Goal: Transaction & Acquisition: Purchase product/service

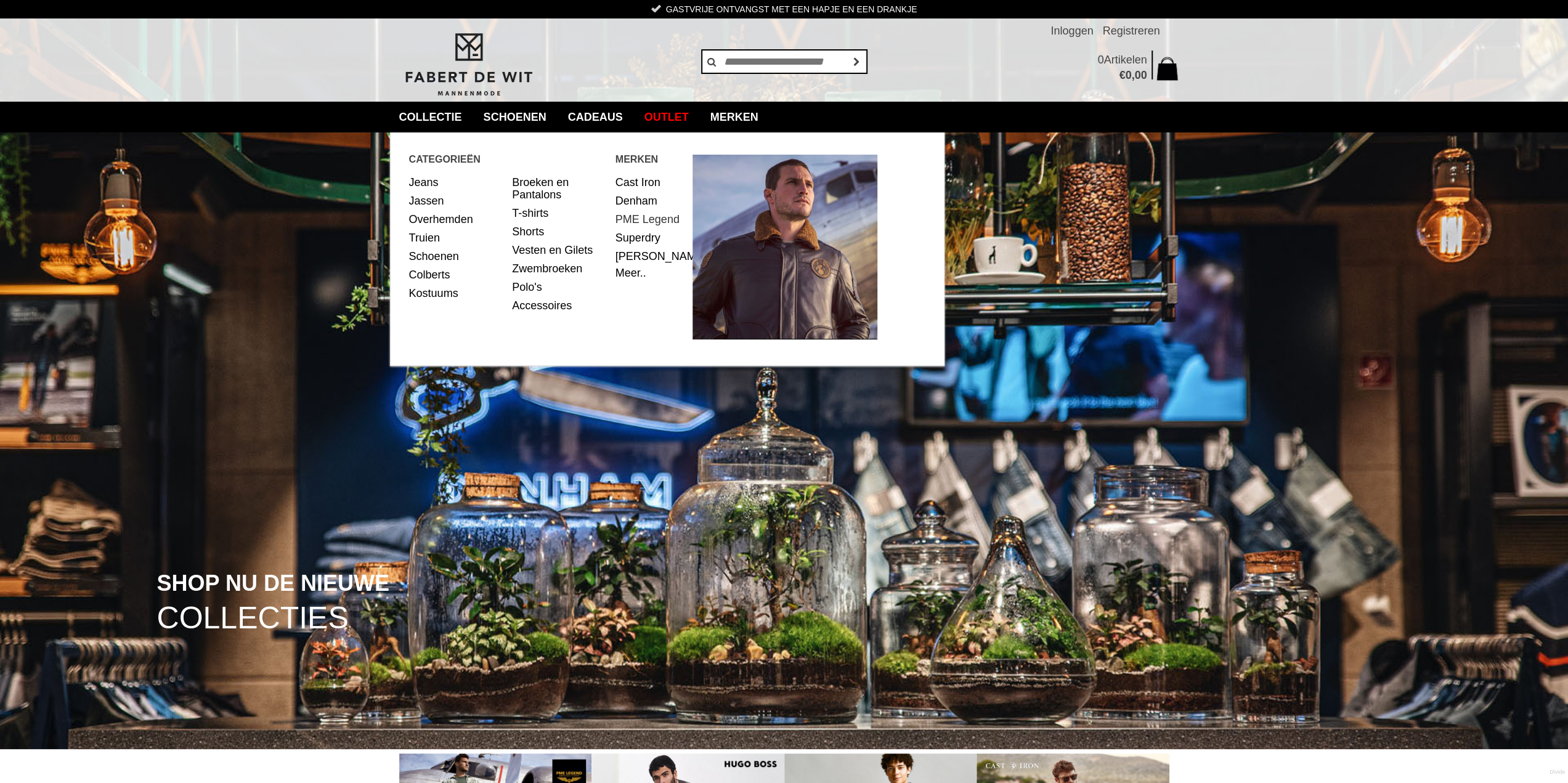
click at [628, 215] on link "PME Legend" at bounding box center [649, 219] width 68 height 18
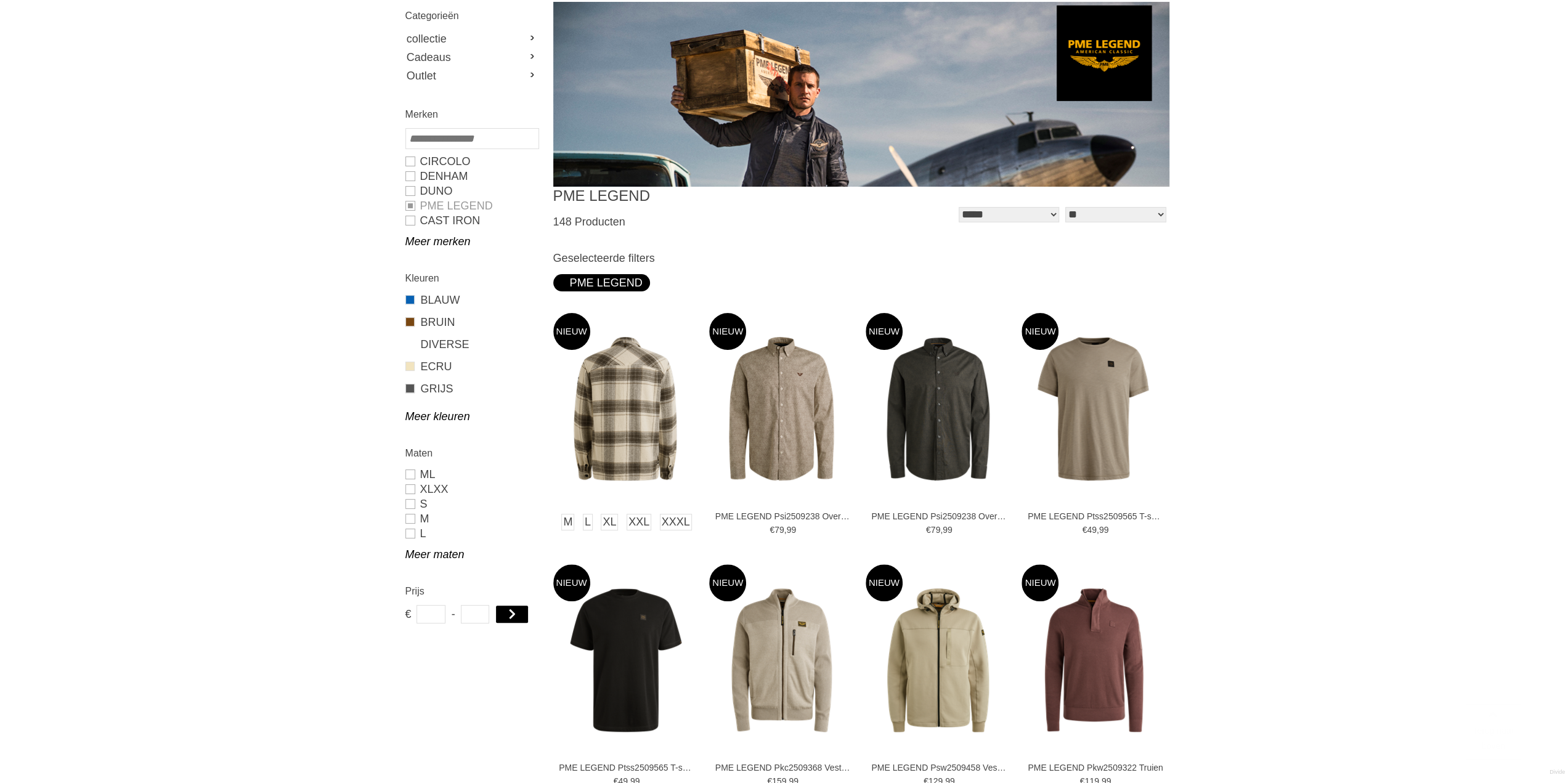
scroll to position [185, 0]
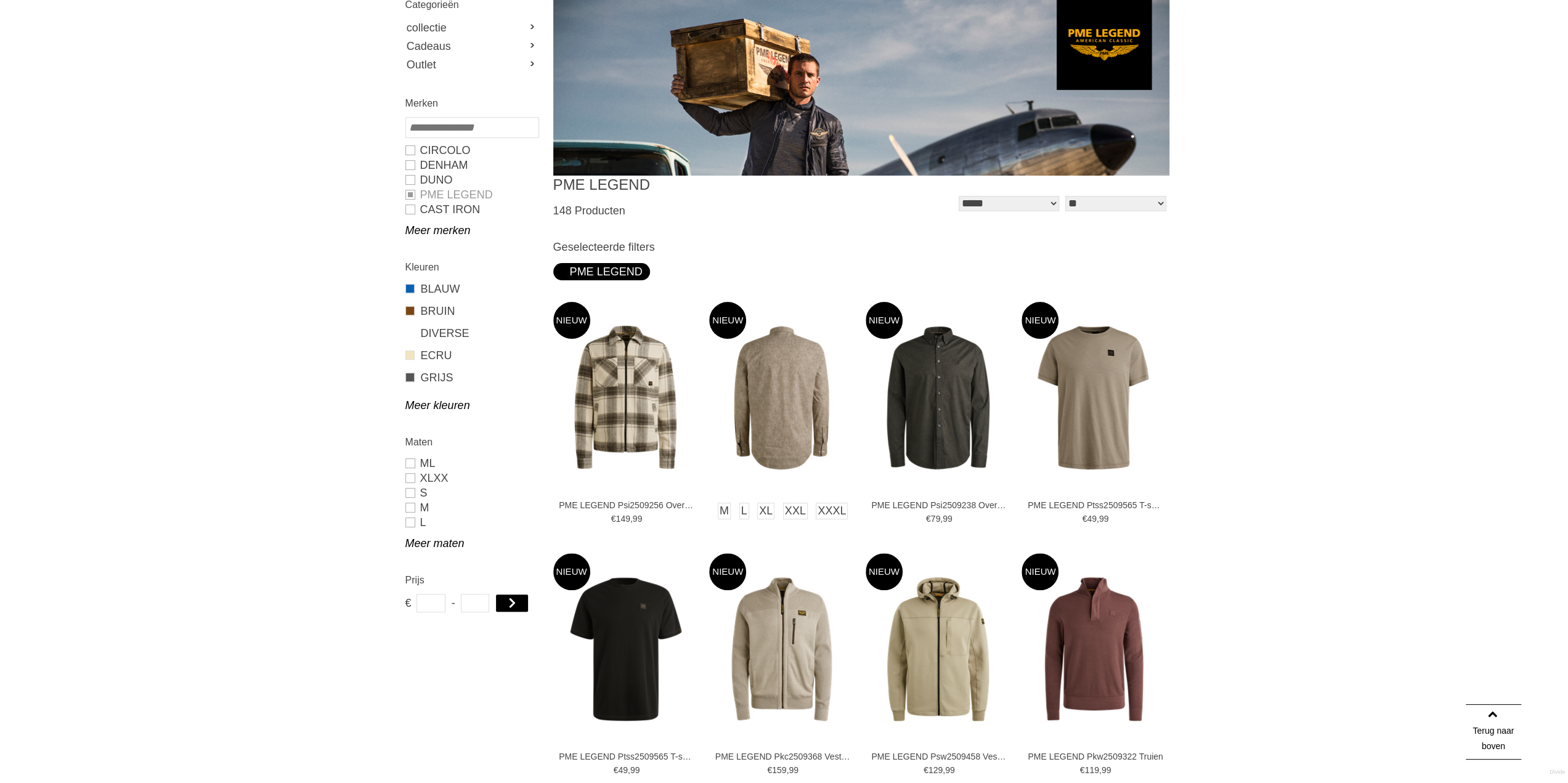
click at [778, 401] on img at bounding box center [782, 397] width 144 height 144
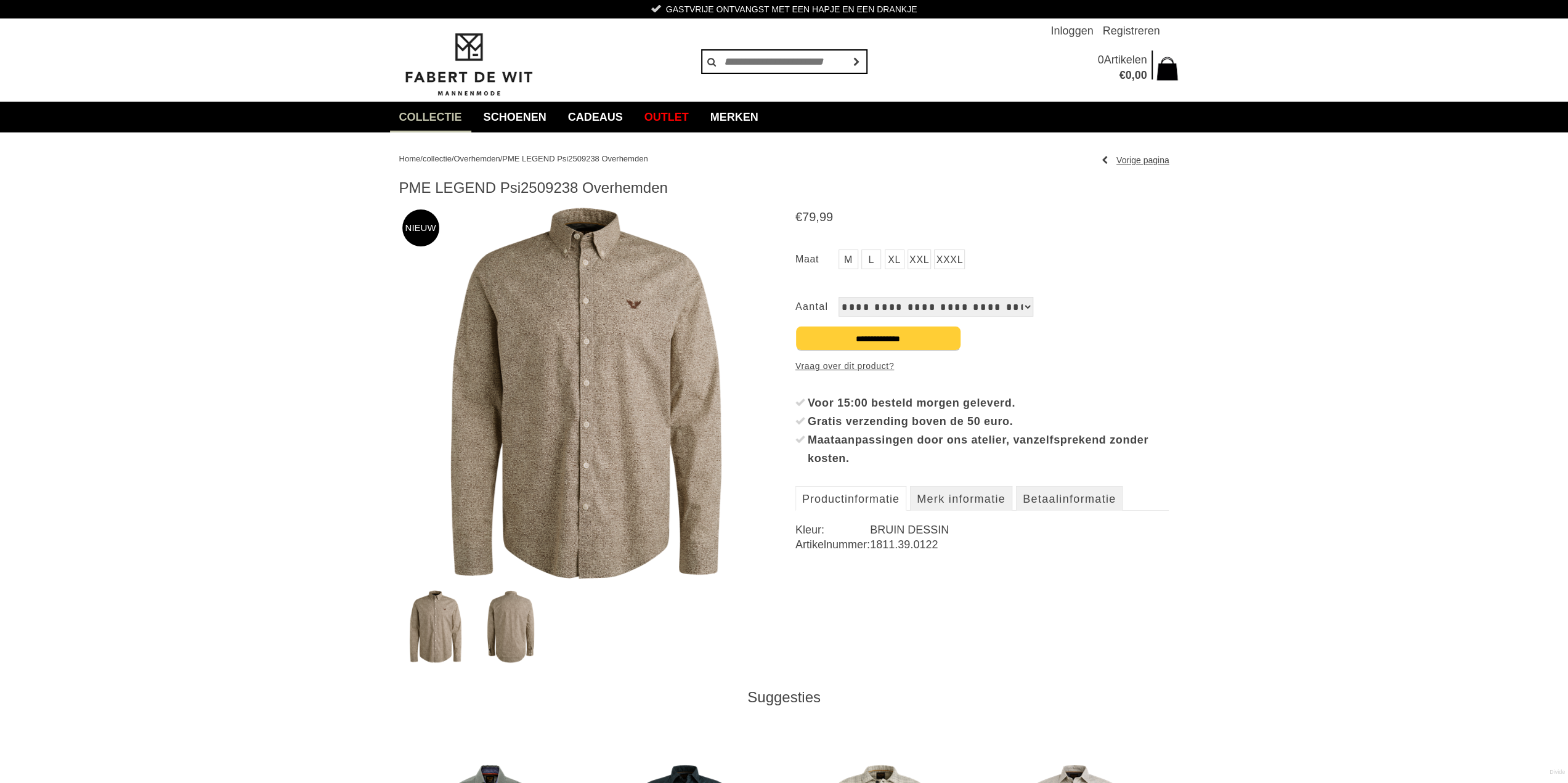
click at [624, 320] on img at bounding box center [586, 393] width 374 height 374
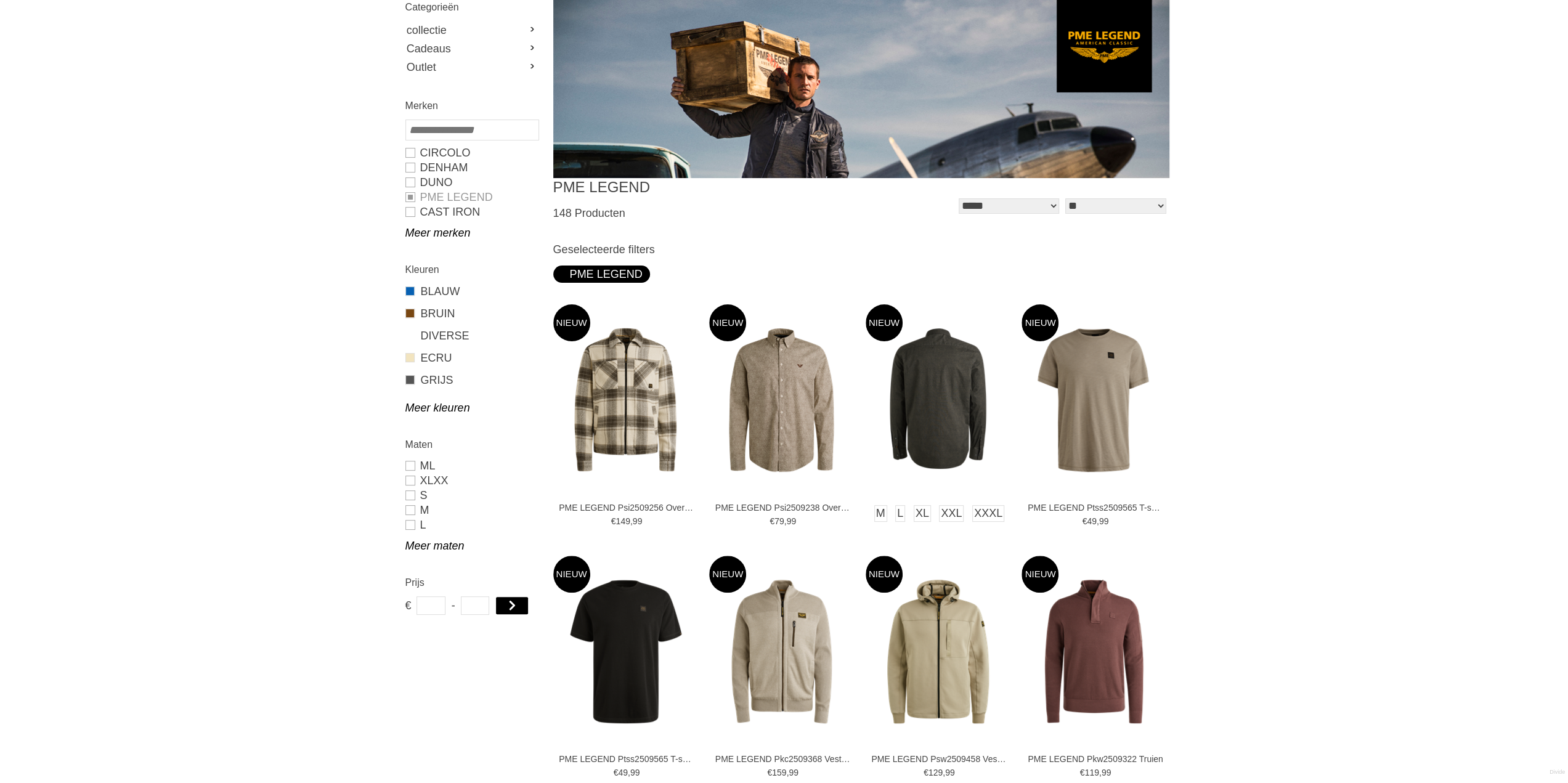
click at [942, 426] on img at bounding box center [938, 400] width 144 height 144
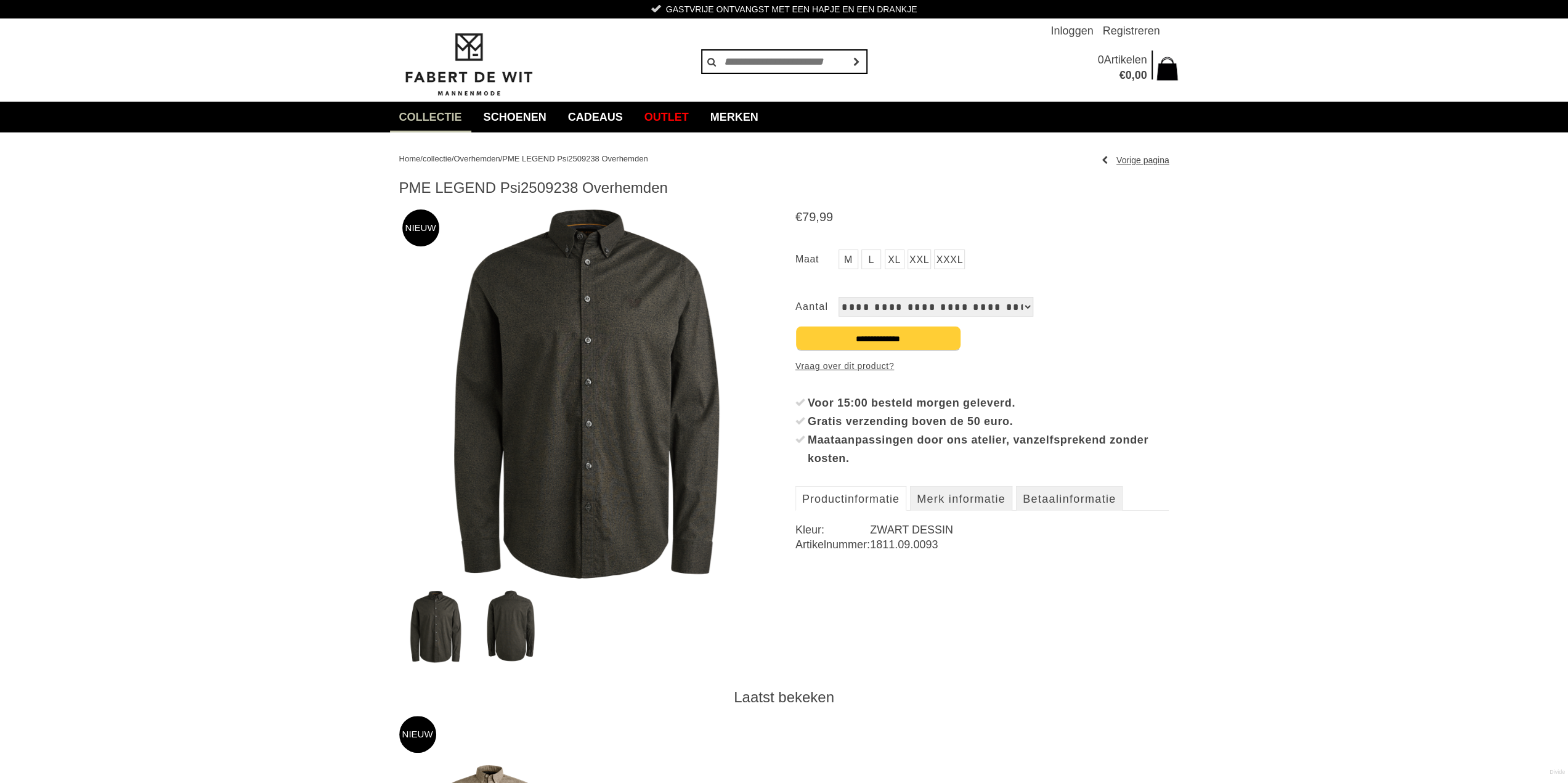
click at [586, 360] on img at bounding box center [586, 393] width 374 height 374
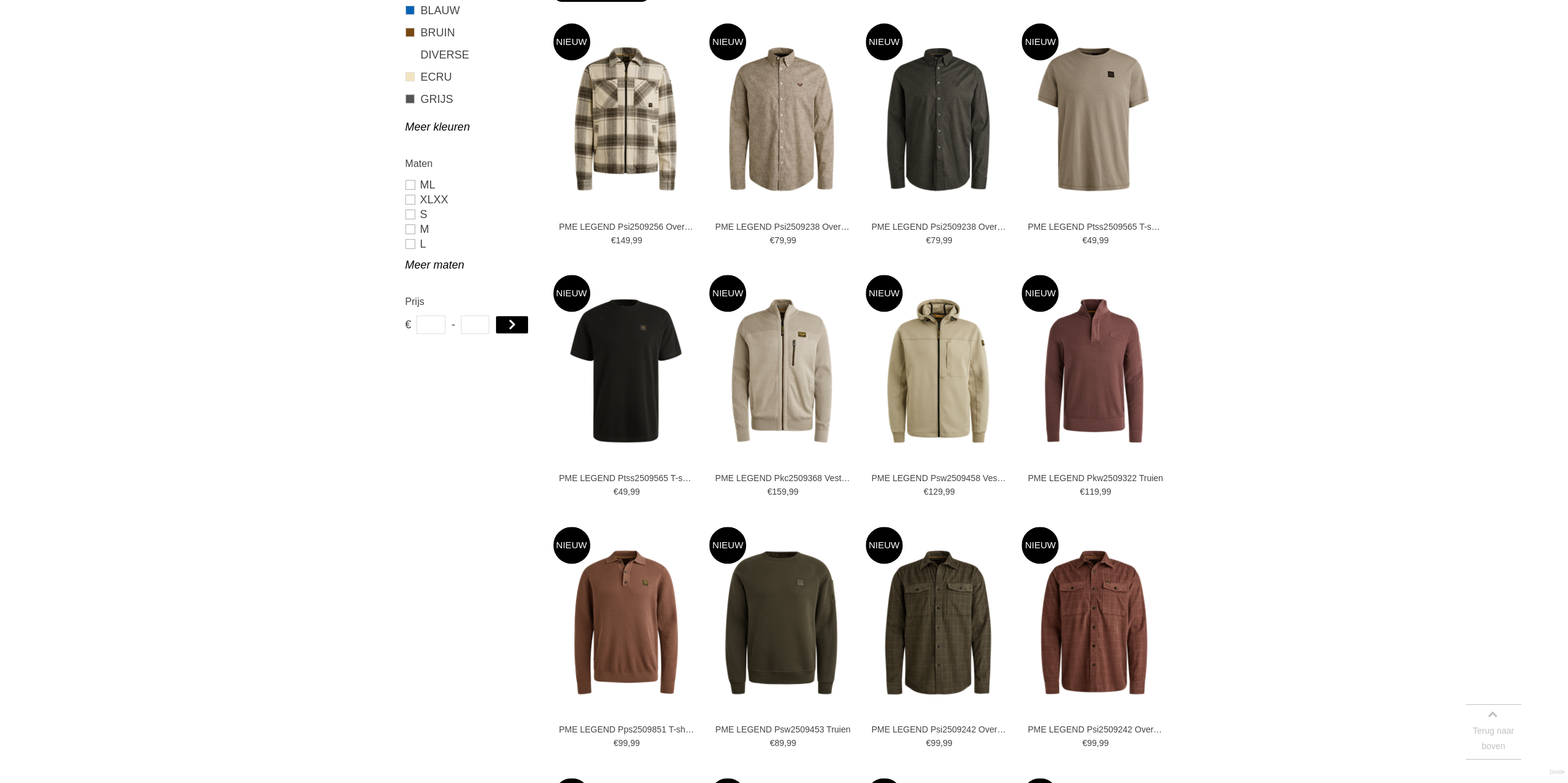
scroll to position [489, 0]
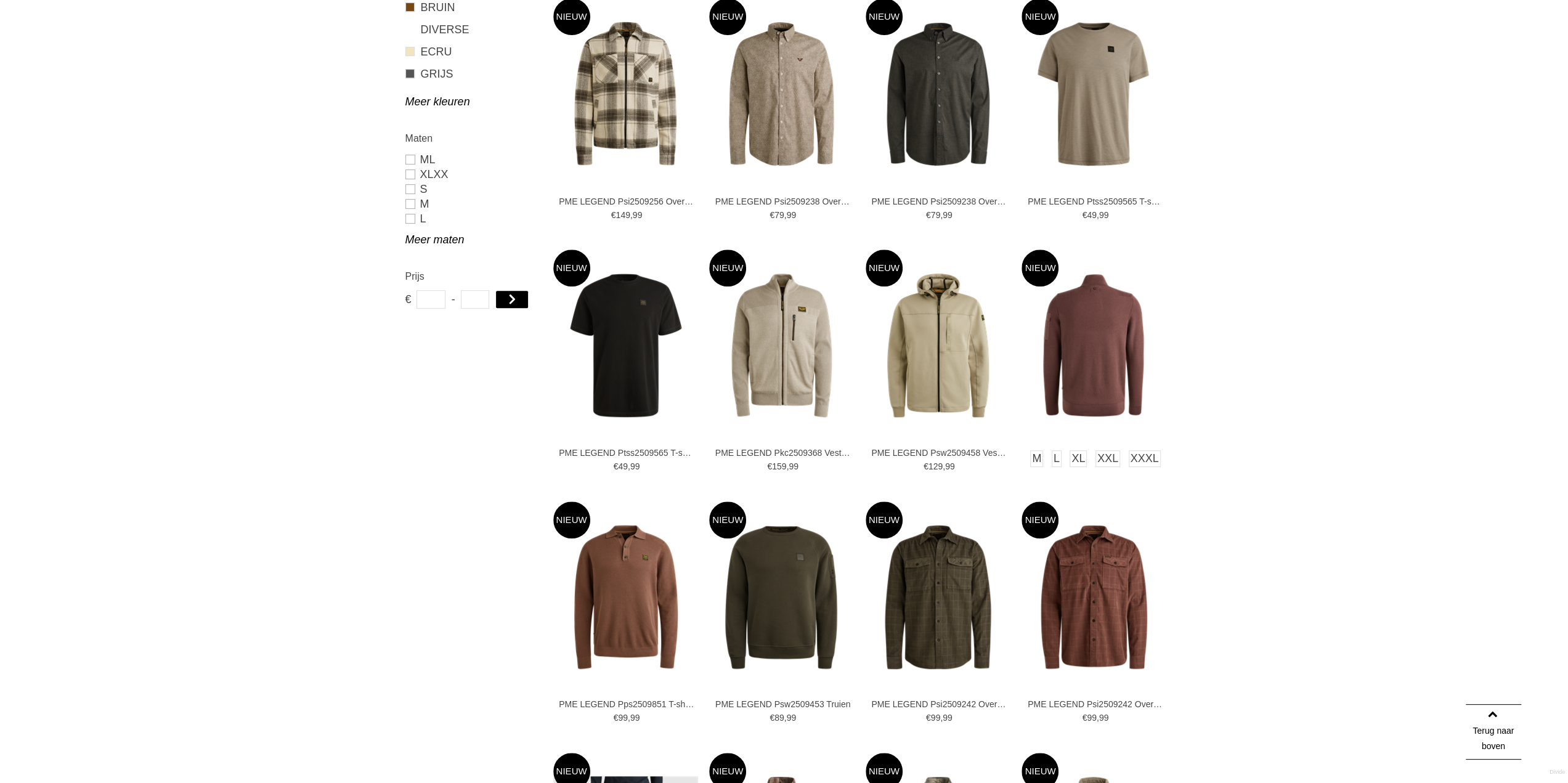
click at [1103, 327] on img at bounding box center [1094, 346] width 144 height 144
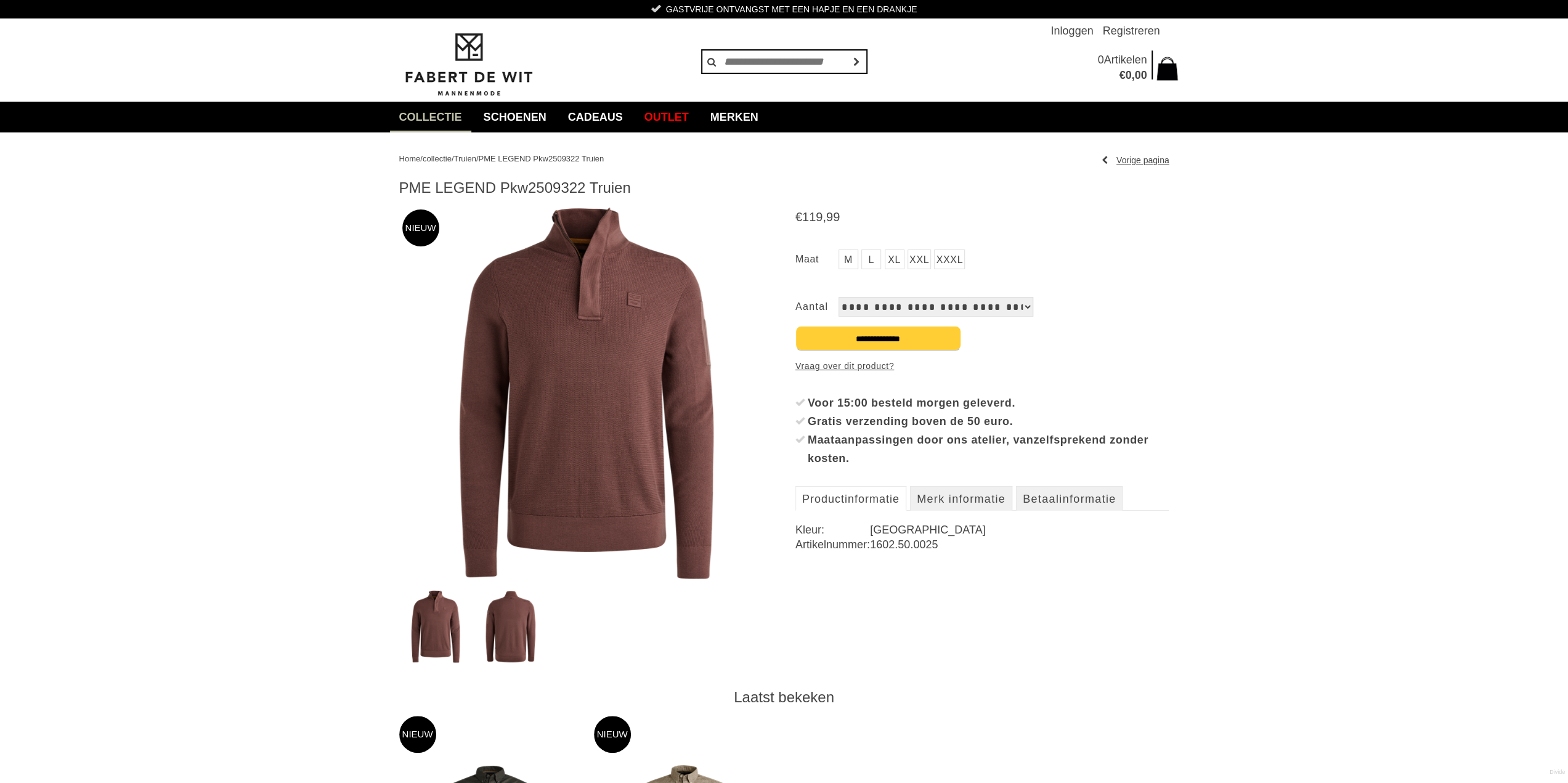
click at [590, 328] on img at bounding box center [586, 393] width 374 height 374
click at [600, 373] on img at bounding box center [586, 393] width 374 height 374
click at [871, 312] on select "**********" at bounding box center [936, 307] width 195 height 20
drag, startPoint x: 587, startPoint y: 187, endPoint x: 398, endPoint y: 180, distance: 189.1
click at [398, 180] on div "Home / collectie / Truien / PME LEGEND Pkw2509322 Truien Vorige pagina PME LEGE…" at bounding box center [784, 749] width 788 height 1233
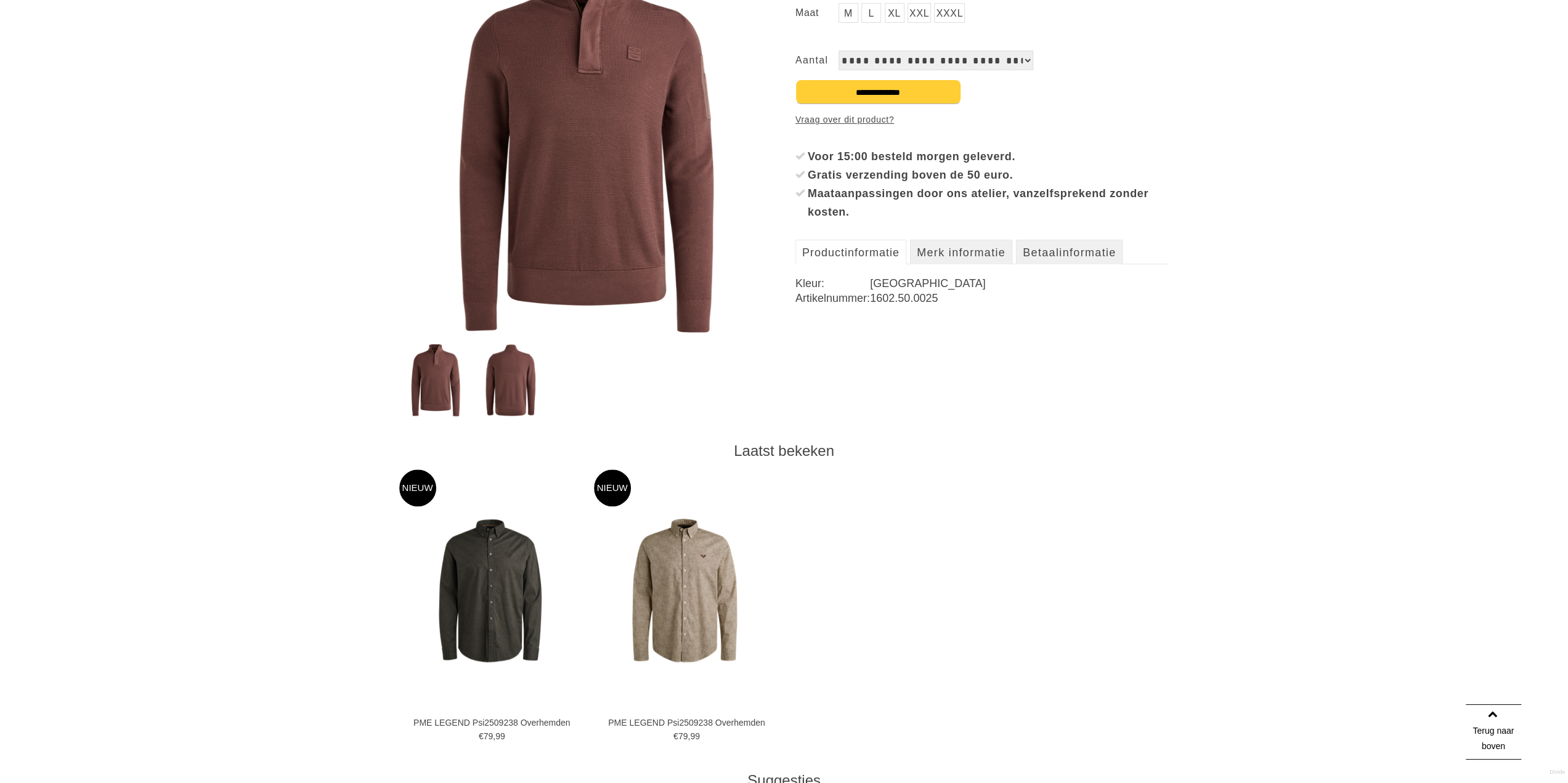
scroll to position [61, 0]
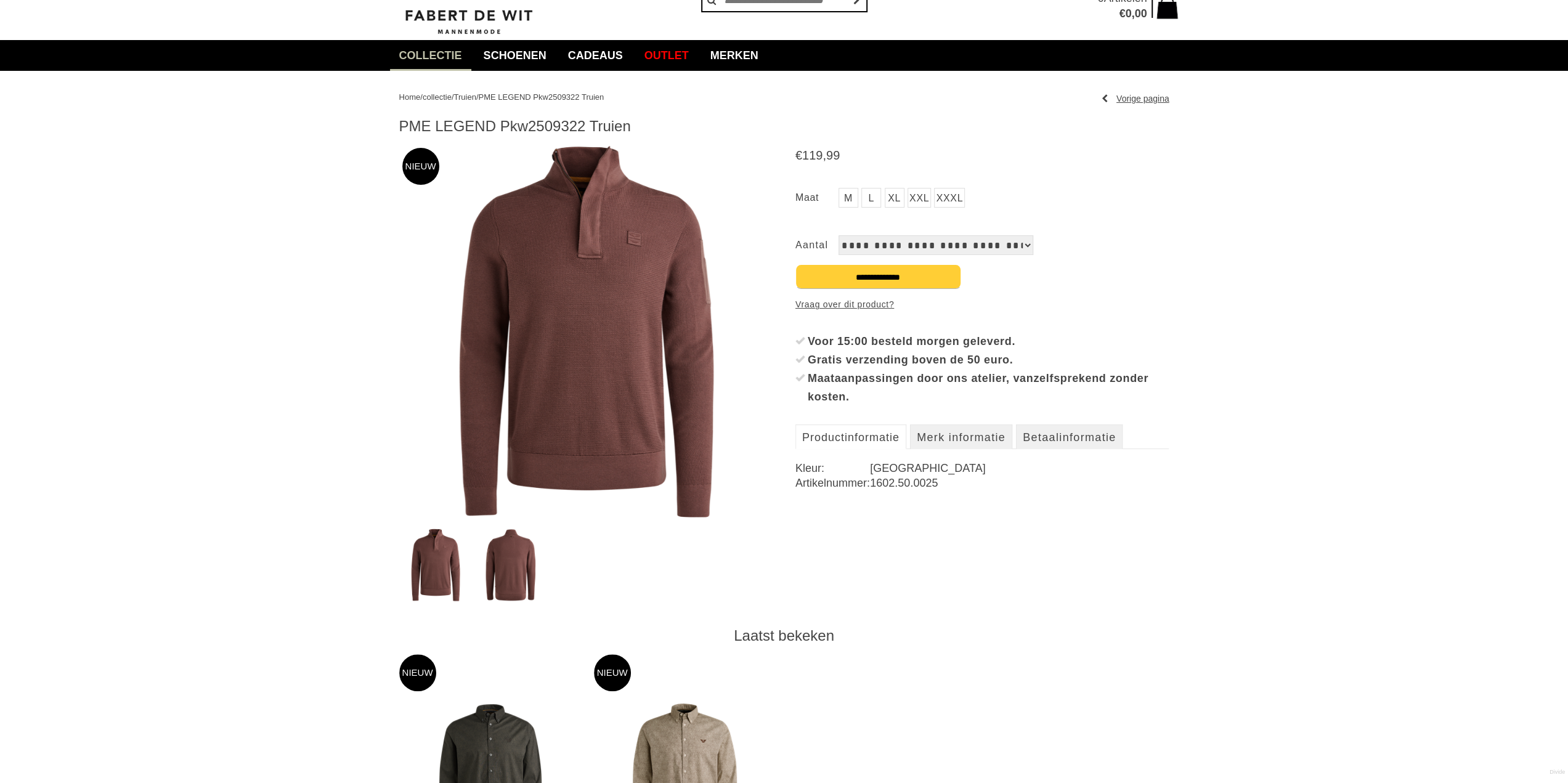
click at [893, 194] on link "XL" at bounding box center [894, 198] width 20 height 20
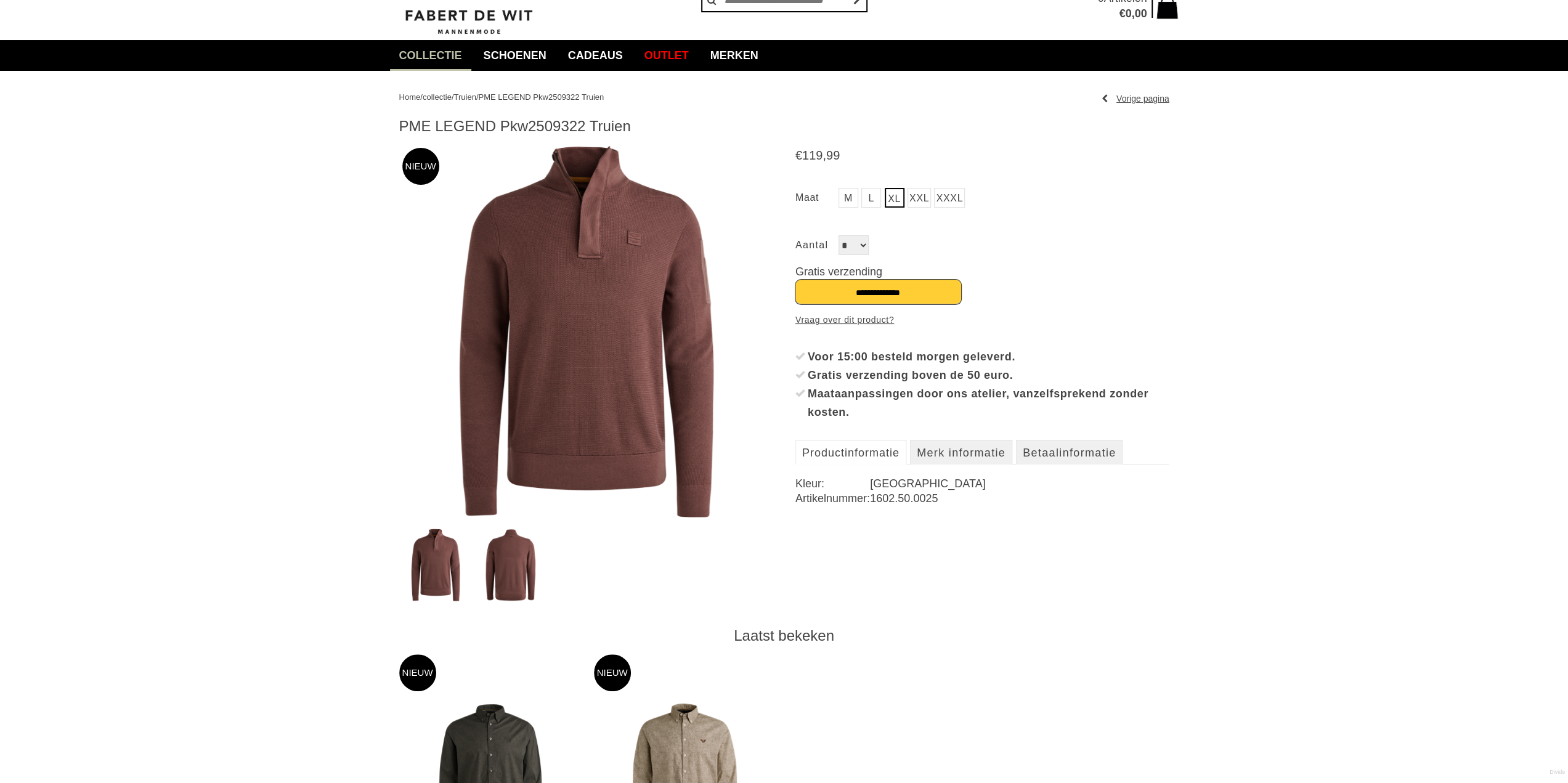
click at [869, 293] on input "**********" at bounding box center [878, 292] width 166 height 25
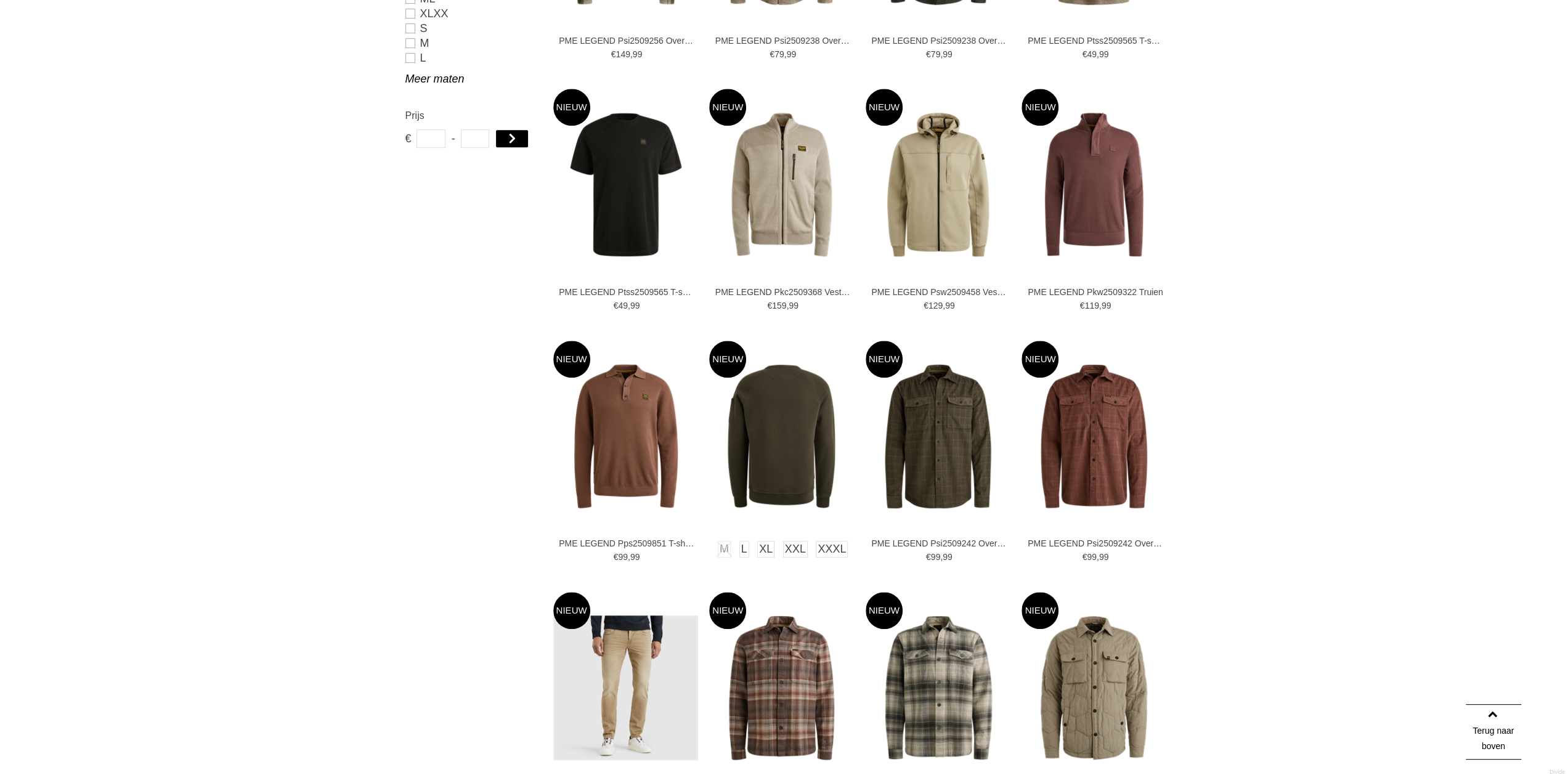
scroll to position [797, 0]
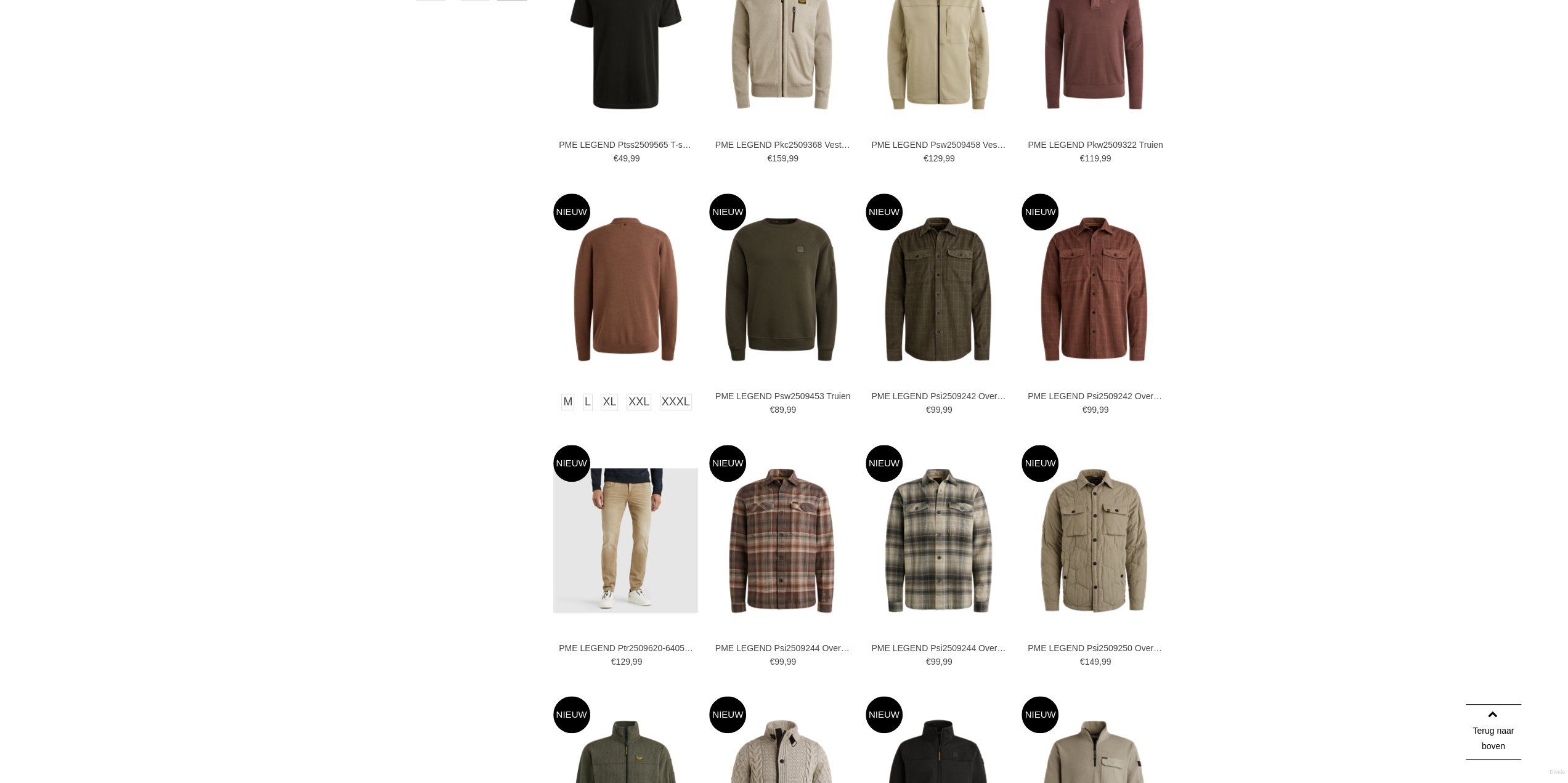
click at [636, 285] on img at bounding box center [626, 289] width 144 height 144
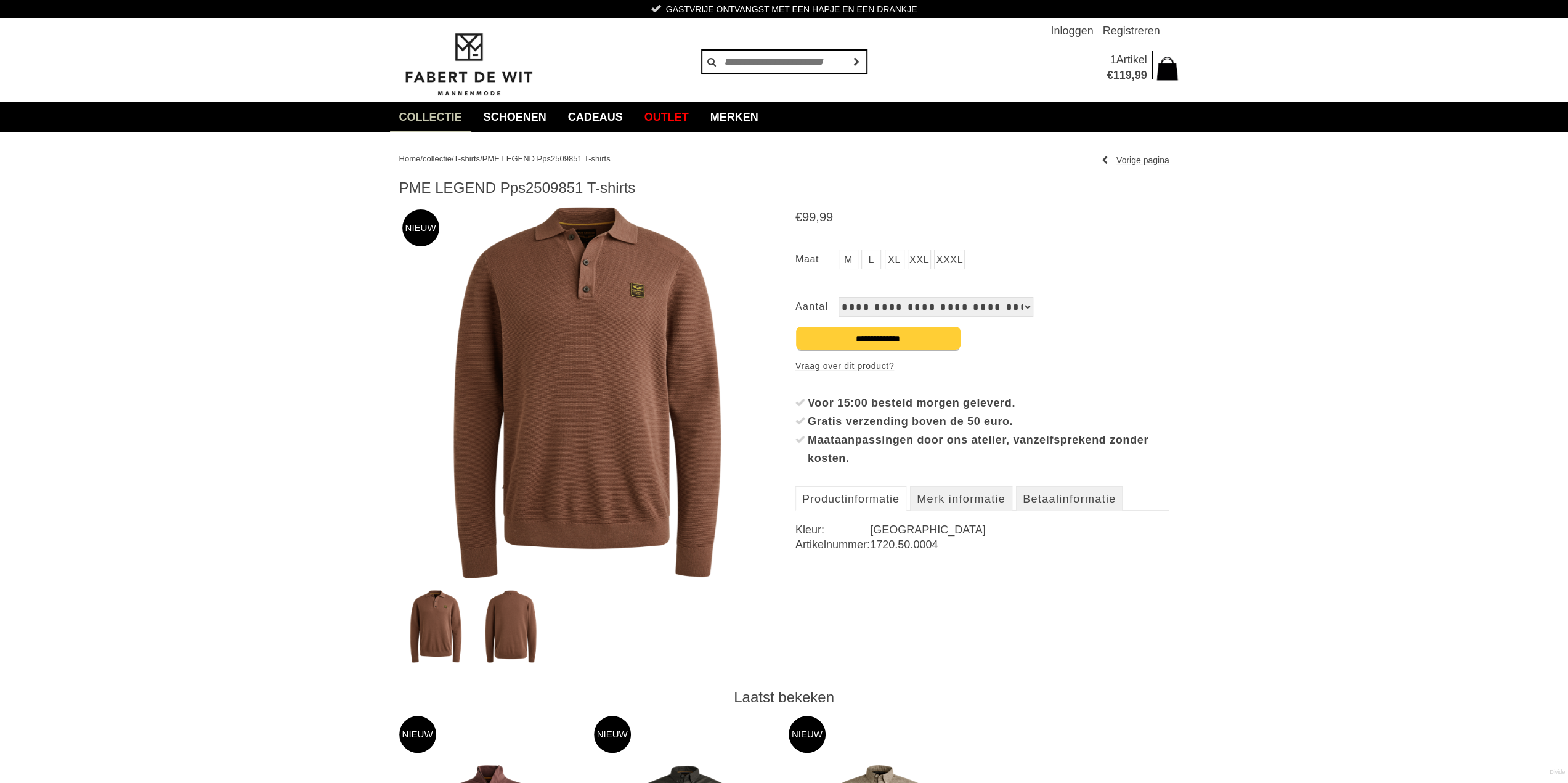
click at [602, 359] on img at bounding box center [586, 393] width 374 height 374
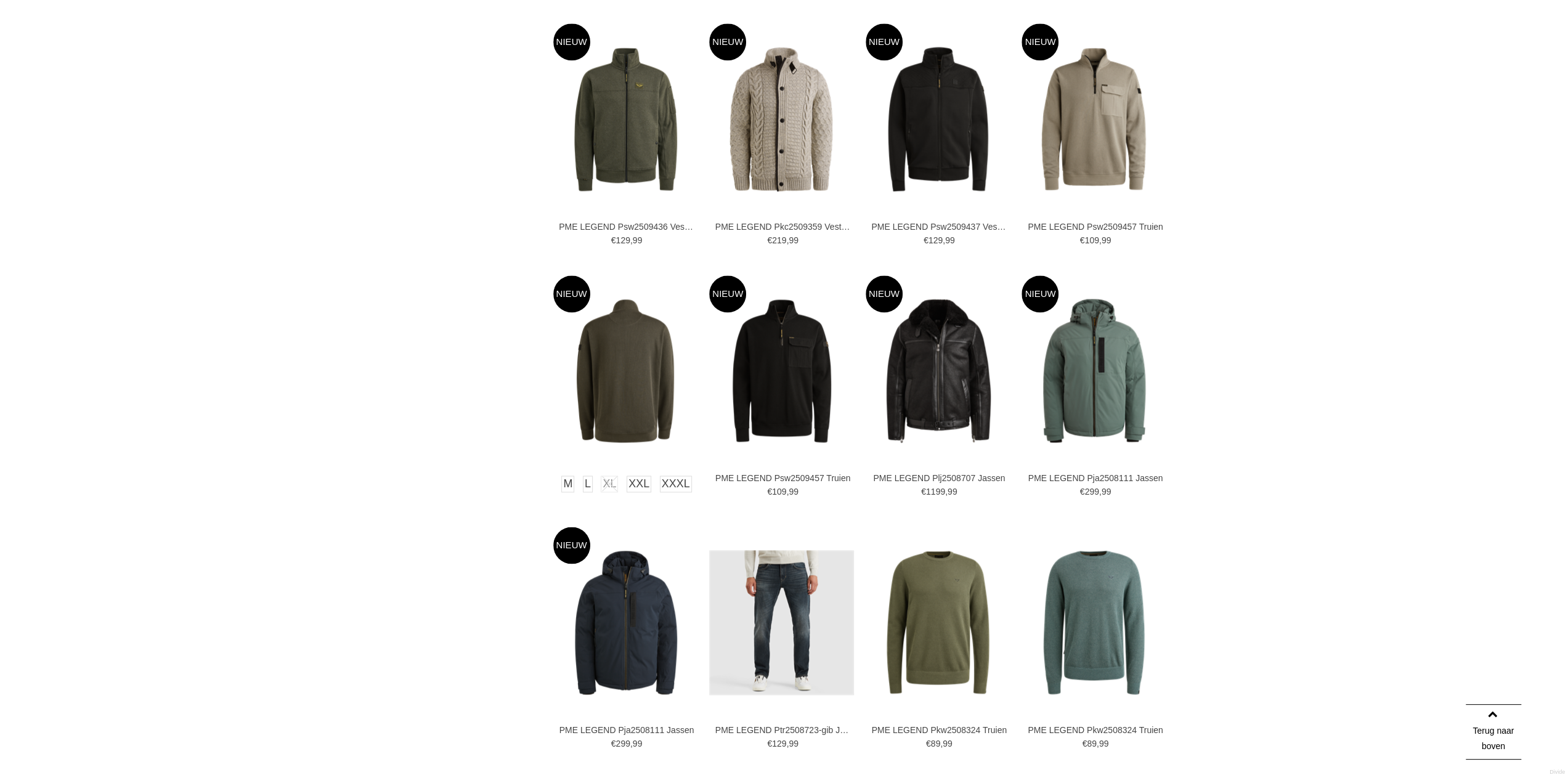
scroll to position [1475, 0]
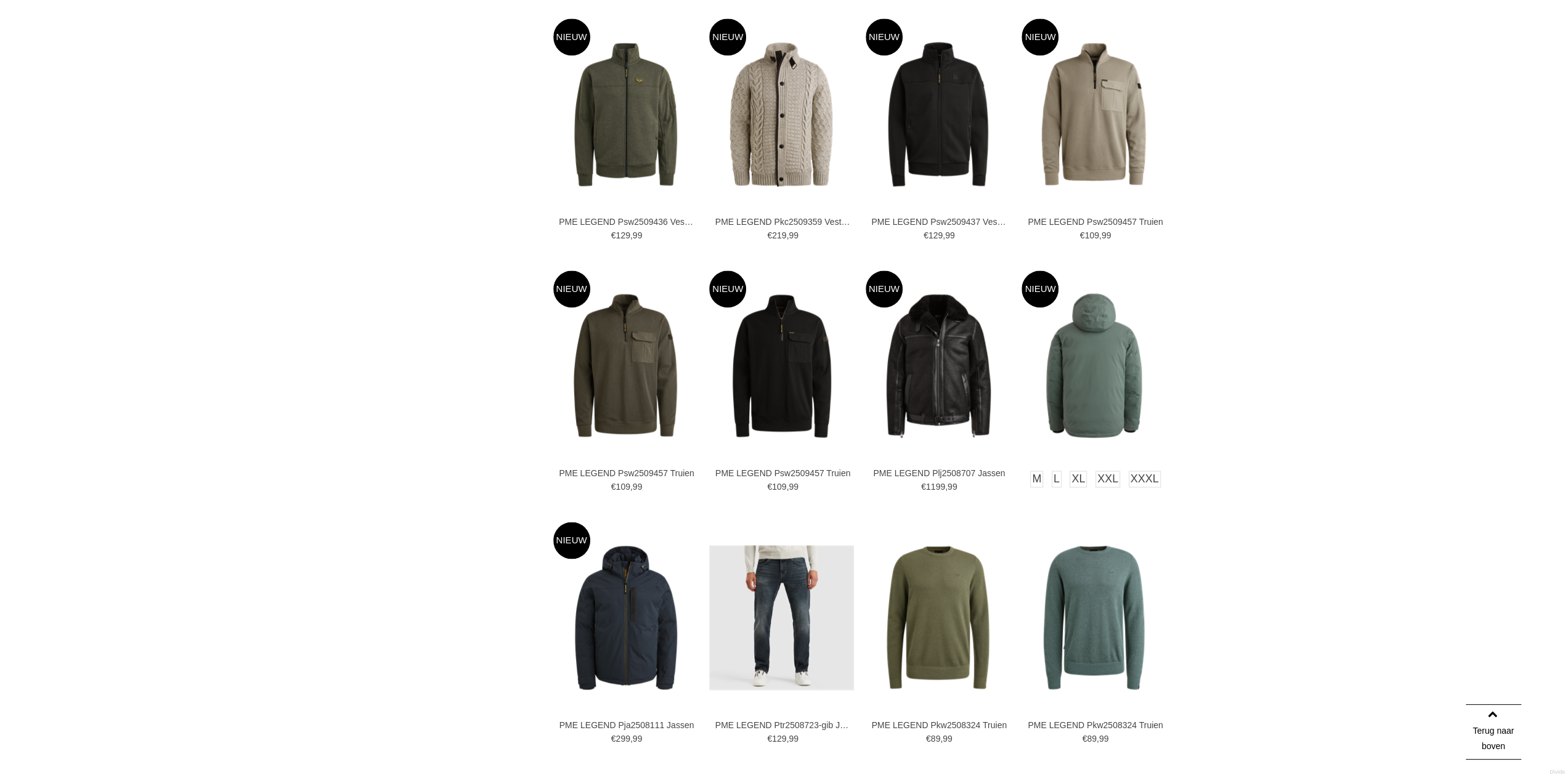
click at [1084, 371] on img at bounding box center [1094, 365] width 144 height 144
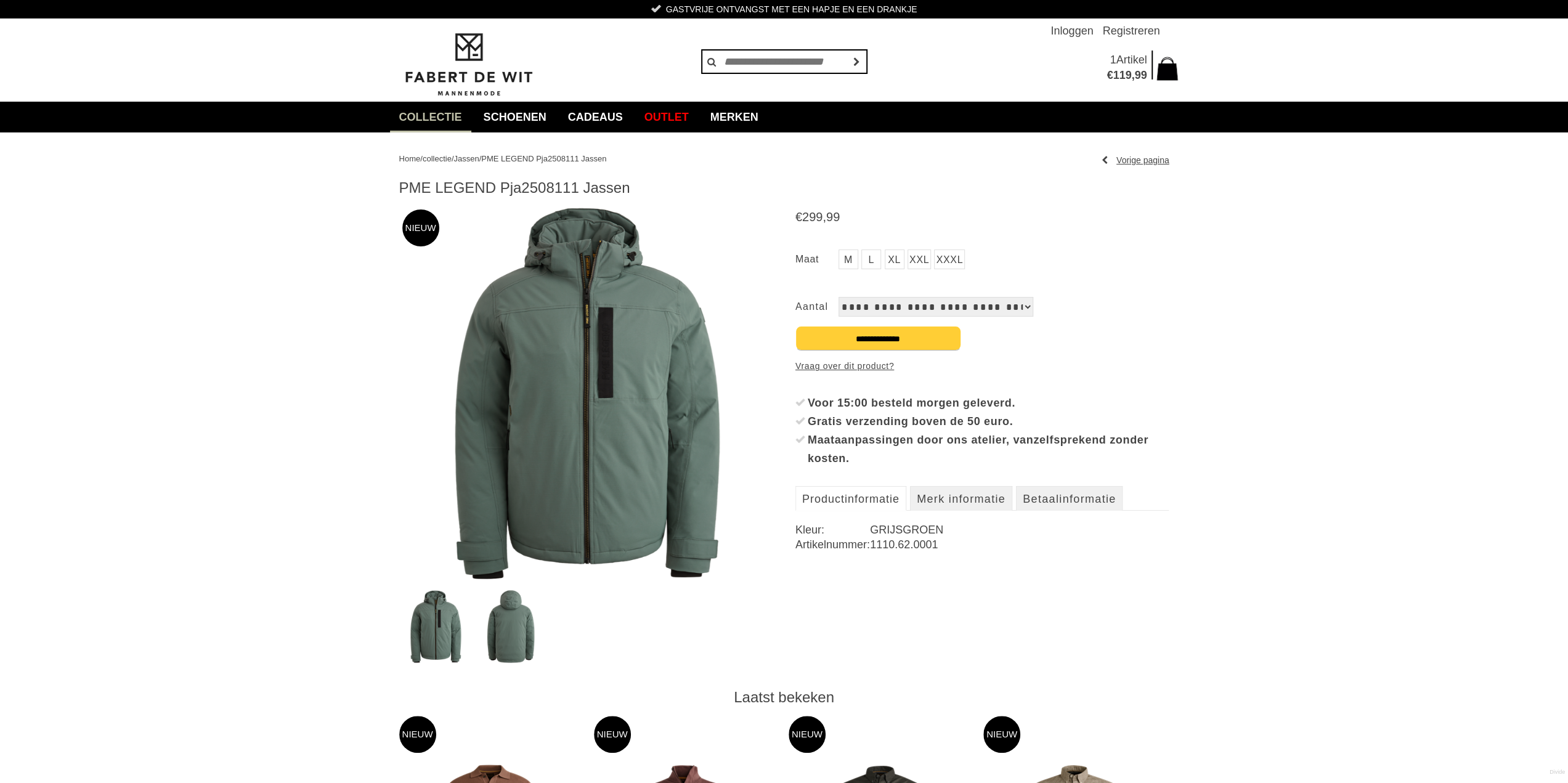
click at [577, 441] on img at bounding box center [586, 393] width 374 height 374
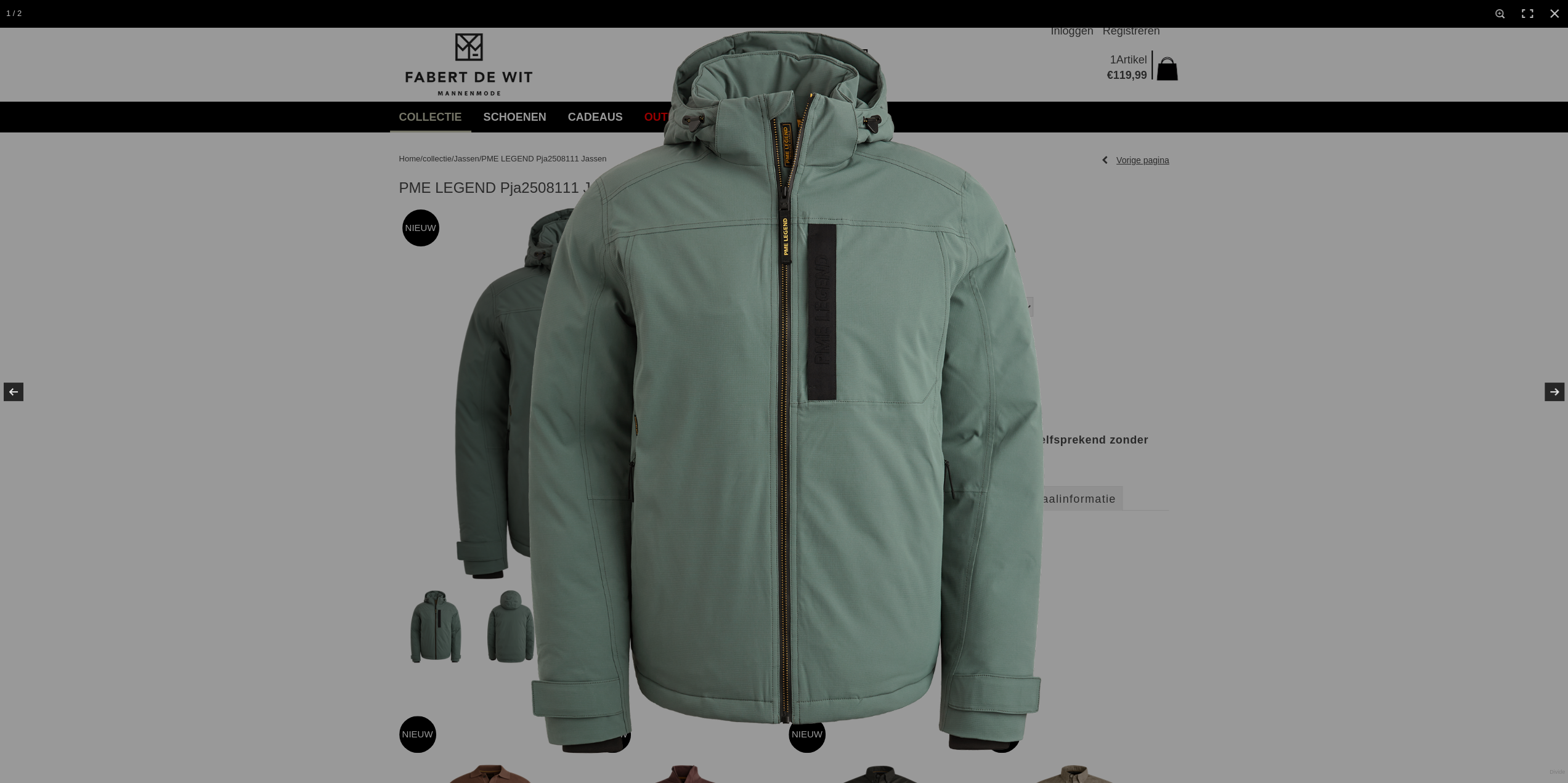
drag, startPoint x: 952, startPoint y: 402, endPoint x: 930, endPoint y: 417, distance: 26.6
click at [952, 402] on img at bounding box center [784, 392] width 729 height 729
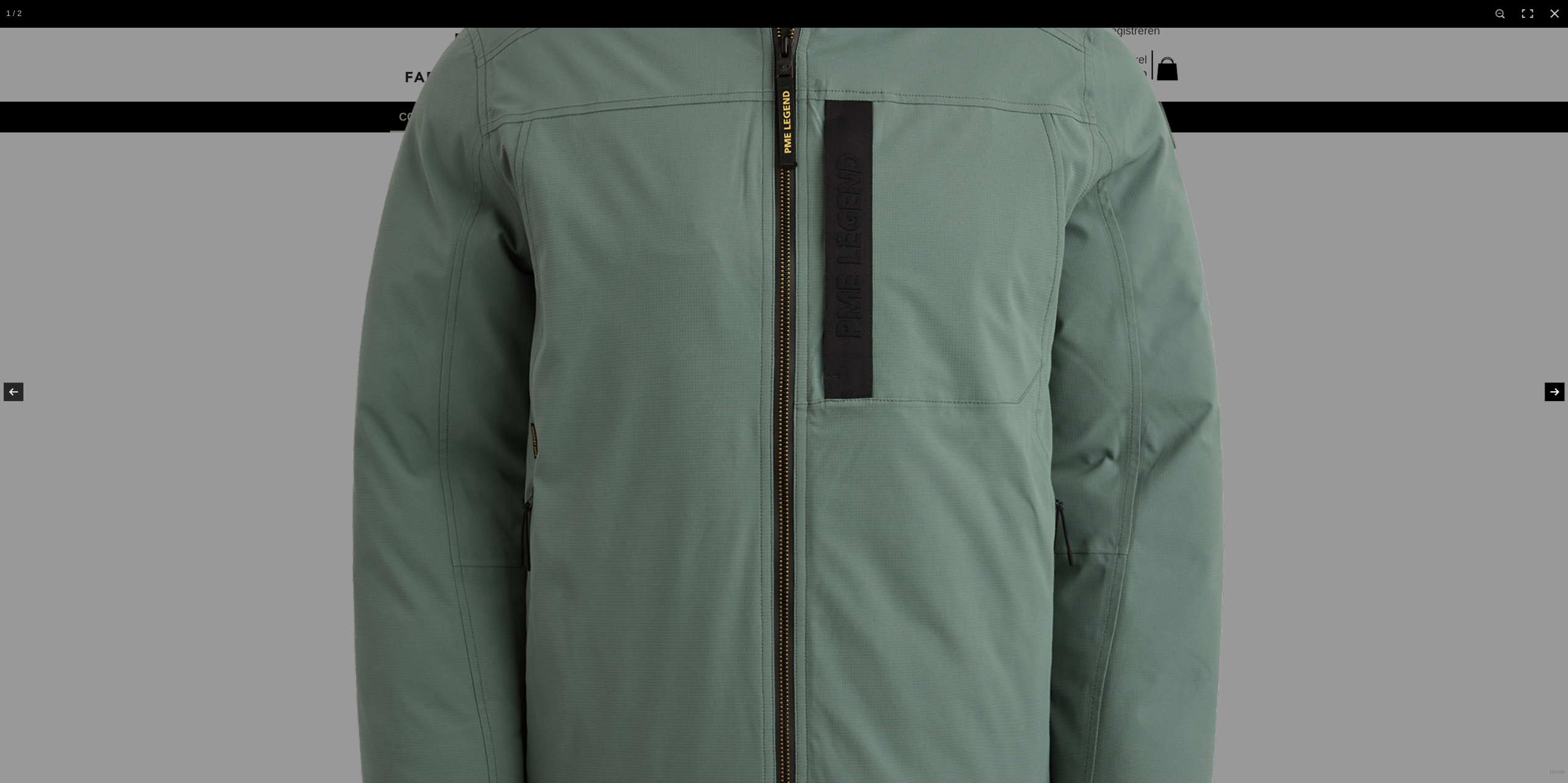
click at [1547, 387] on link at bounding box center [1546, 392] width 43 height 61
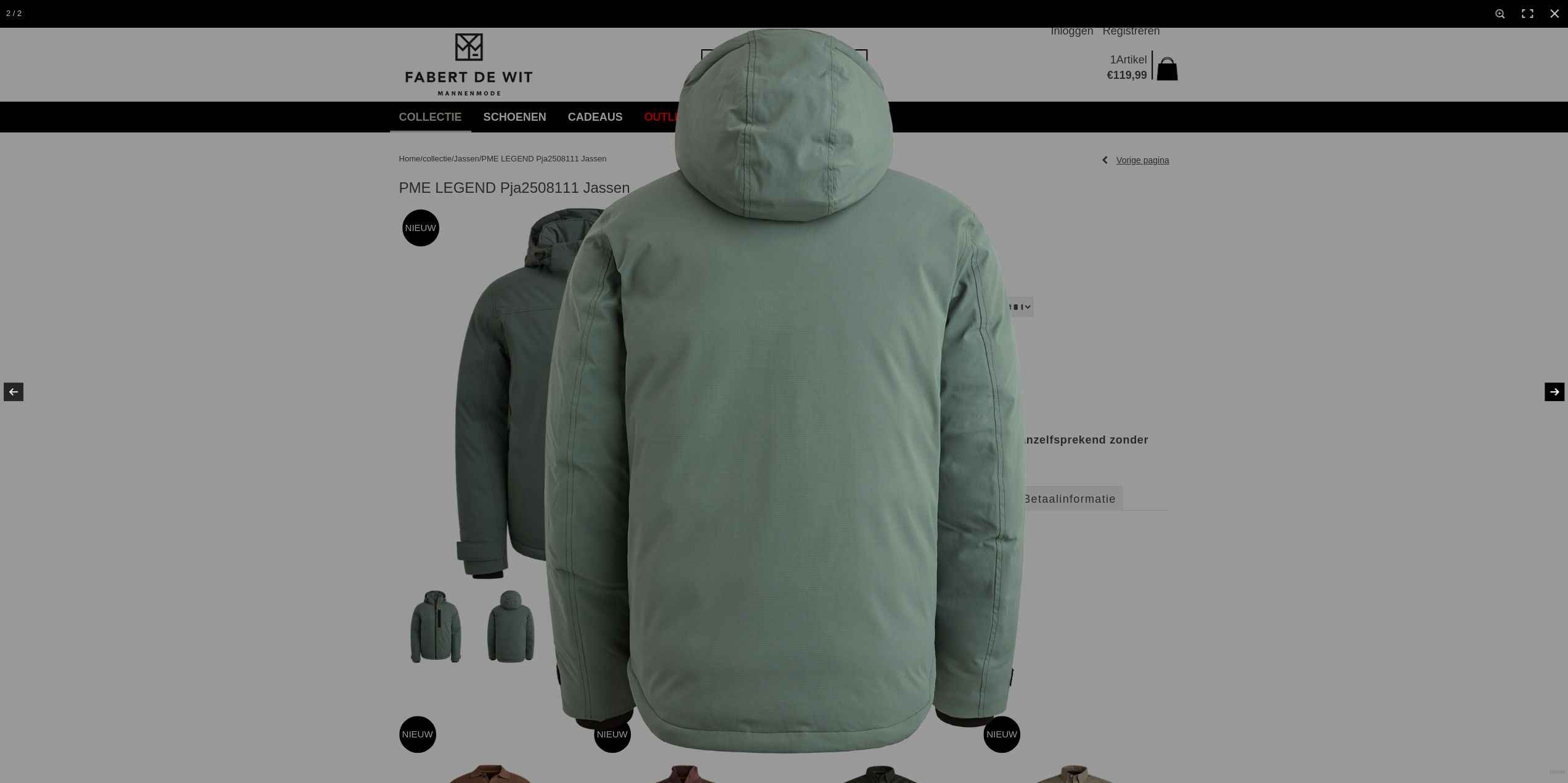
click at [1547, 387] on link at bounding box center [1546, 392] width 43 height 61
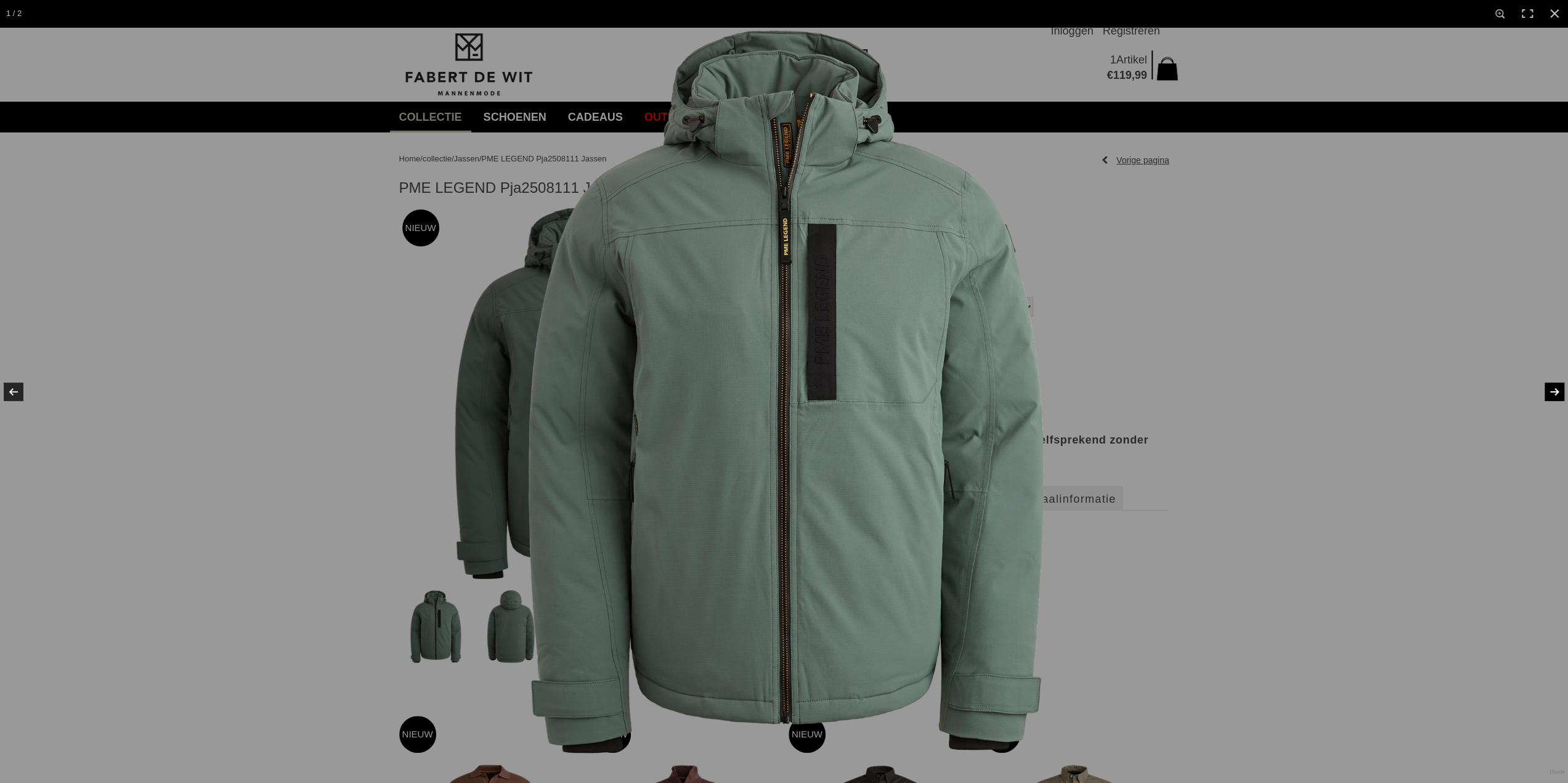
click at [1555, 393] on link at bounding box center [1546, 392] width 43 height 61
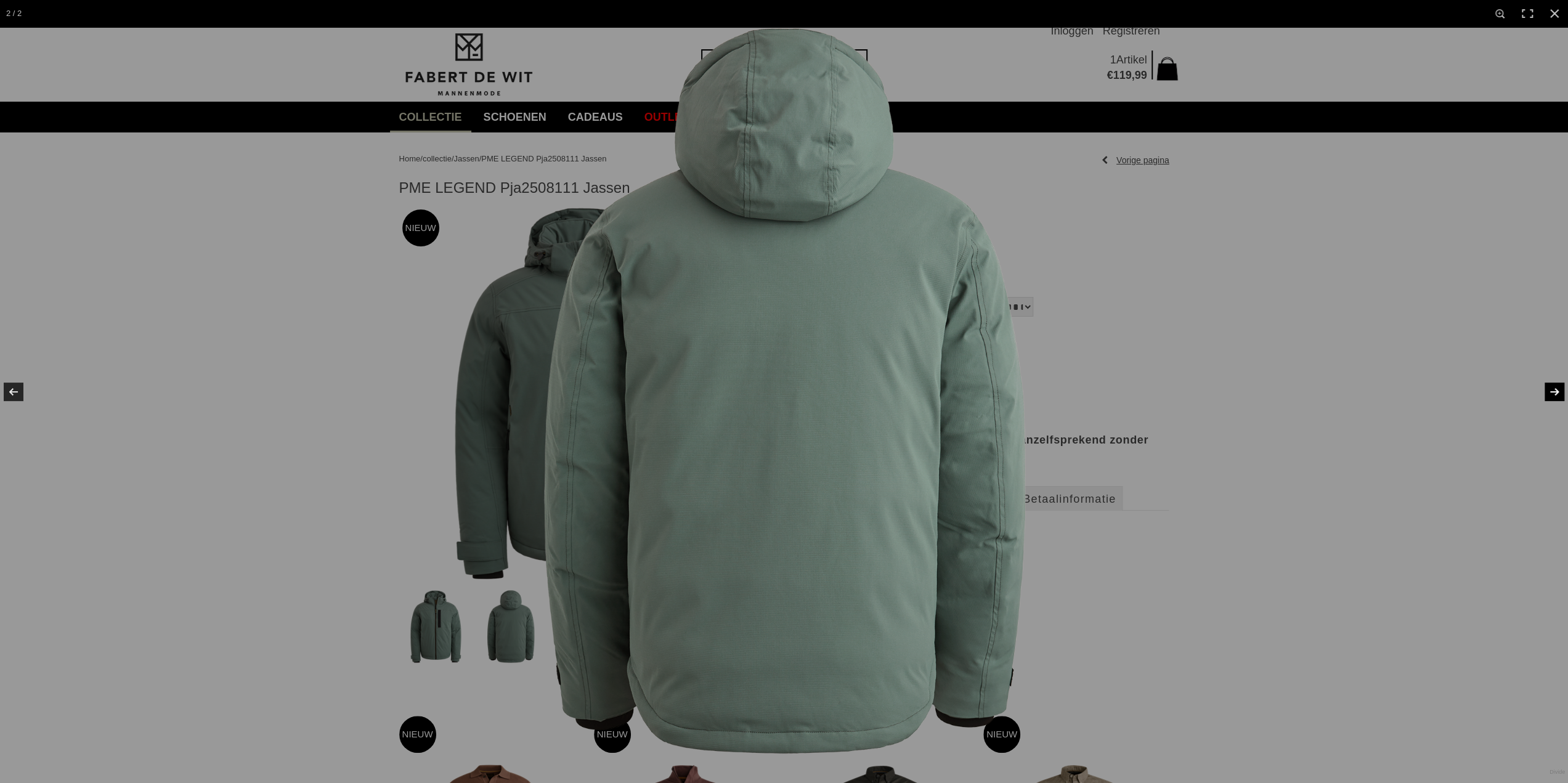
click at [1555, 393] on link at bounding box center [1546, 392] width 43 height 61
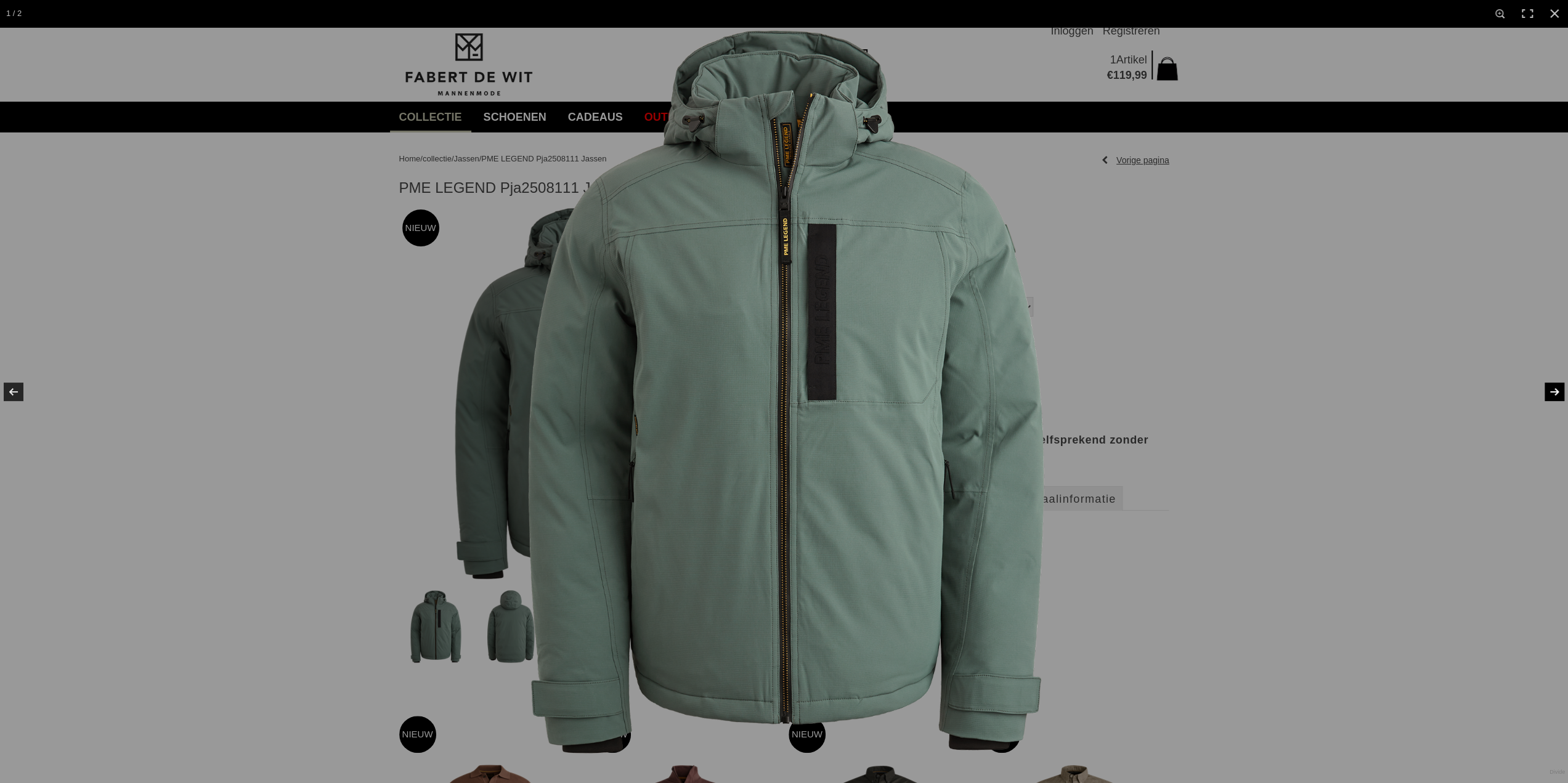
click at [1555, 393] on link at bounding box center [1546, 392] width 43 height 61
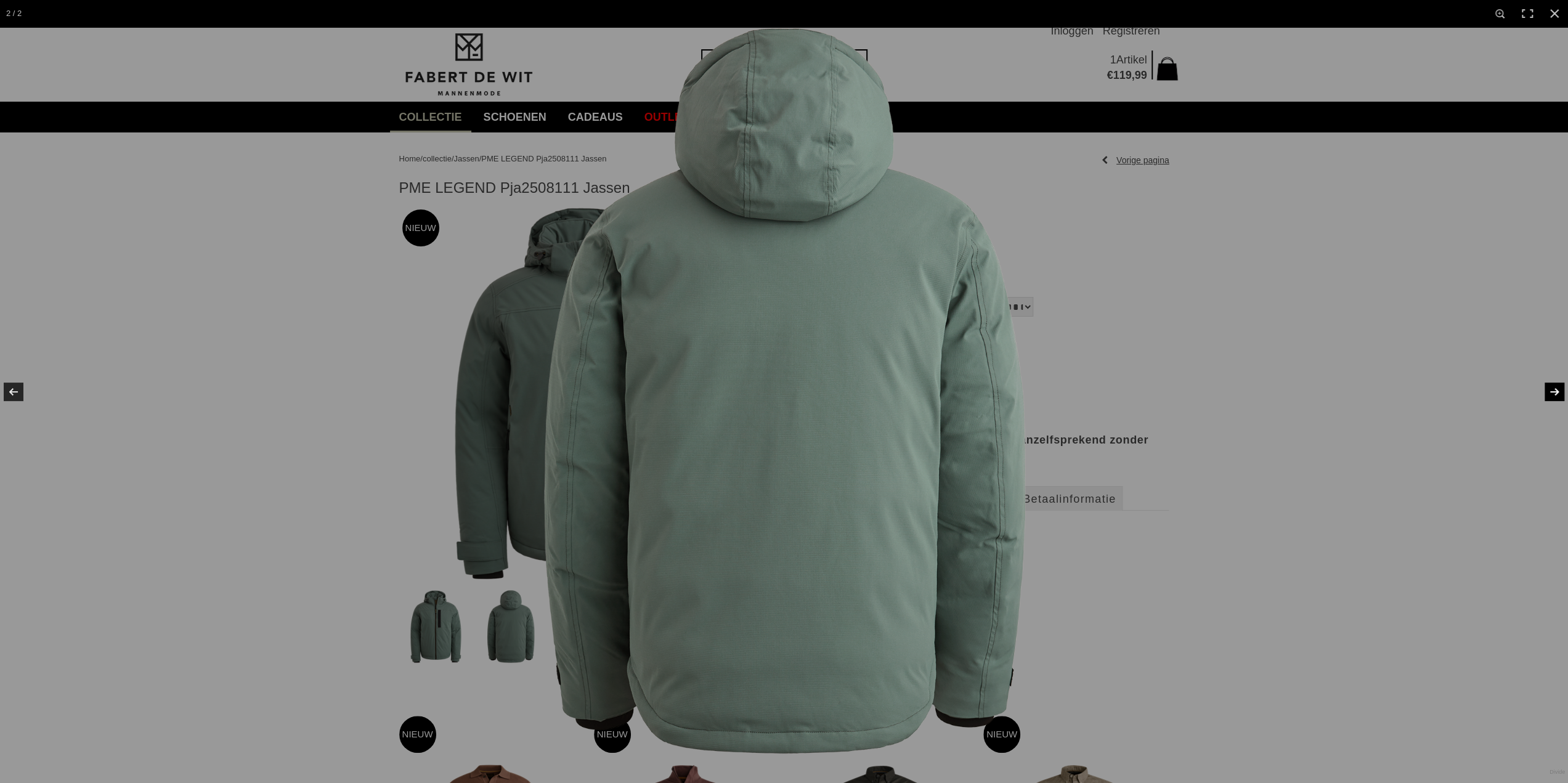
click at [1555, 393] on link at bounding box center [1546, 392] width 43 height 61
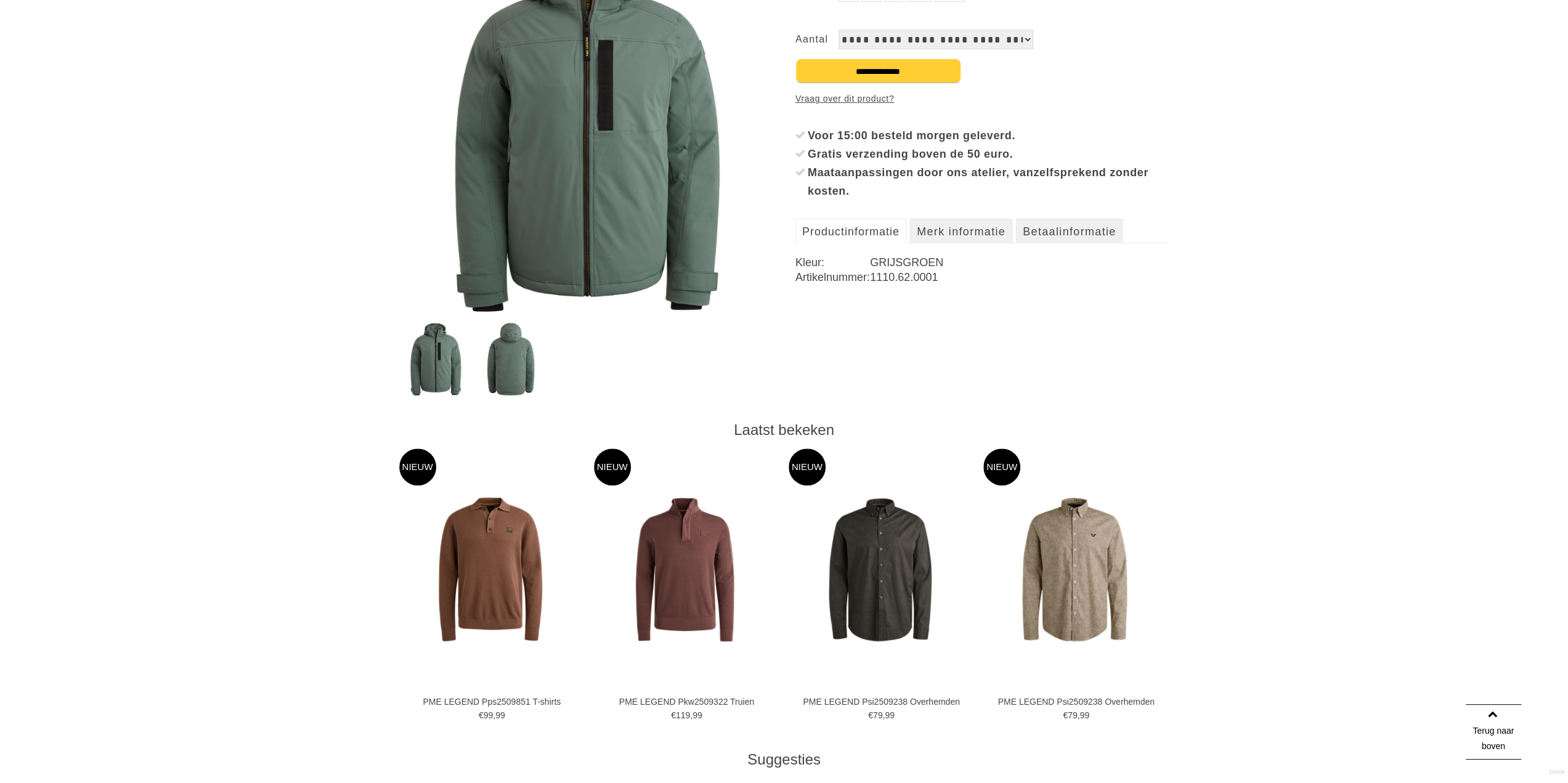
scroll to position [61, 0]
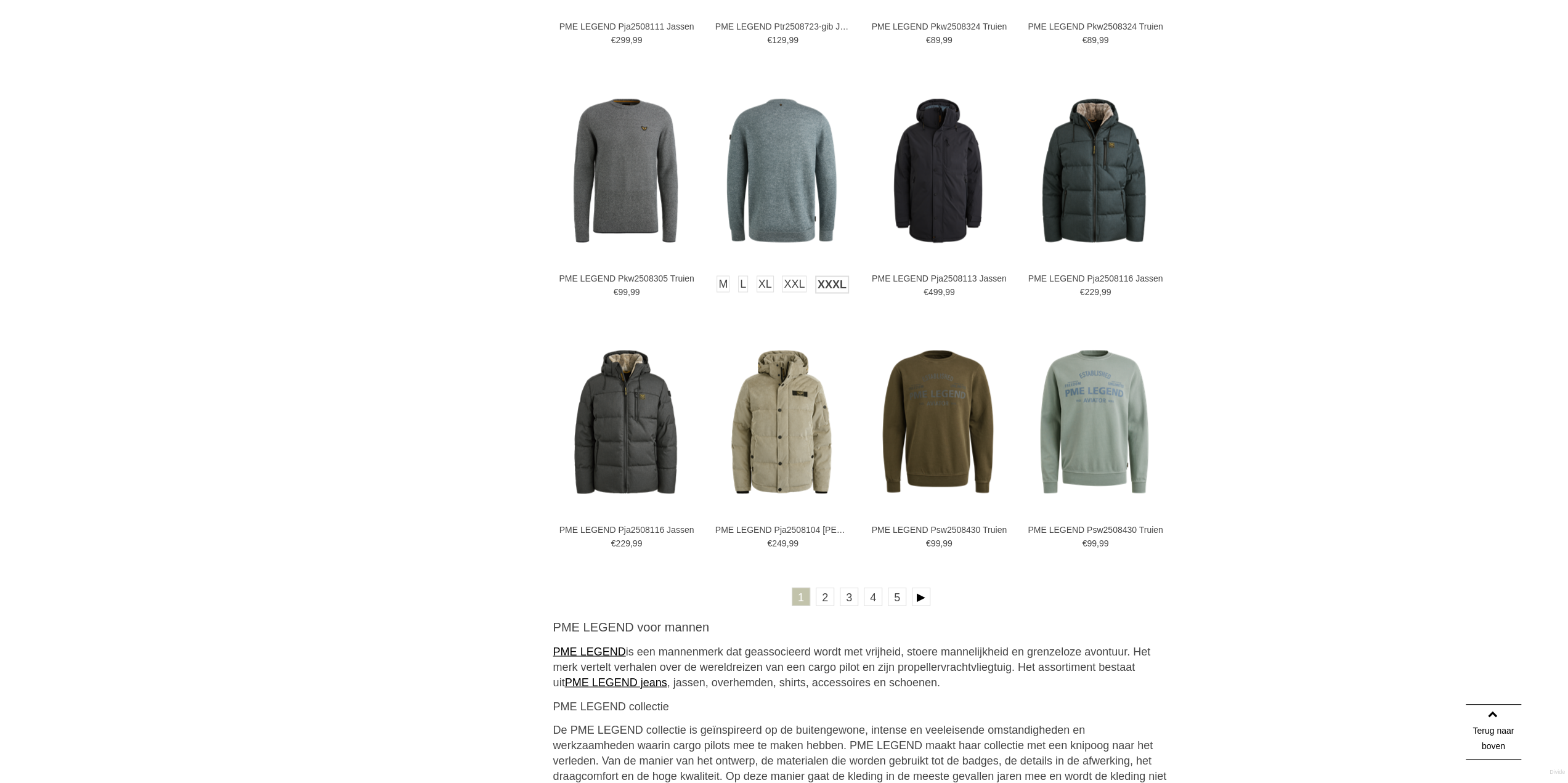
scroll to position [2175, 0]
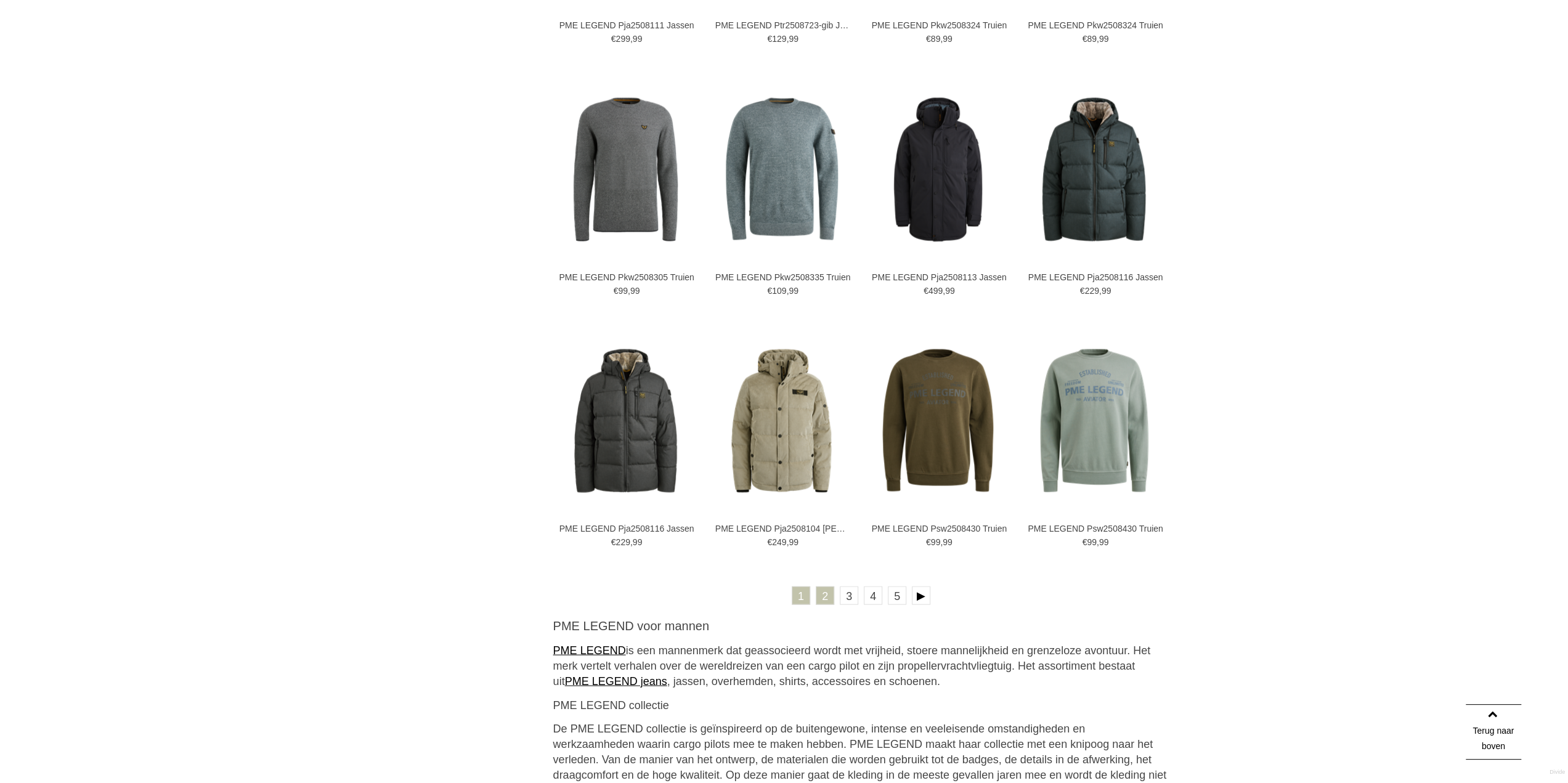
click at [820, 593] on link "2" at bounding box center [825, 595] width 18 height 18
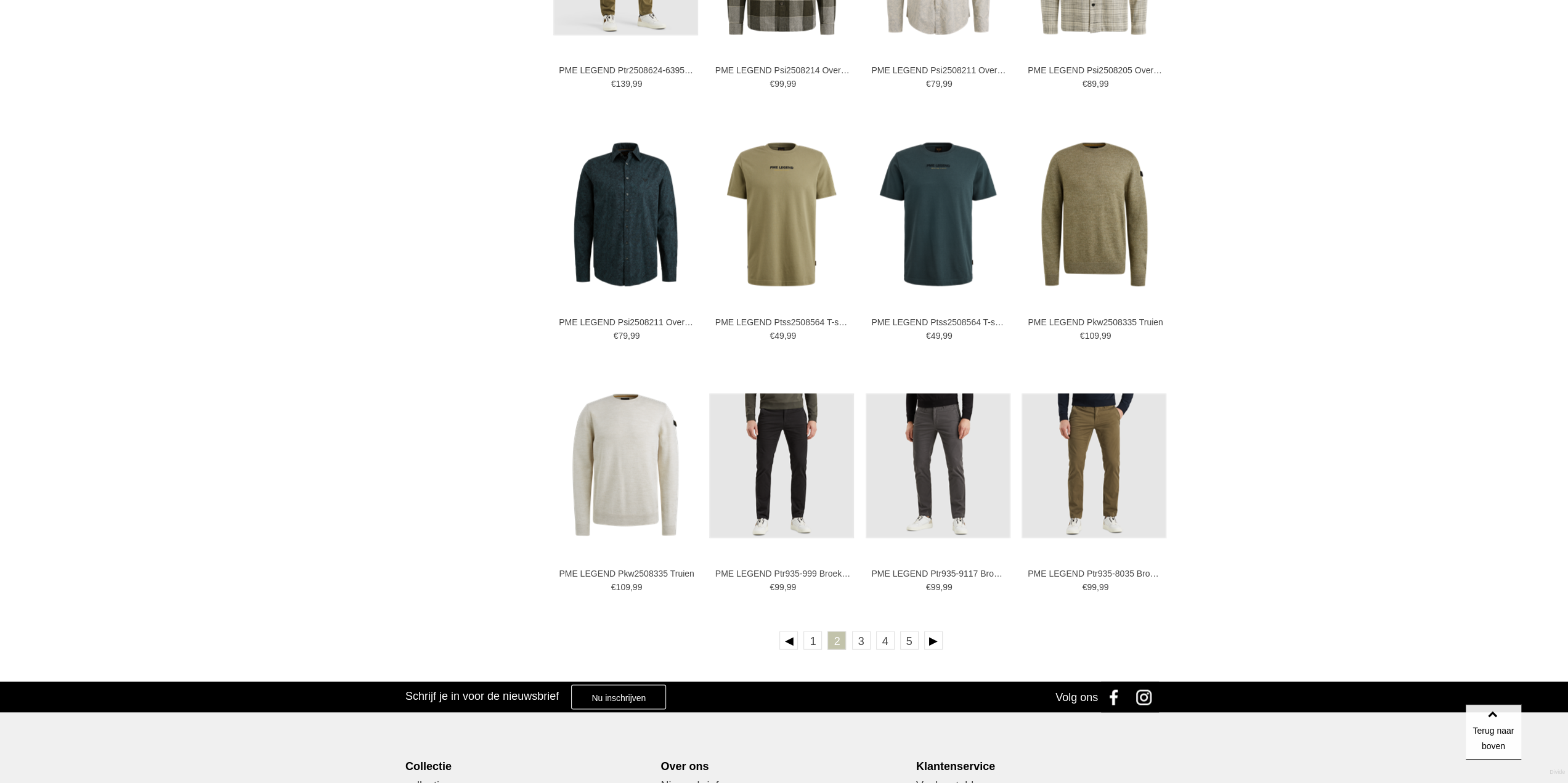
scroll to position [2342, 0]
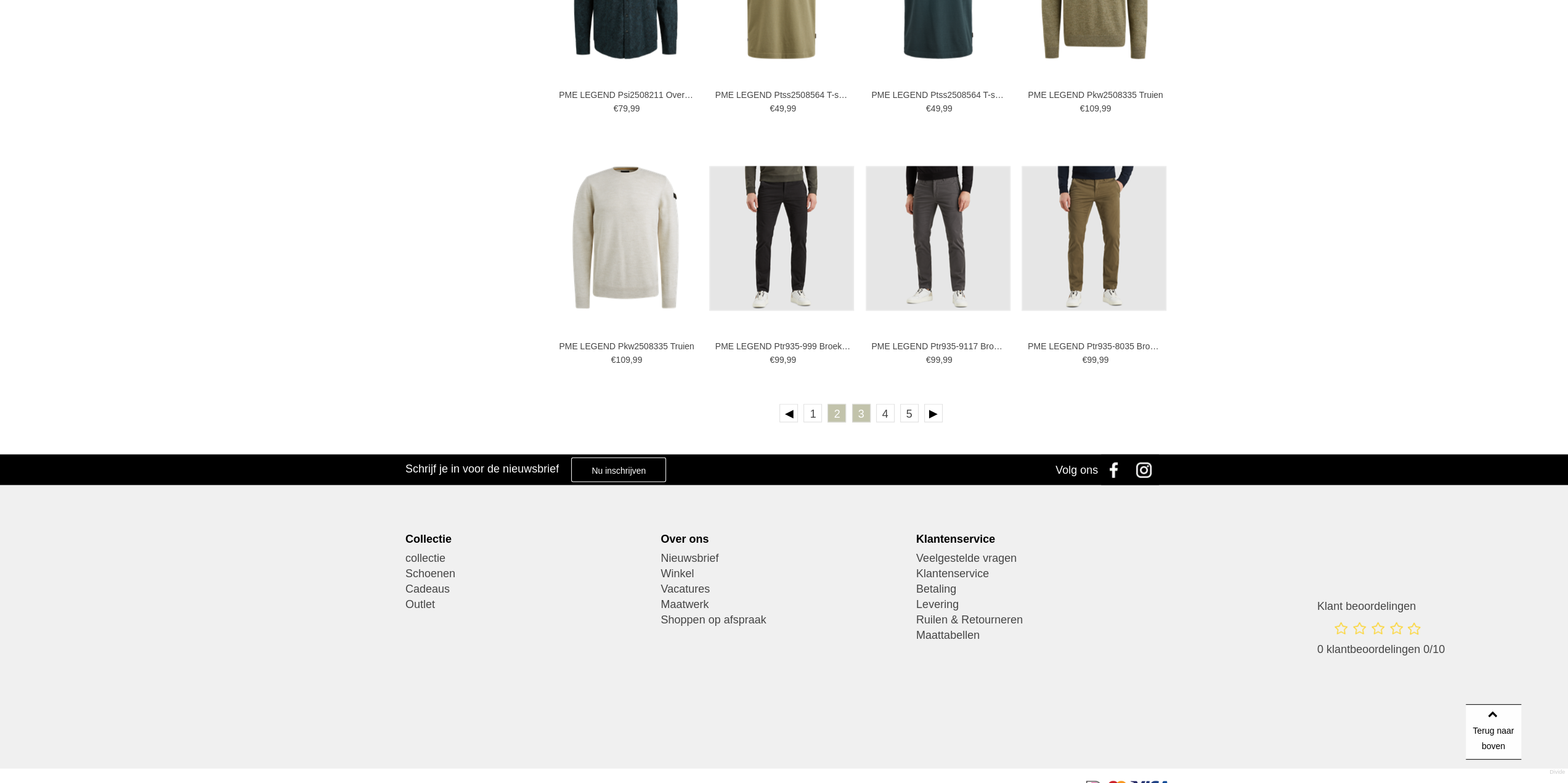
click at [861, 411] on link "3" at bounding box center [861, 412] width 18 height 18
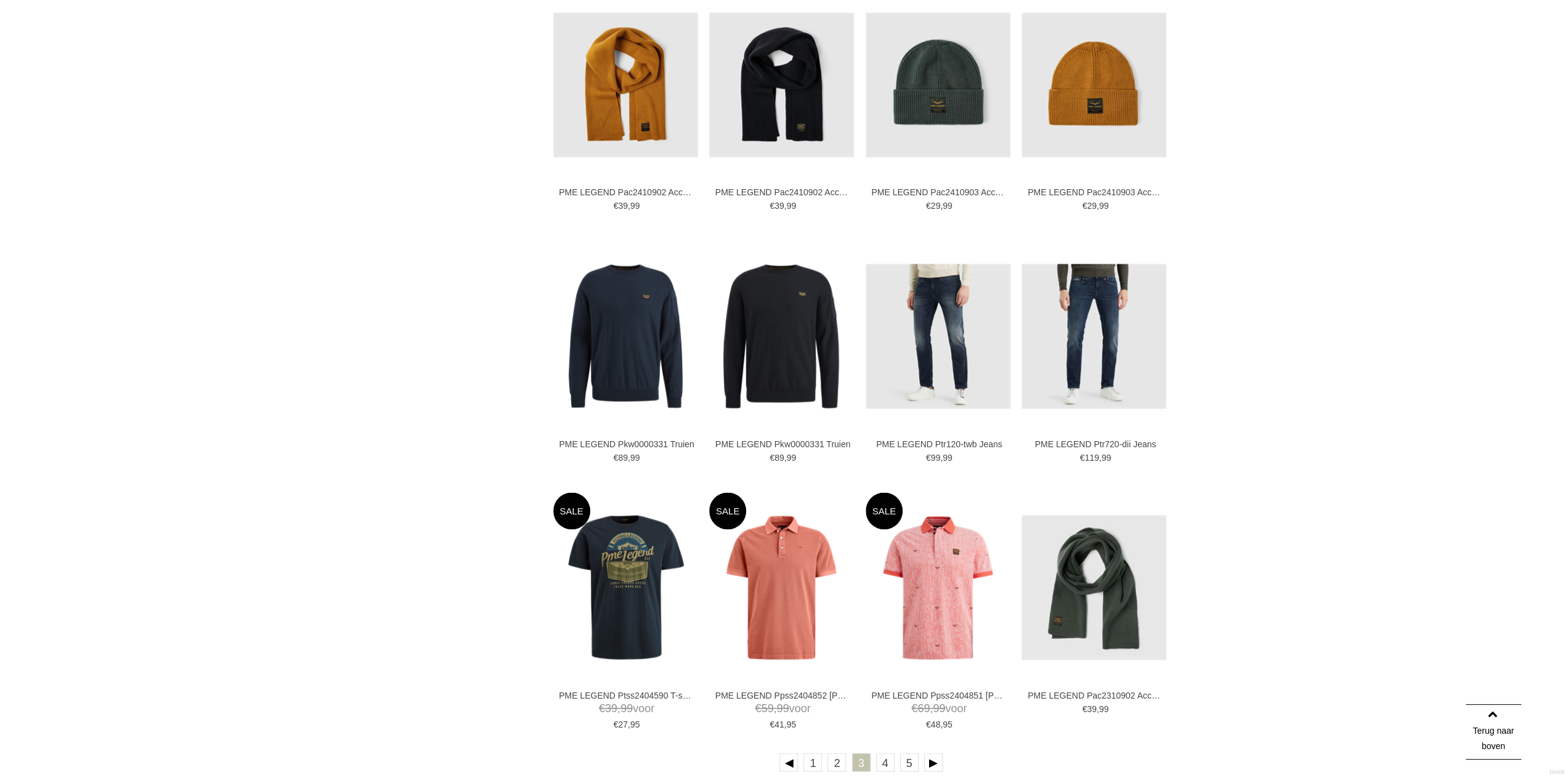
scroll to position [2095, 0]
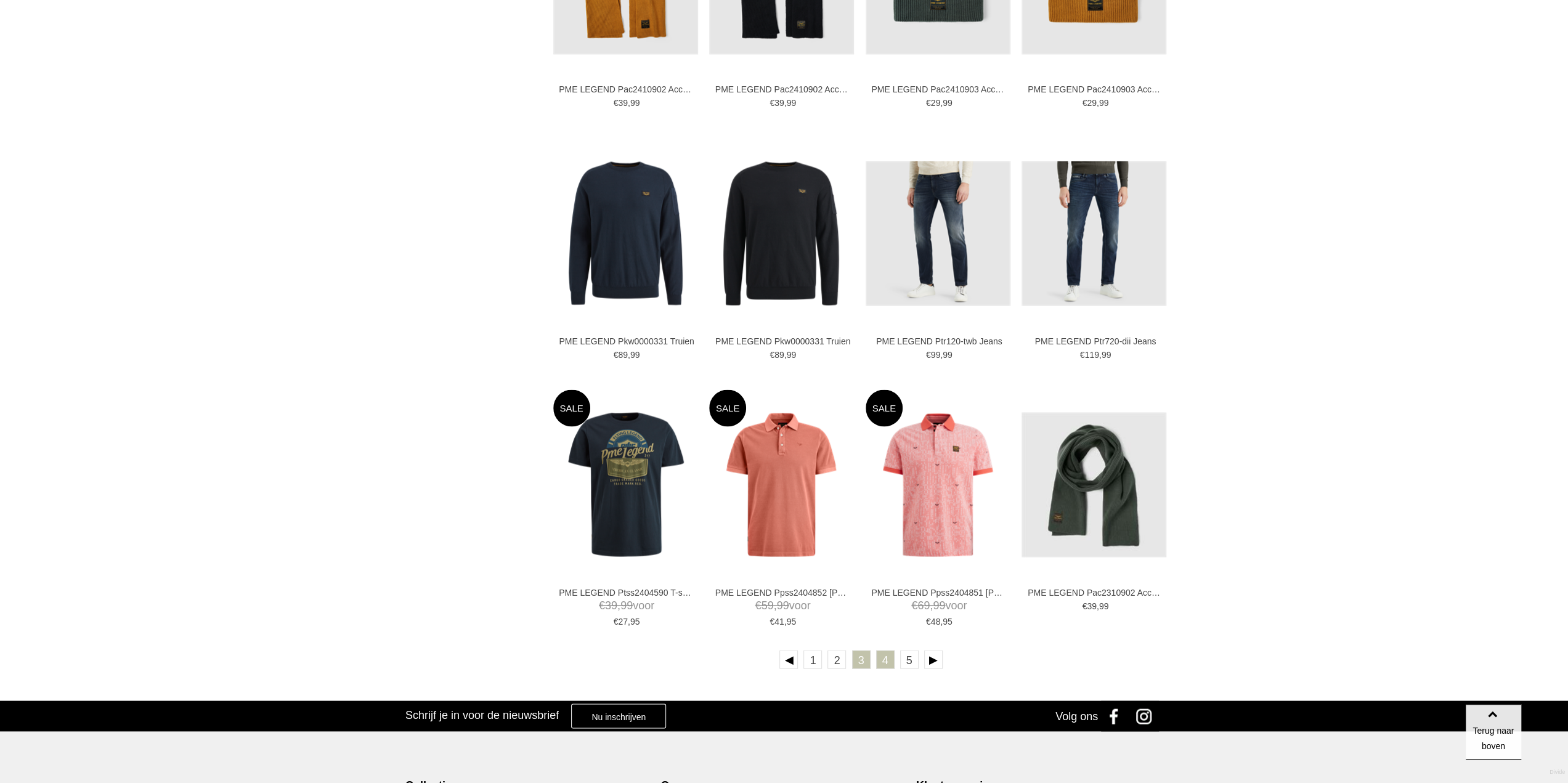
click at [880, 658] on link "4" at bounding box center [885, 659] width 18 height 18
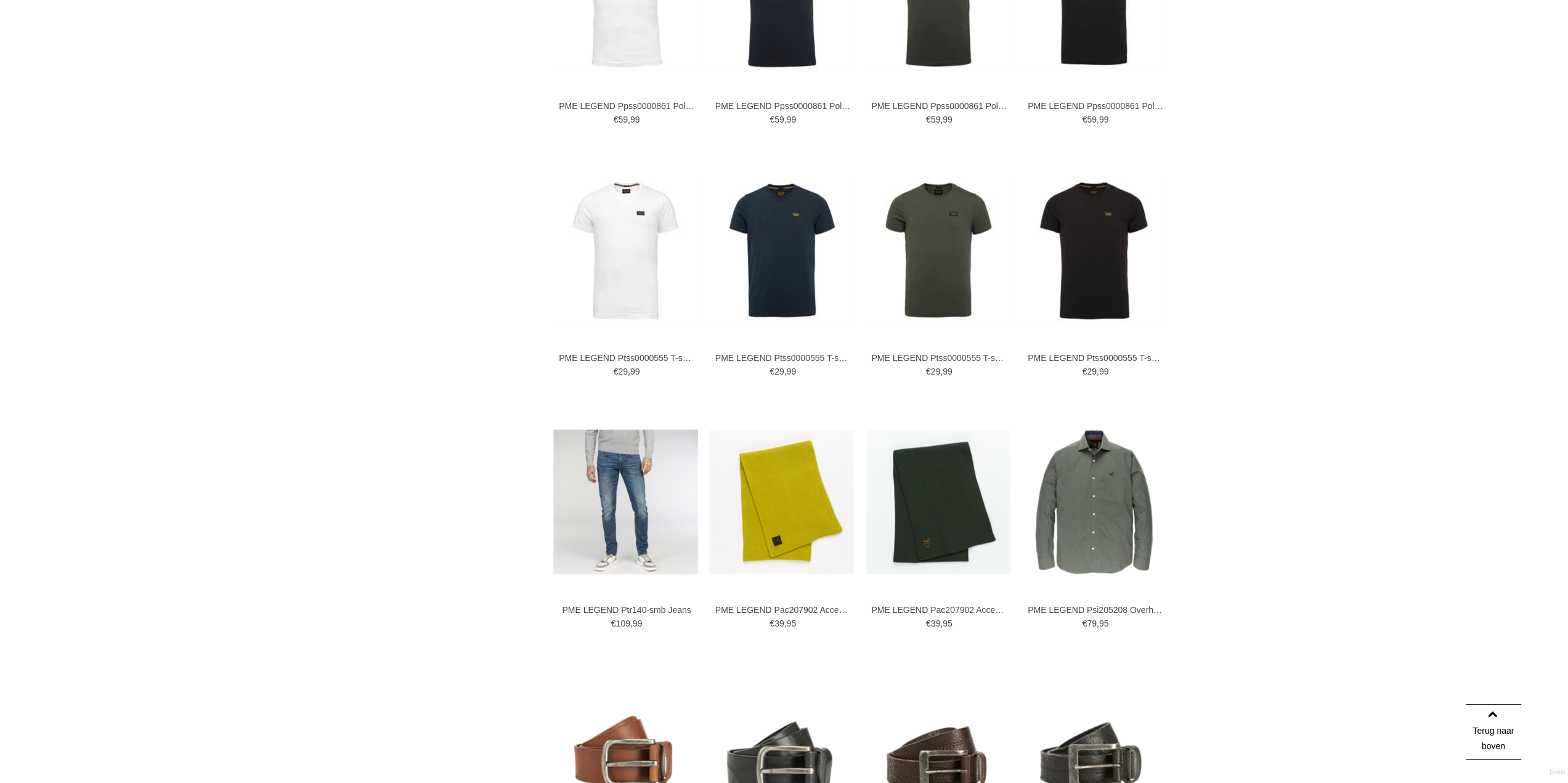
scroll to position [1972, 0]
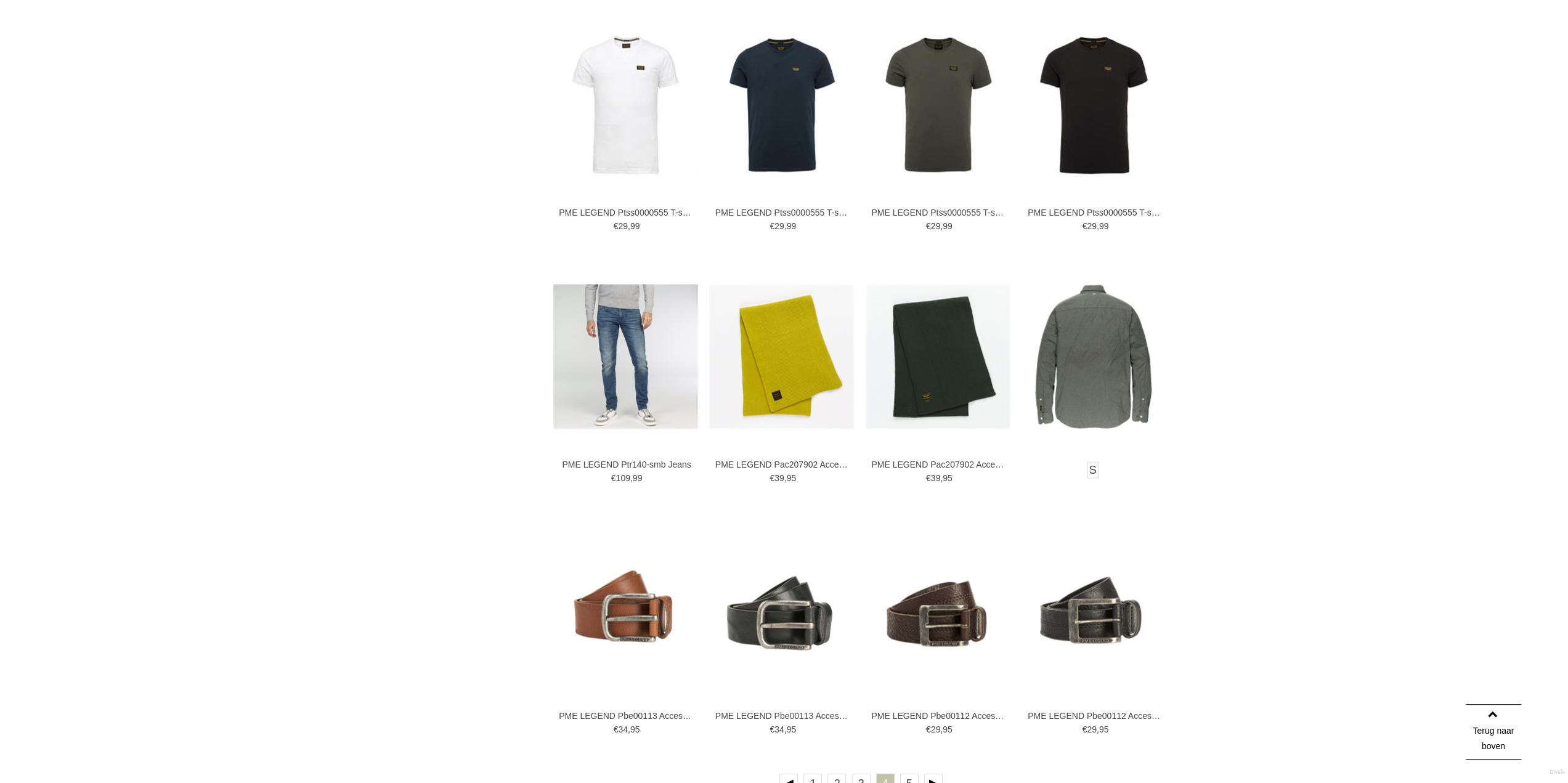
click at [1098, 374] on img at bounding box center [1094, 356] width 144 height 144
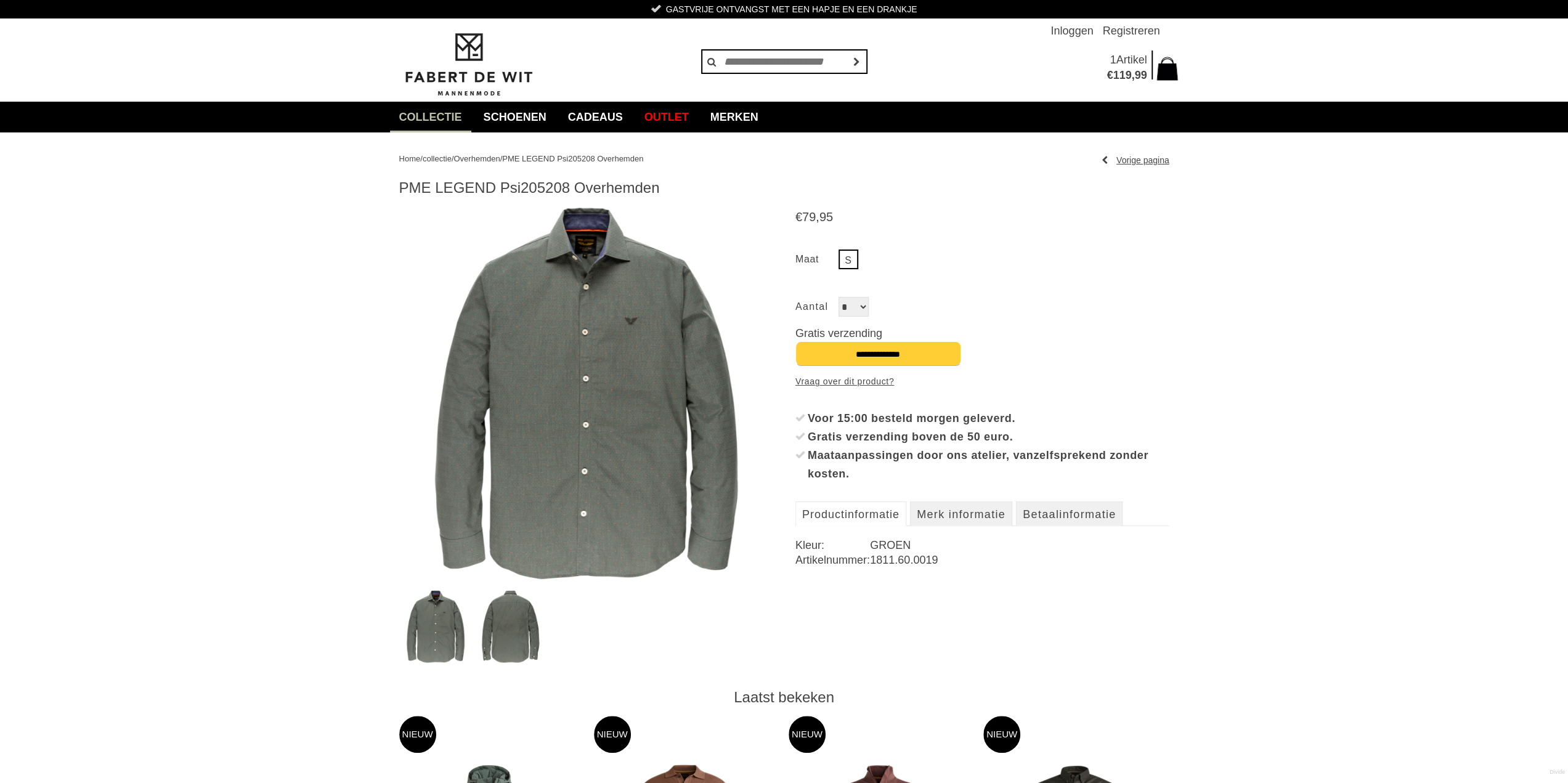
click at [581, 390] on img at bounding box center [586, 393] width 374 height 374
drag, startPoint x: 397, startPoint y: 188, endPoint x: 568, endPoint y: 188, distance: 171.0
click at [568, 188] on div "Home / collectie / Overhemden / PME LEGEND Psi205208 Overhemden Vorige pagina P…" at bounding box center [784, 749] width 788 height 1233
click at [1131, 78] on span "," at bounding box center [1133, 75] width 3 height 12
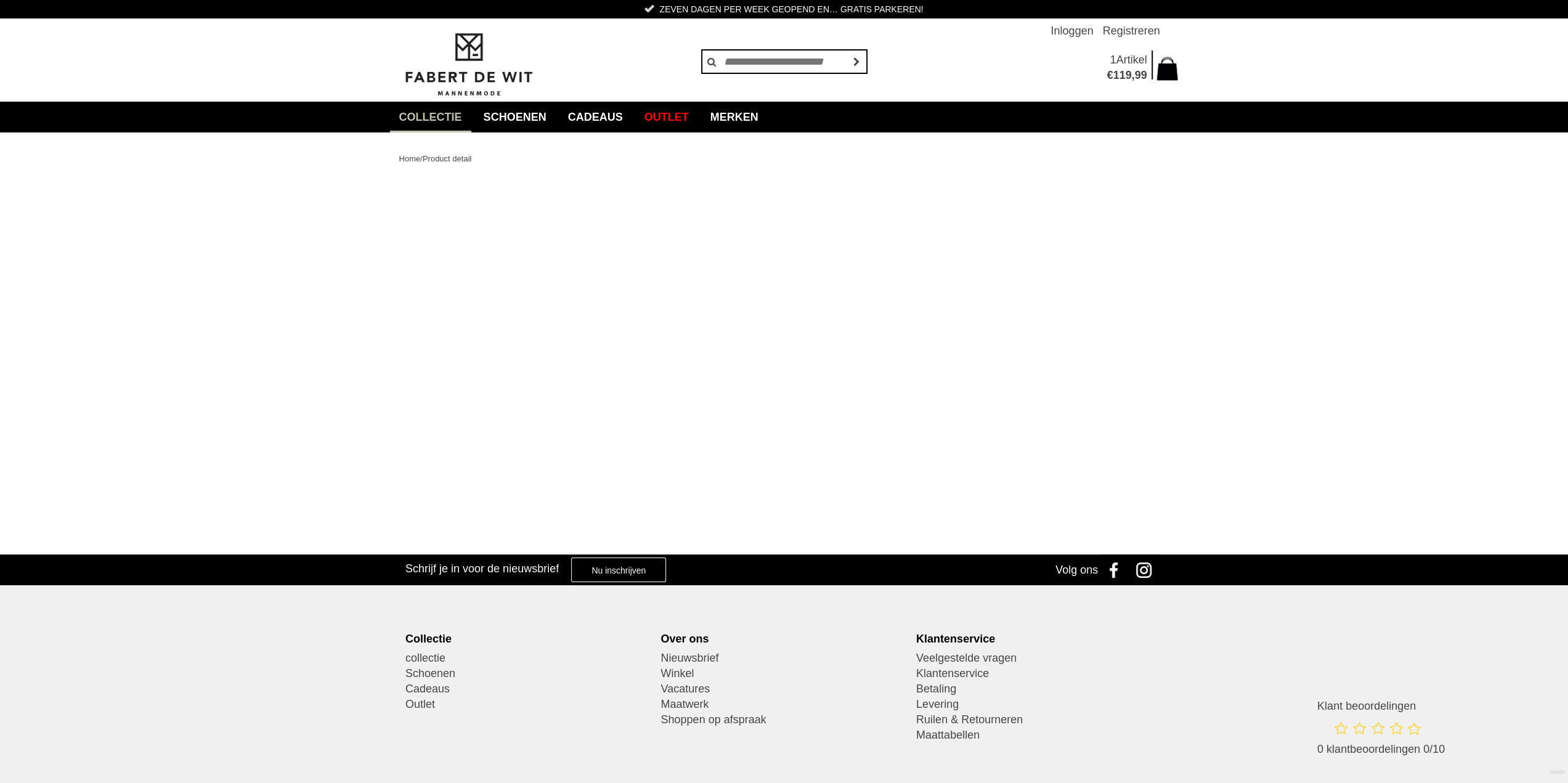
click at [476, 52] on img at bounding box center [468, 65] width 138 height 67
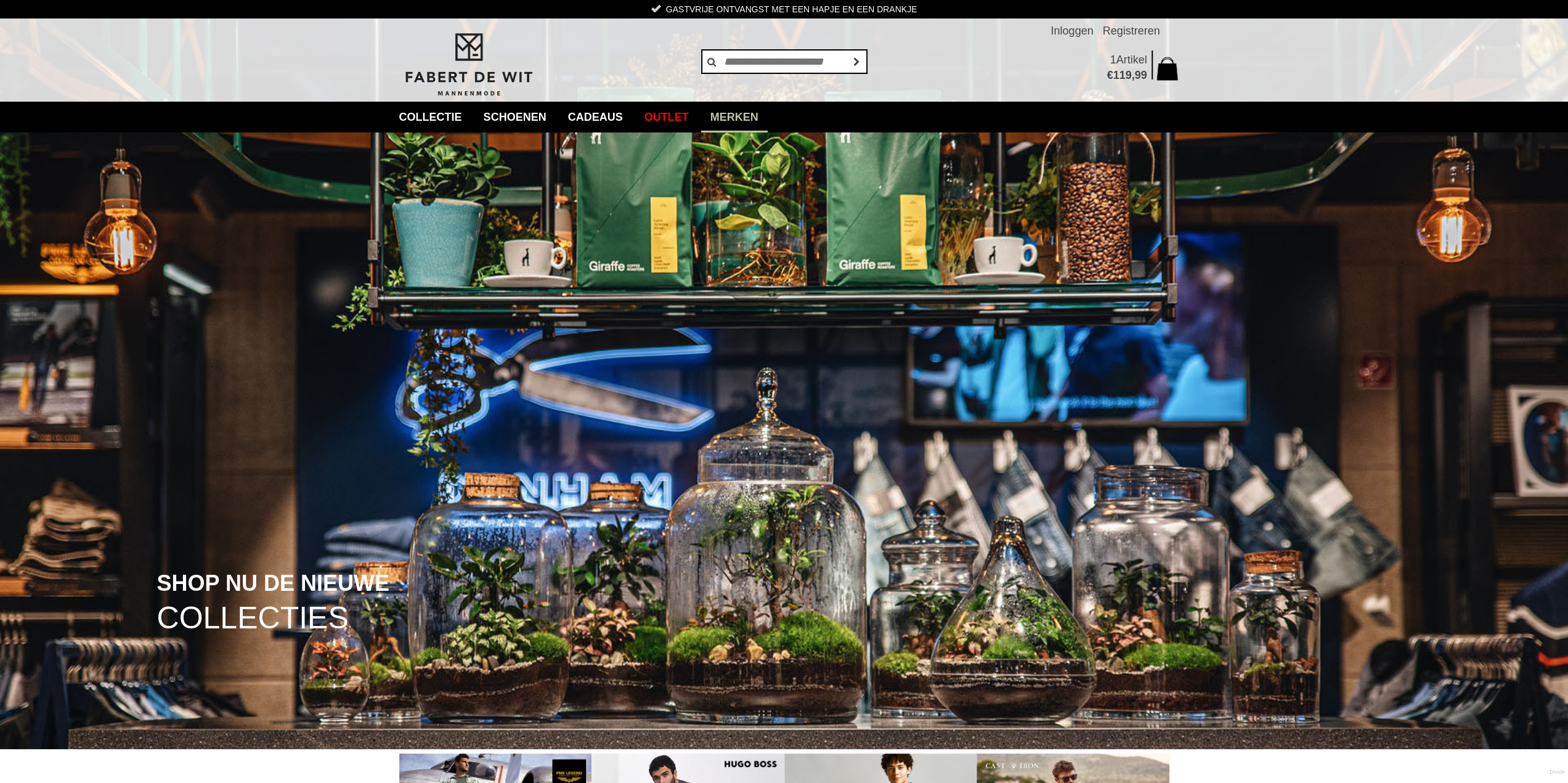
click at [740, 115] on link "Merken" at bounding box center [735, 117] width 67 height 31
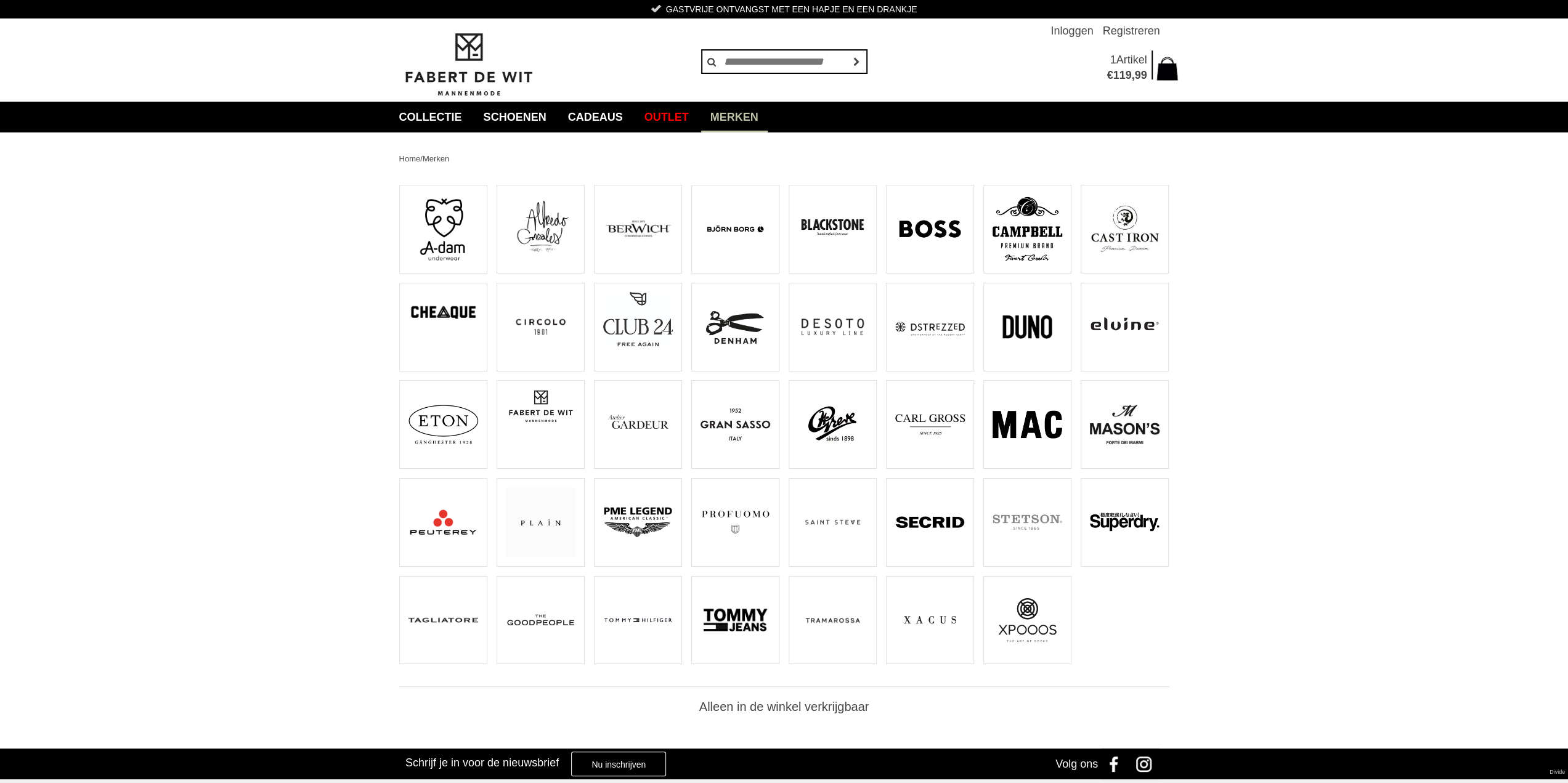
click at [625, 518] on img at bounding box center [638, 522] width 70 height 70
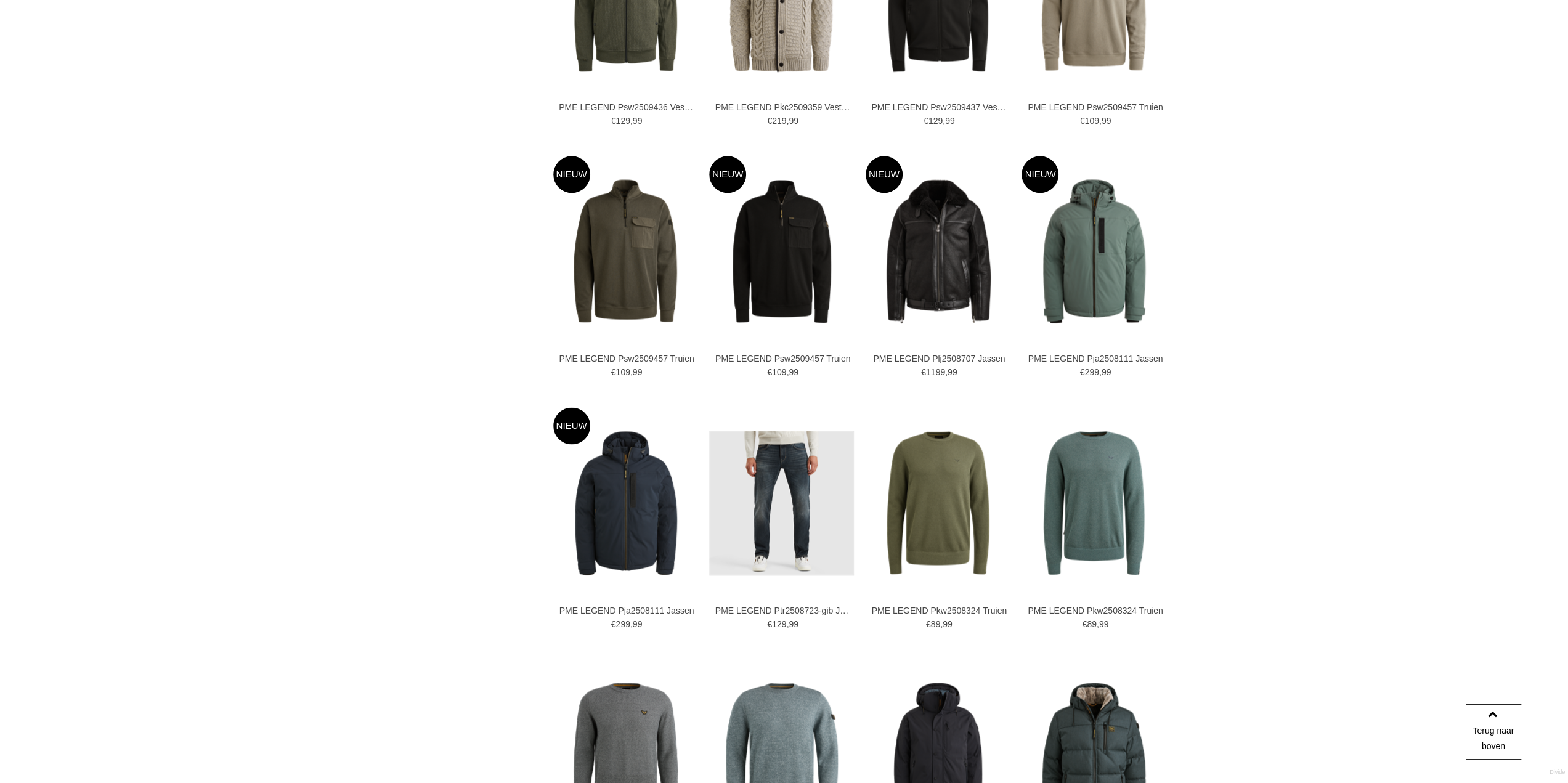
scroll to position [1725, 0]
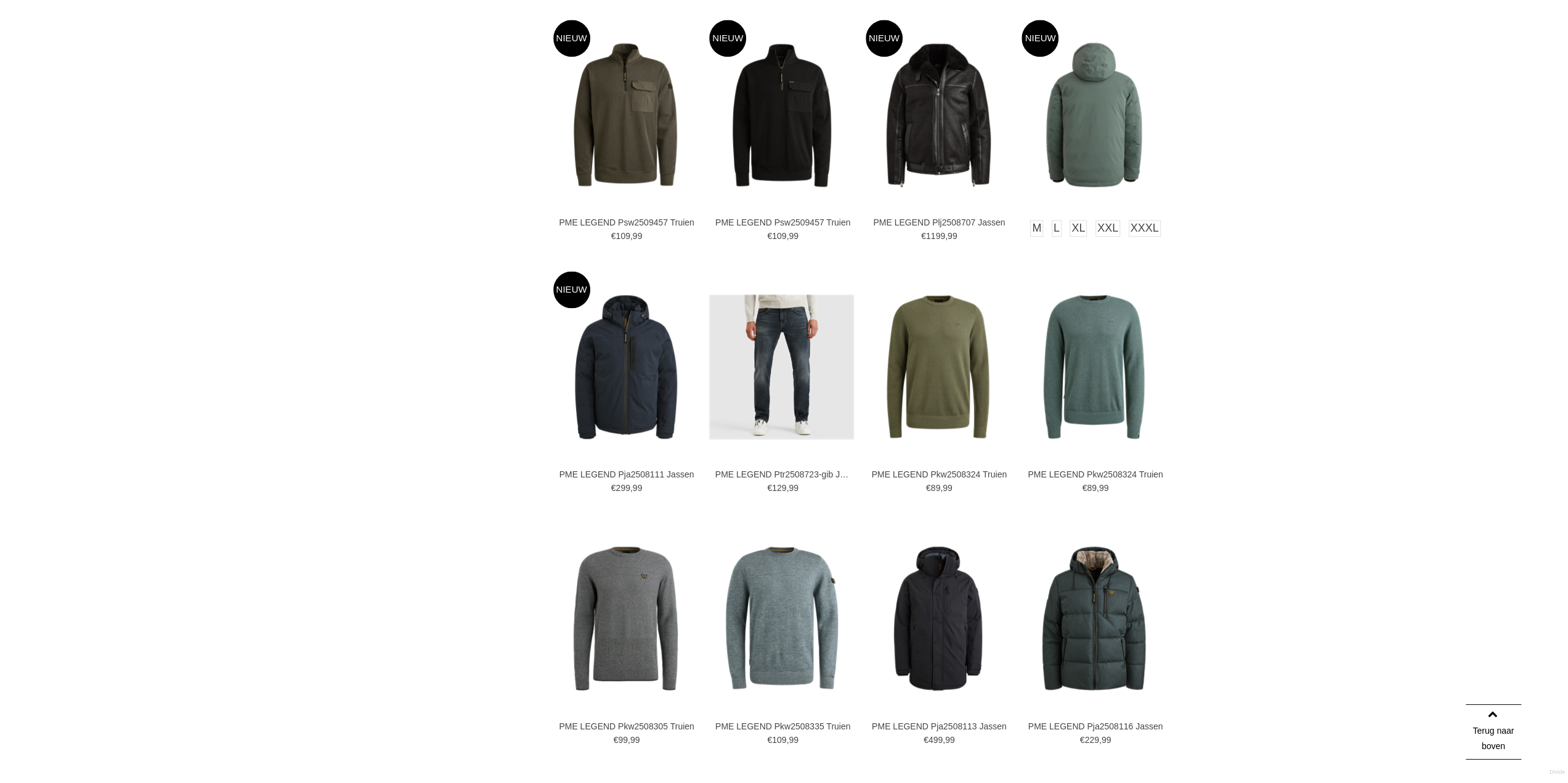
click at [1084, 110] on img at bounding box center [1094, 114] width 144 height 144
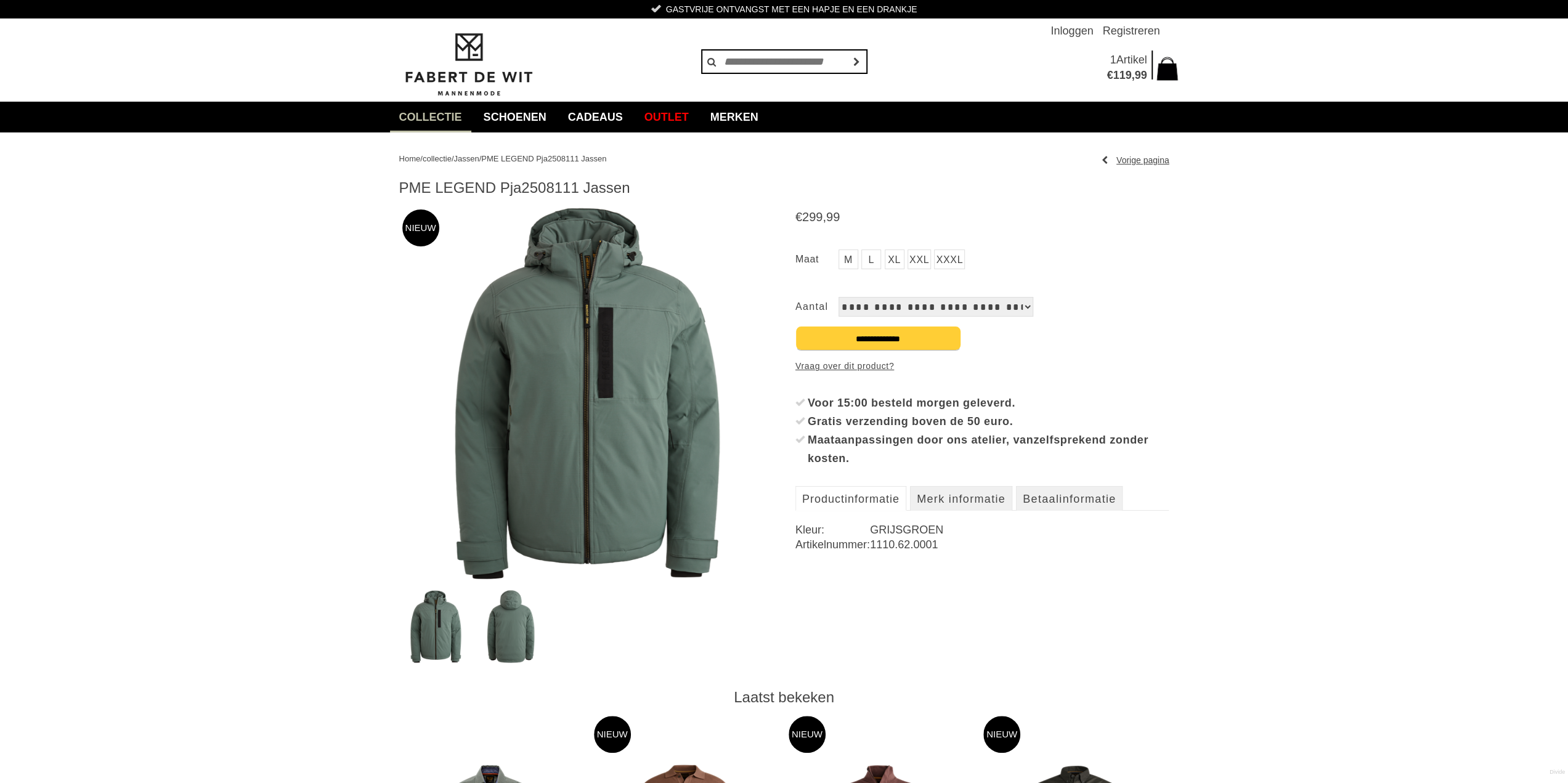
click at [602, 394] on img at bounding box center [586, 393] width 374 height 374
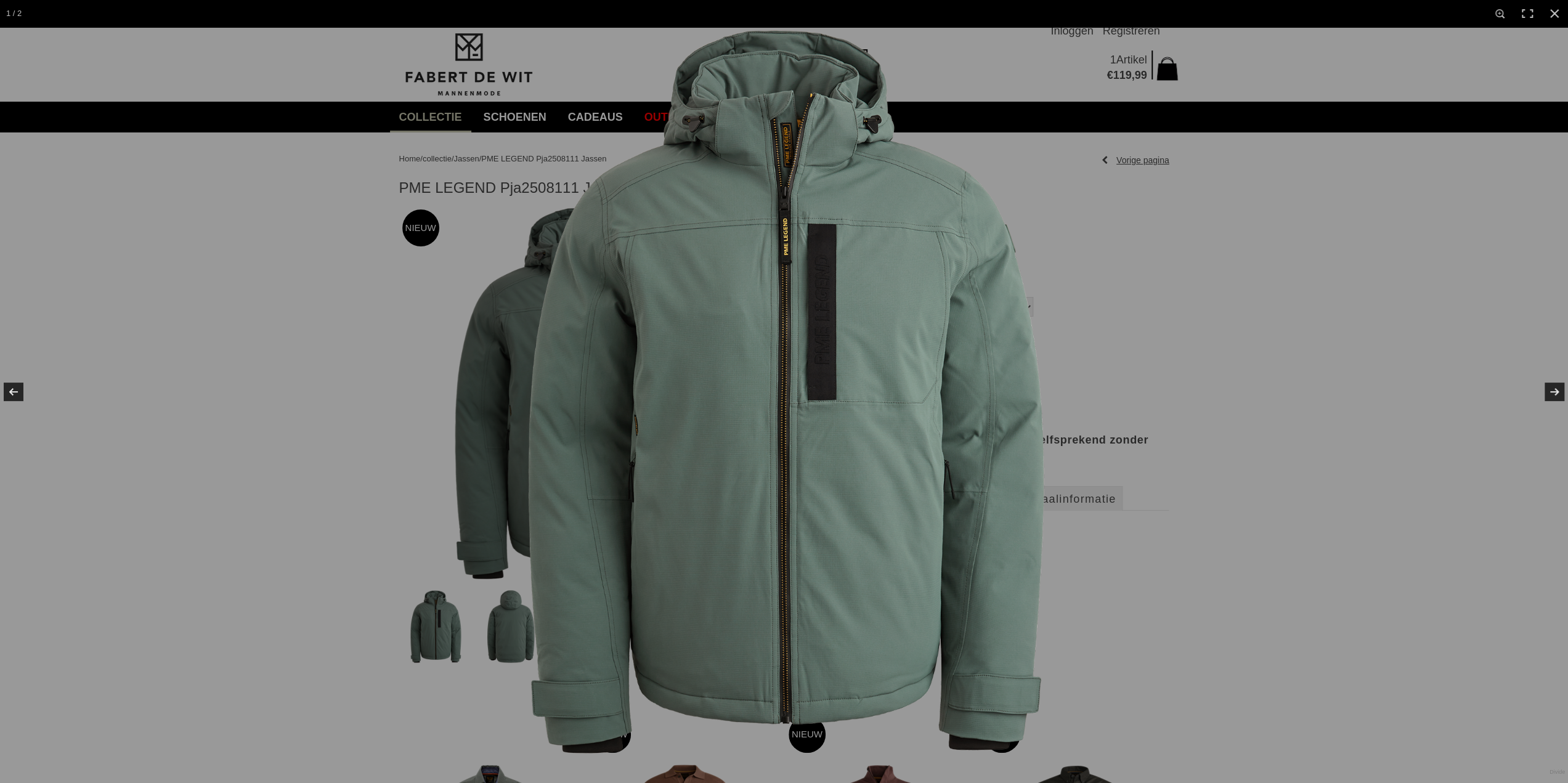
click at [713, 215] on img at bounding box center [784, 392] width 729 height 729
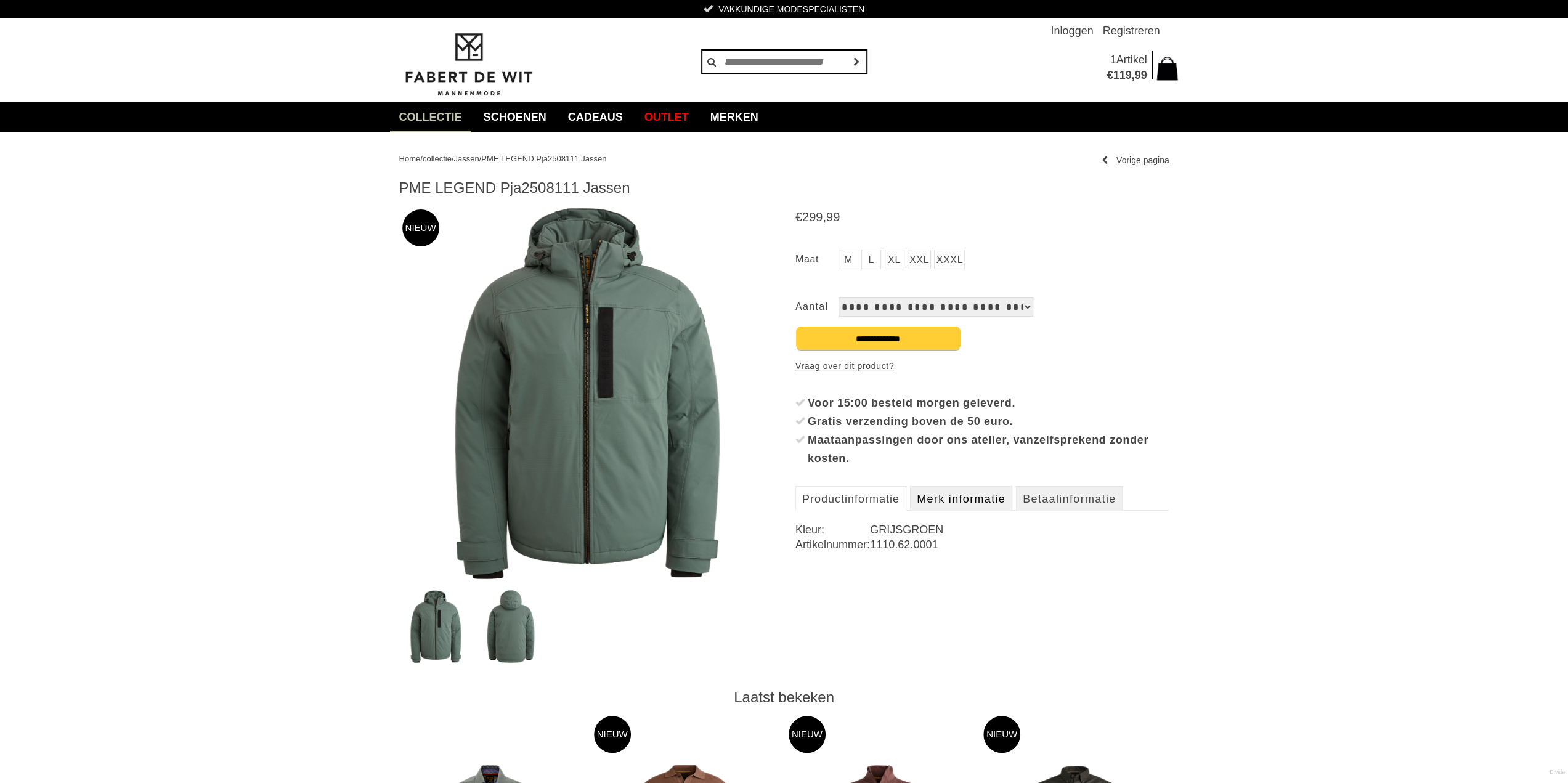
click at [969, 499] on link "Merk informatie" at bounding box center [962, 498] width 102 height 25
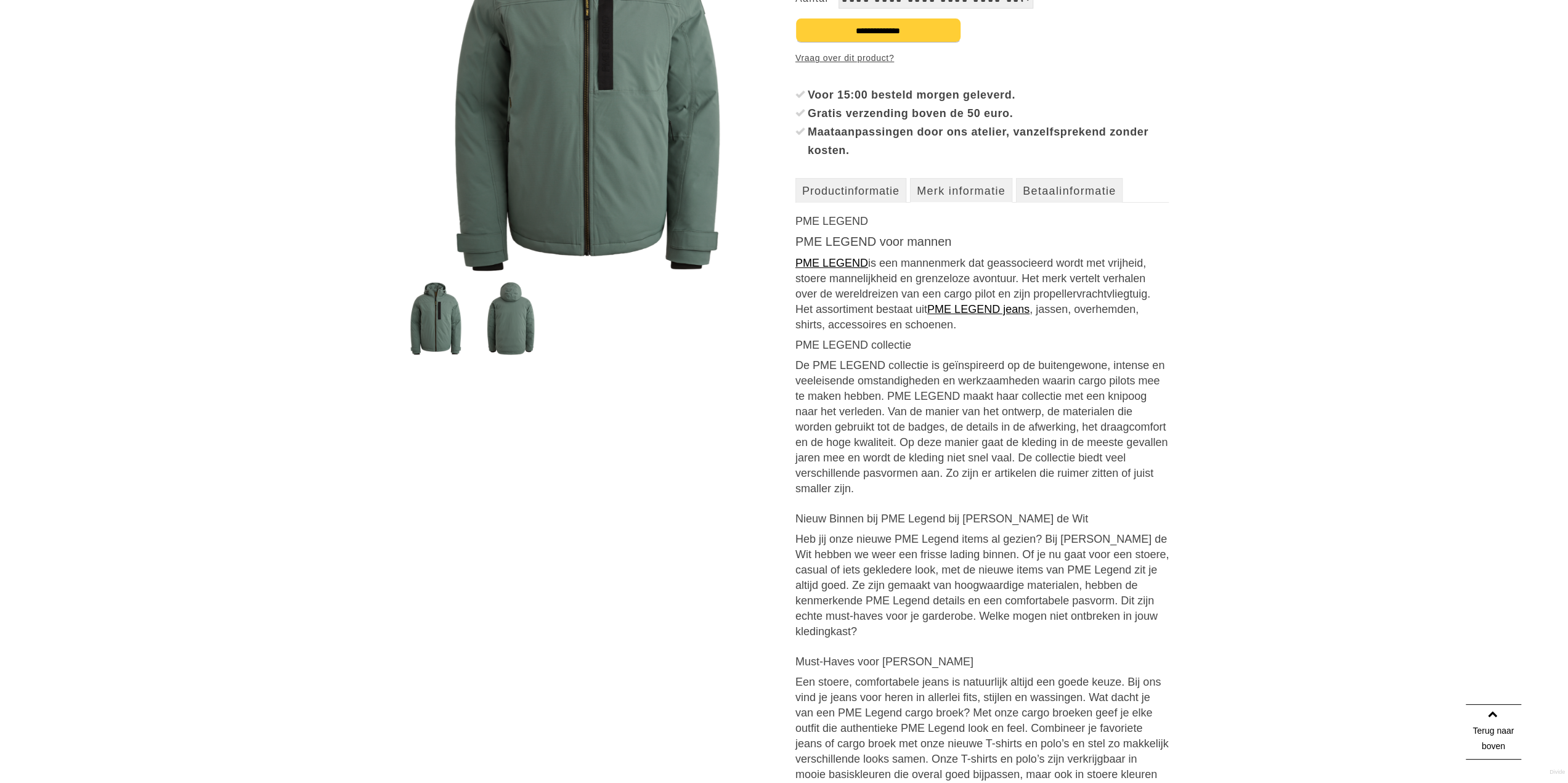
scroll to position [123, 0]
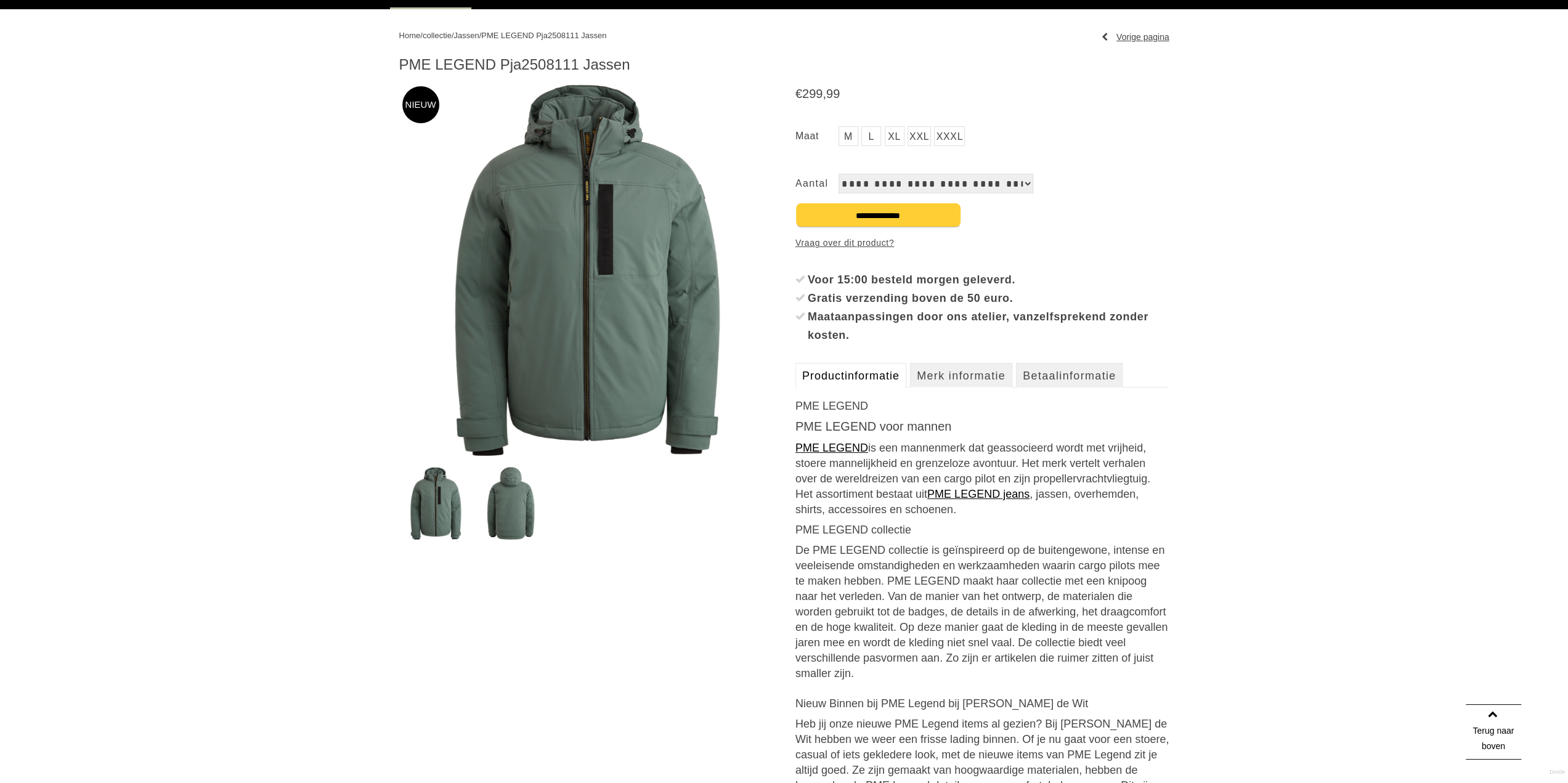
click at [868, 373] on link "Productinformatie" at bounding box center [850, 375] width 111 height 25
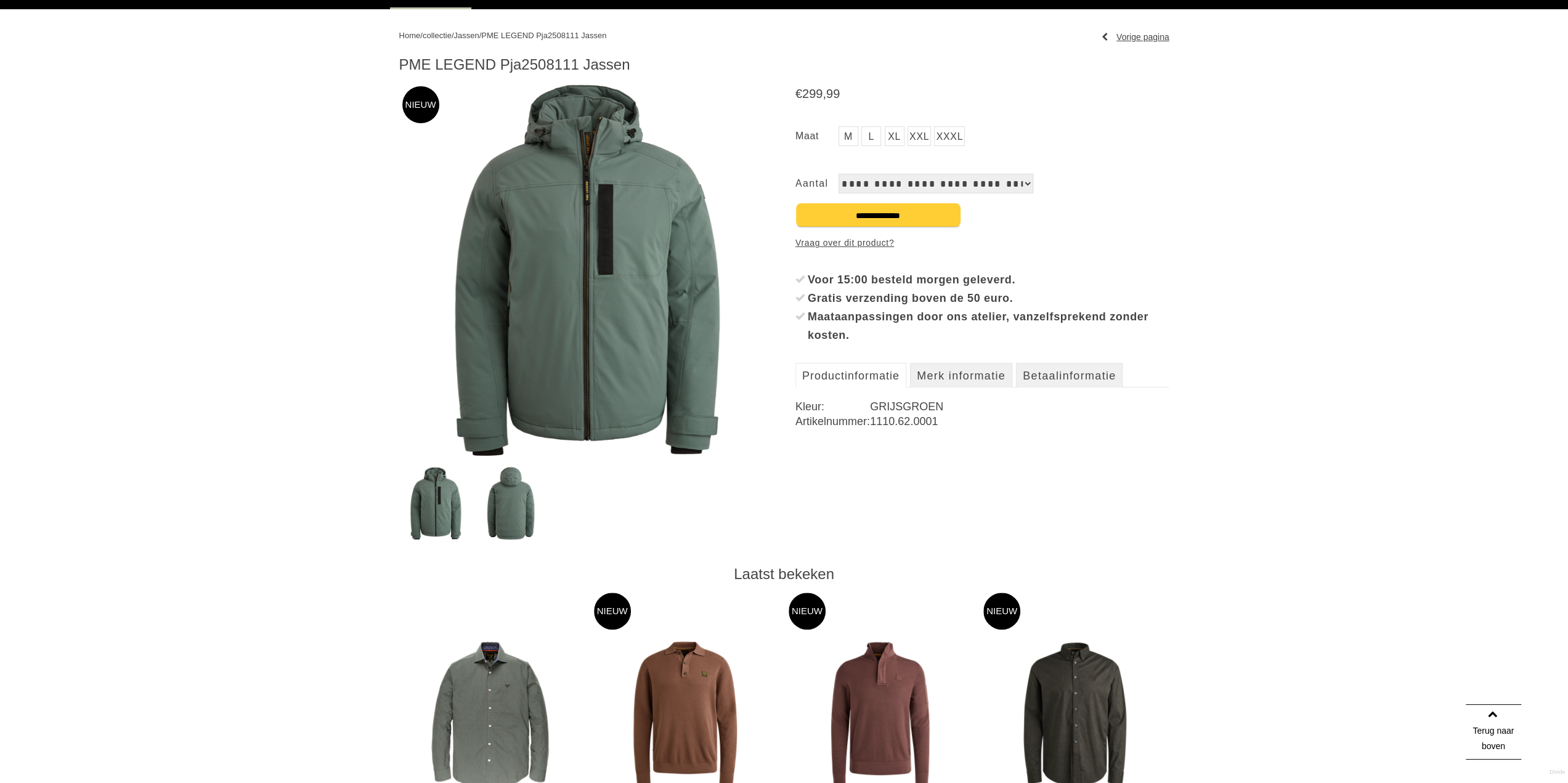
click at [896, 141] on link "XL" at bounding box center [894, 136] width 20 height 20
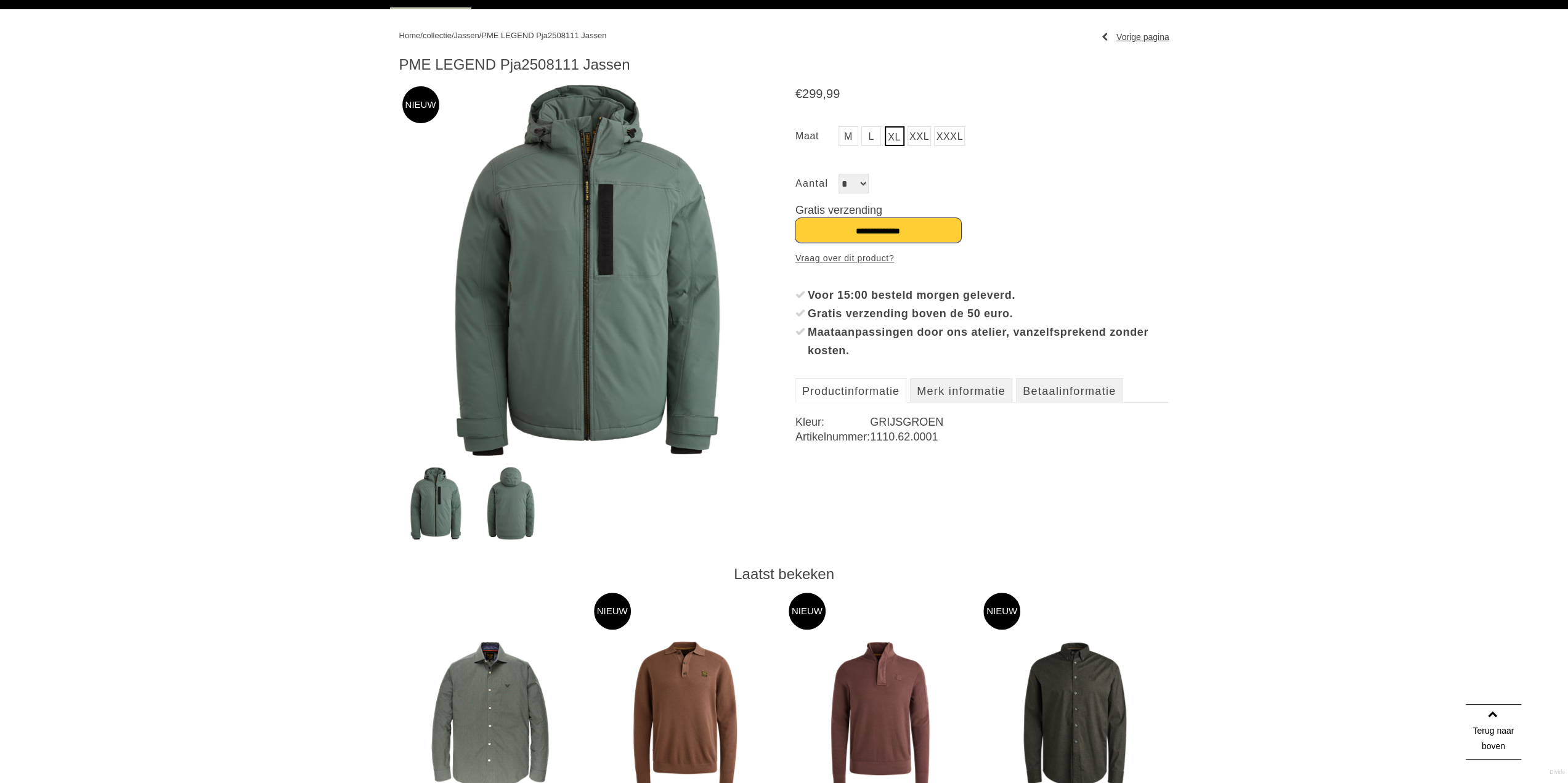
click at [887, 232] on input "**********" at bounding box center [878, 230] width 166 height 25
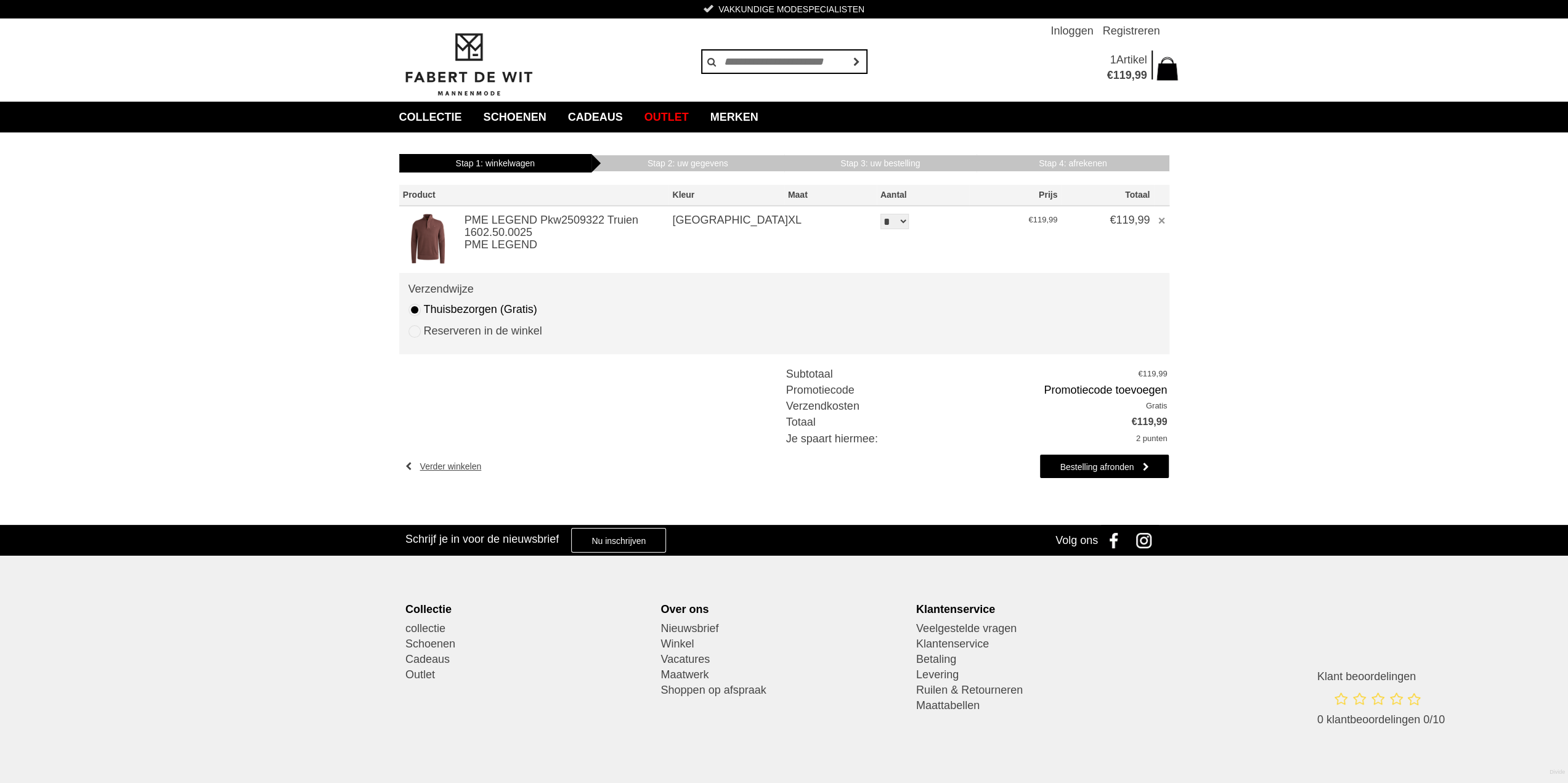
click at [582, 222] on span "PME LEGEND Pkw2509322 Truien (1x)" at bounding box center [551, 220] width 174 height 12
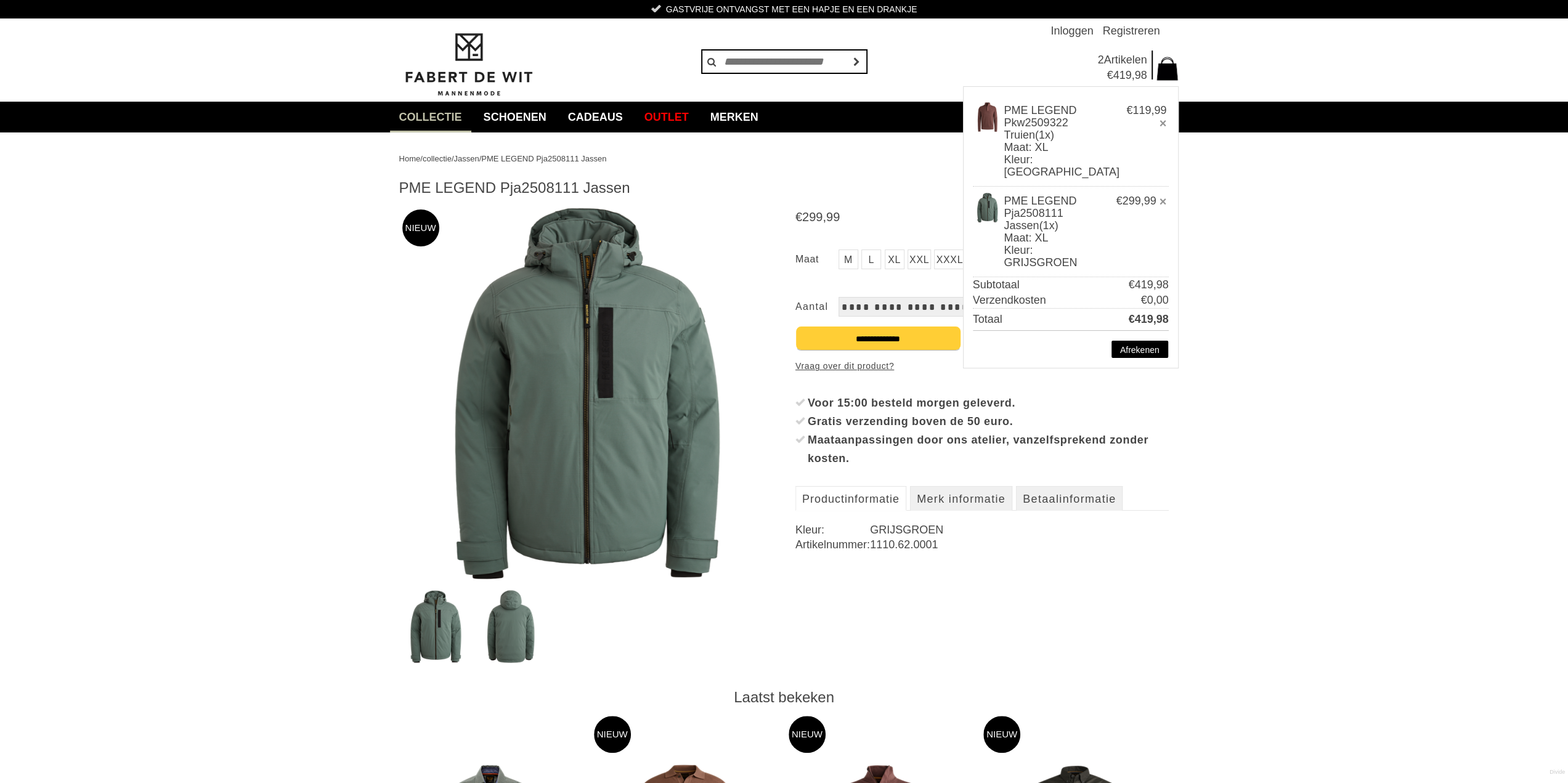
click at [971, 399] on div "Voor 15:00 besteld morgen geleverd." at bounding box center [988, 403] width 362 height 18
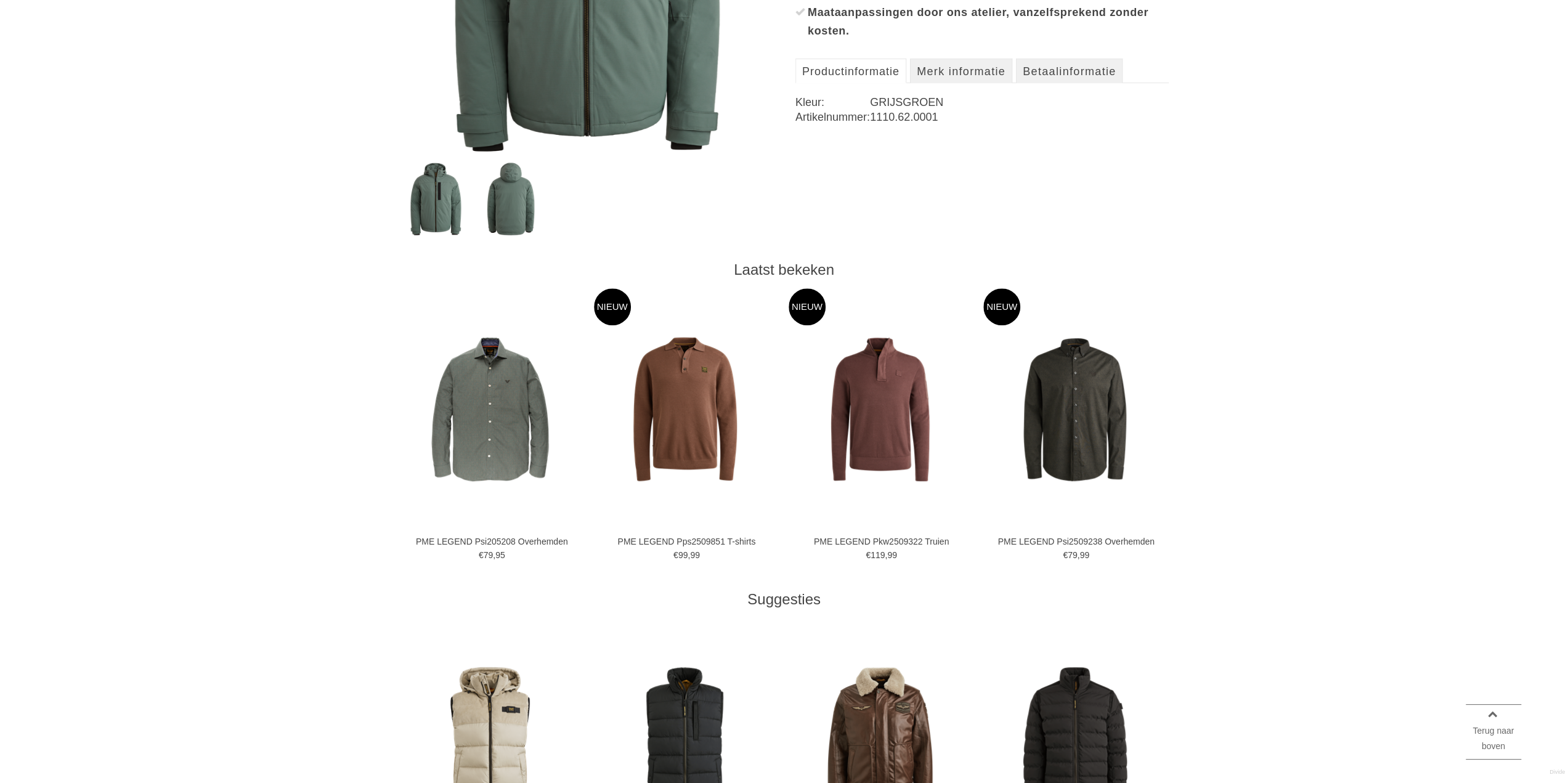
scroll to position [431, 0]
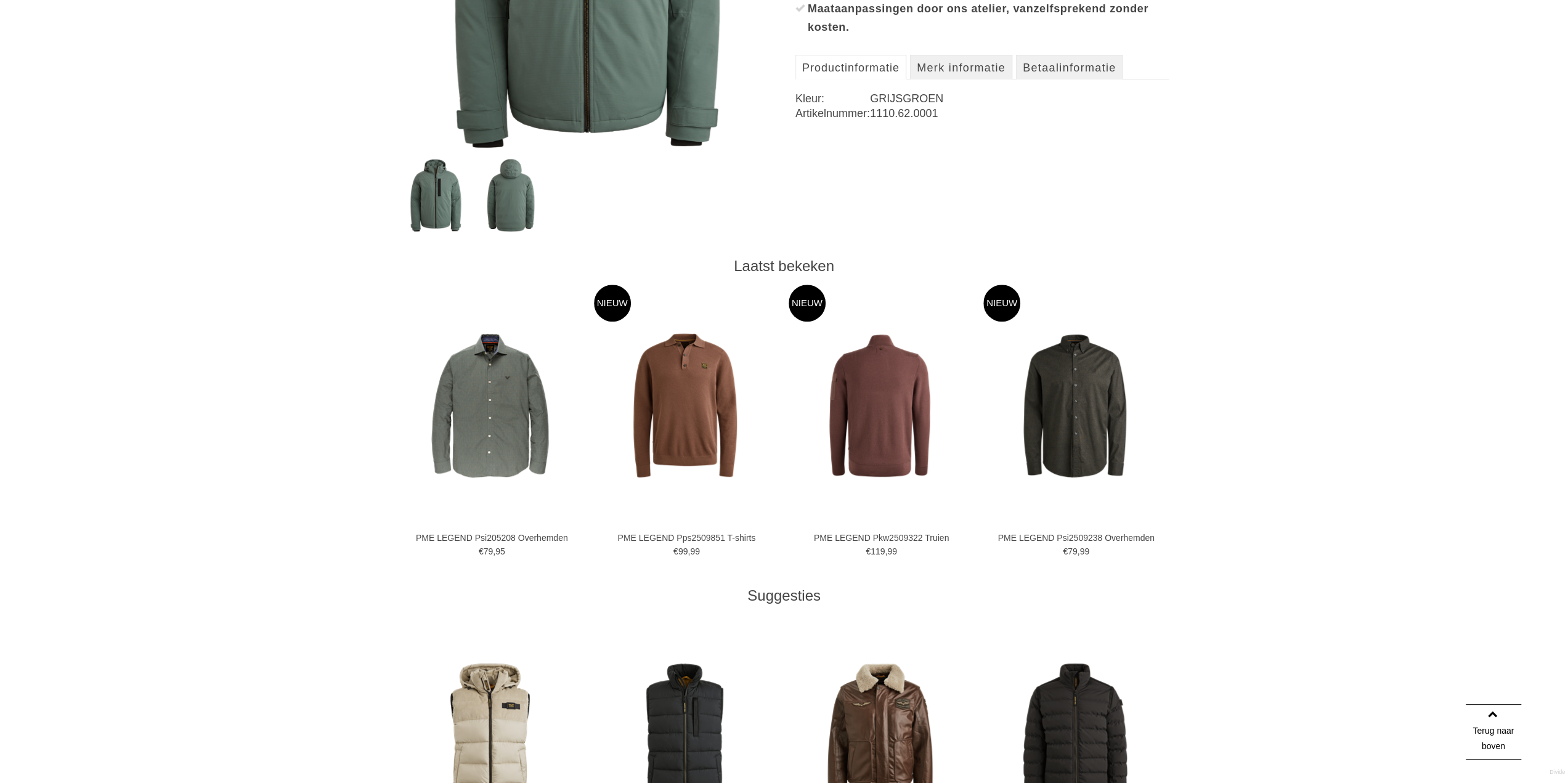
click at [882, 401] on img at bounding box center [880, 405] width 144 height 144
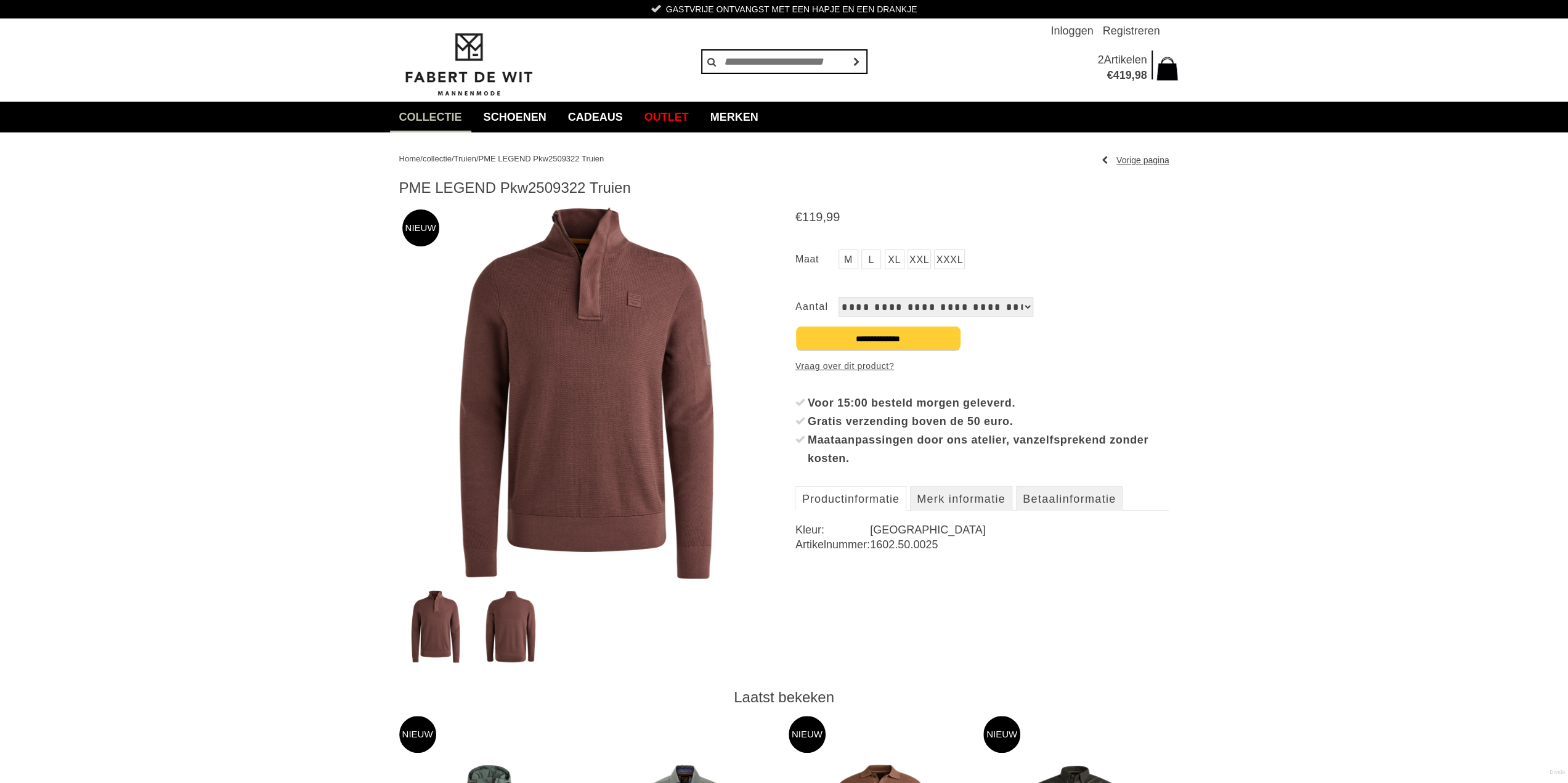
drag, startPoint x: 587, startPoint y: 188, endPoint x: 531, endPoint y: 198, distance: 56.9
click at [531, 198] on article "PME LEGEND Pkw2509322 Truien 119" at bounding box center [784, 433] width 770 height 510
copy h1 "2509322"
click at [457, 80] on img at bounding box center [468, 65] width 138 height 67
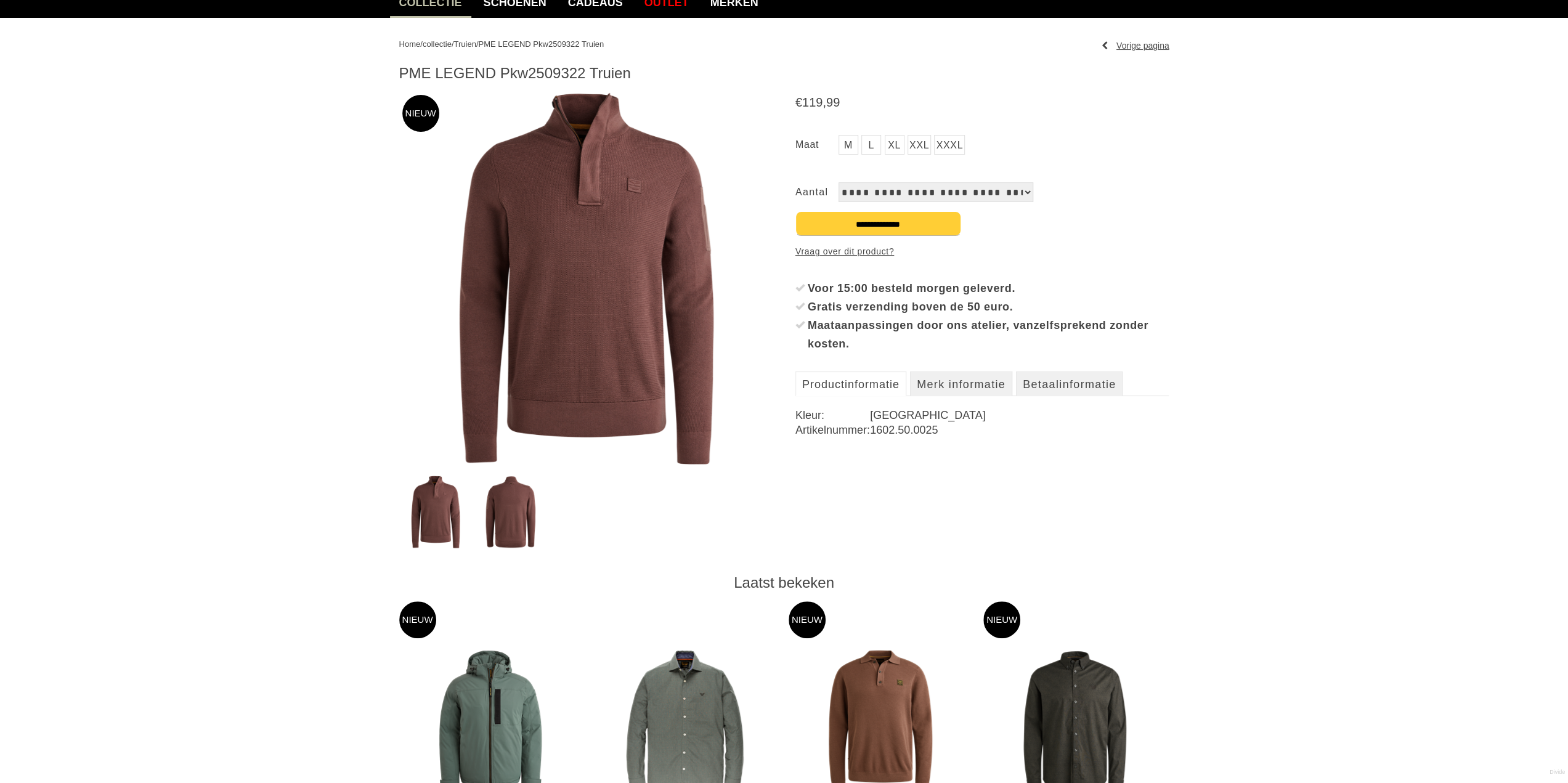
scroll to position [370, 0]
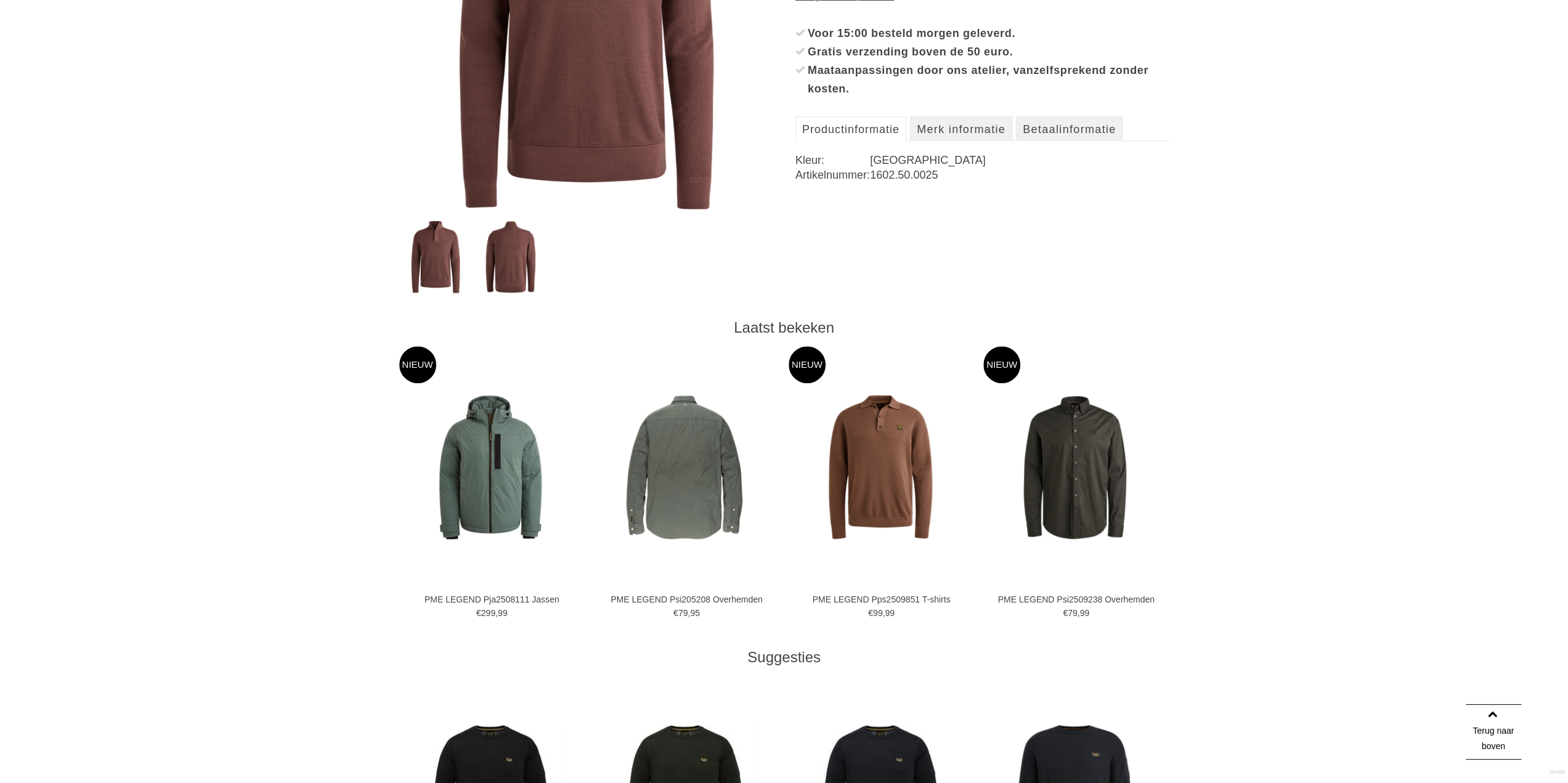
click at [681, 481] on img at bounding box center [685, 467] width 144 height 144
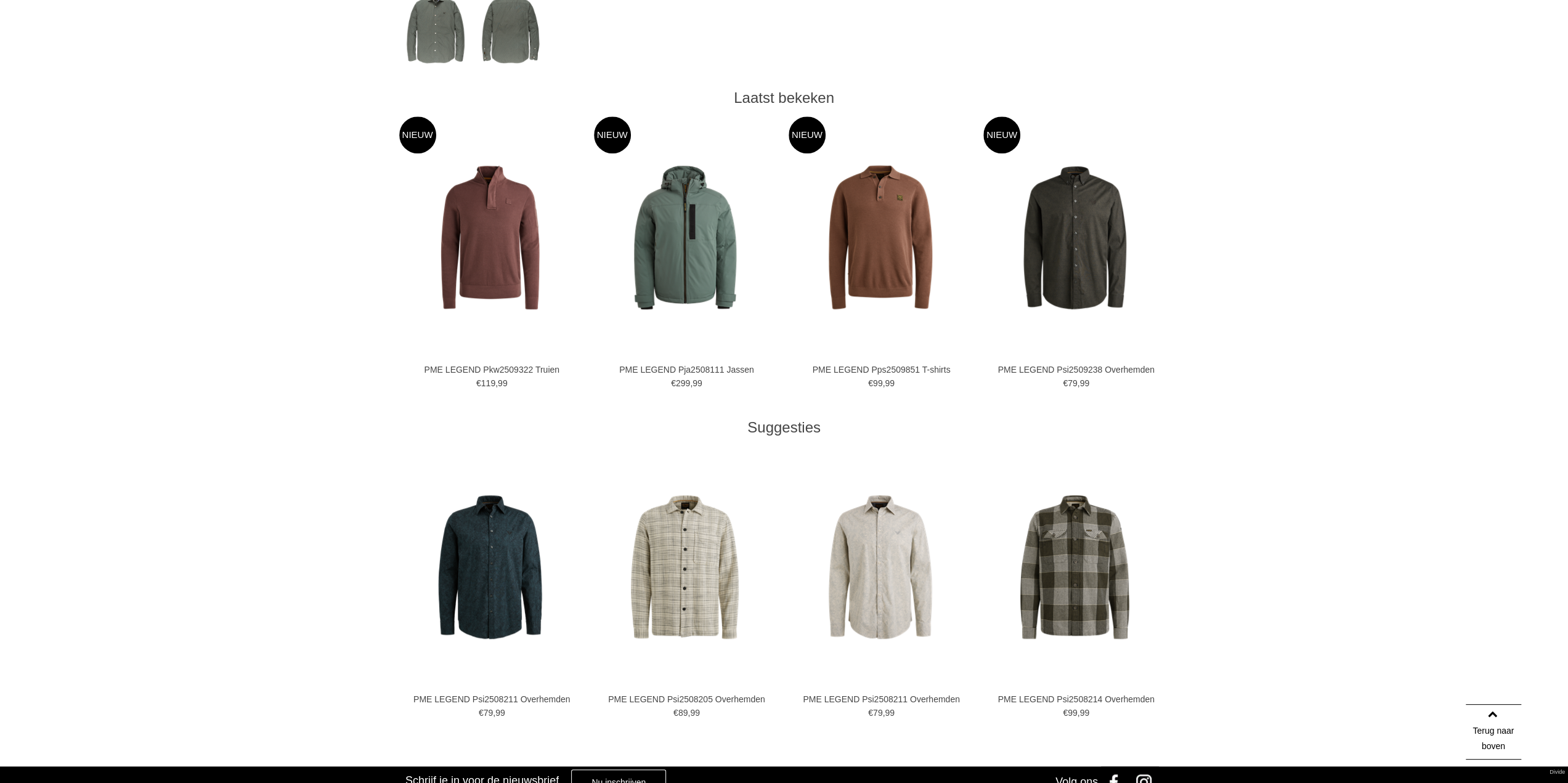
scroll to position [739, 0]
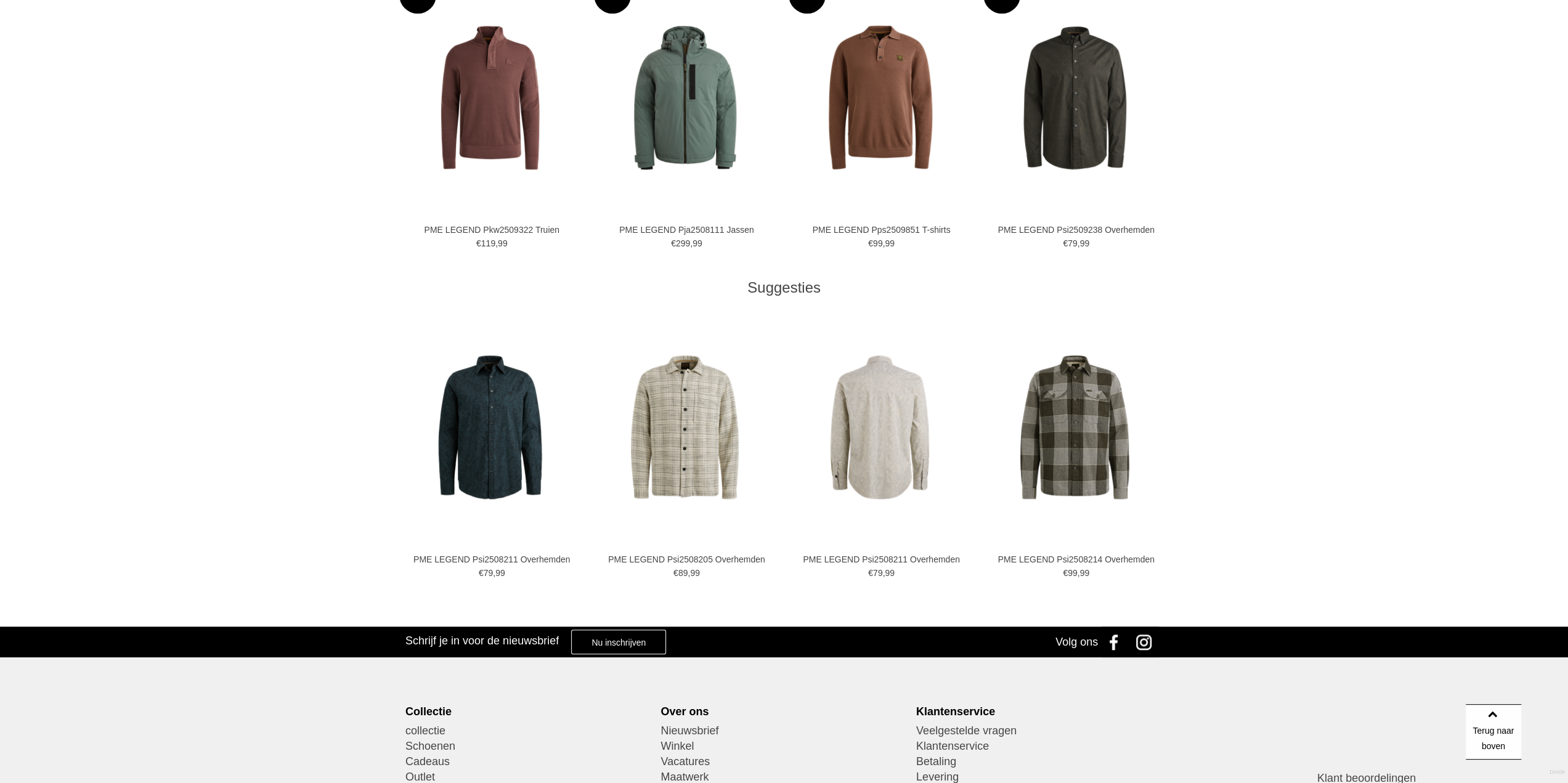
click at [893, 428] on img at bounding box center [880, 427] width 144 height 144
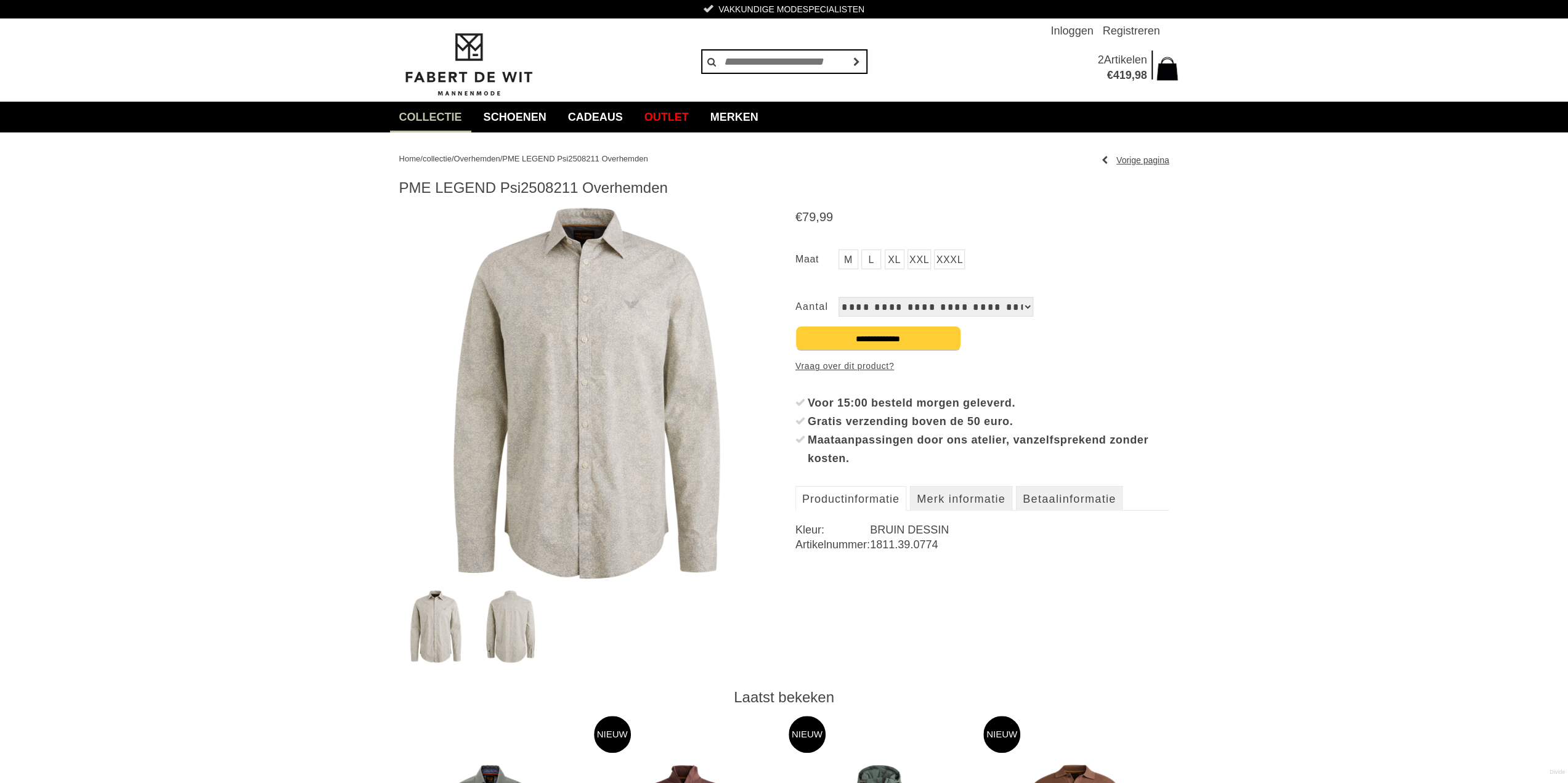
click at [891, 257] on link "XL" at bounding box center [894, 259] width 20 height 20
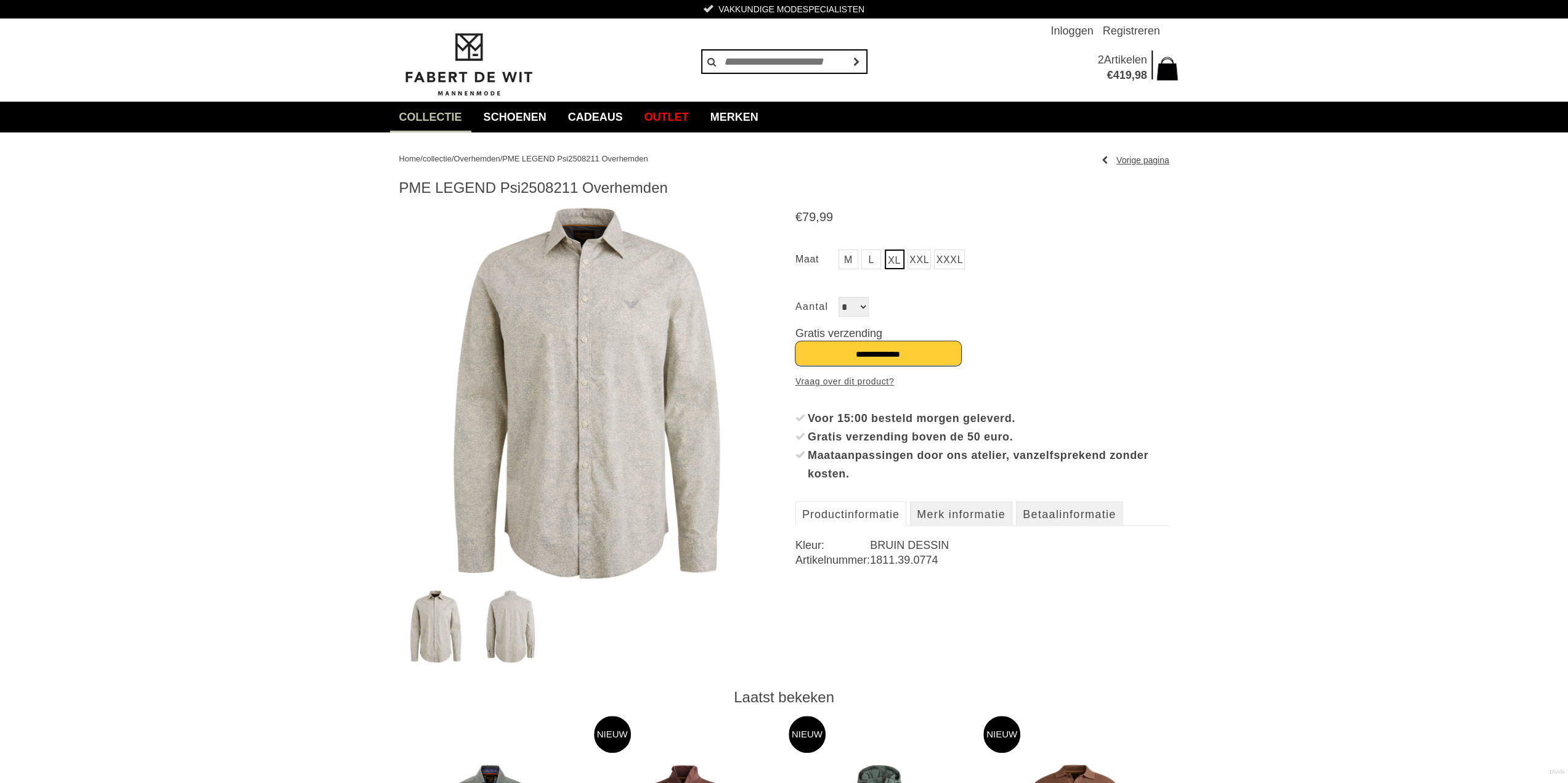
click at [881, 354] on input "**********" at bounding box center [878, 354] width 166 height 25
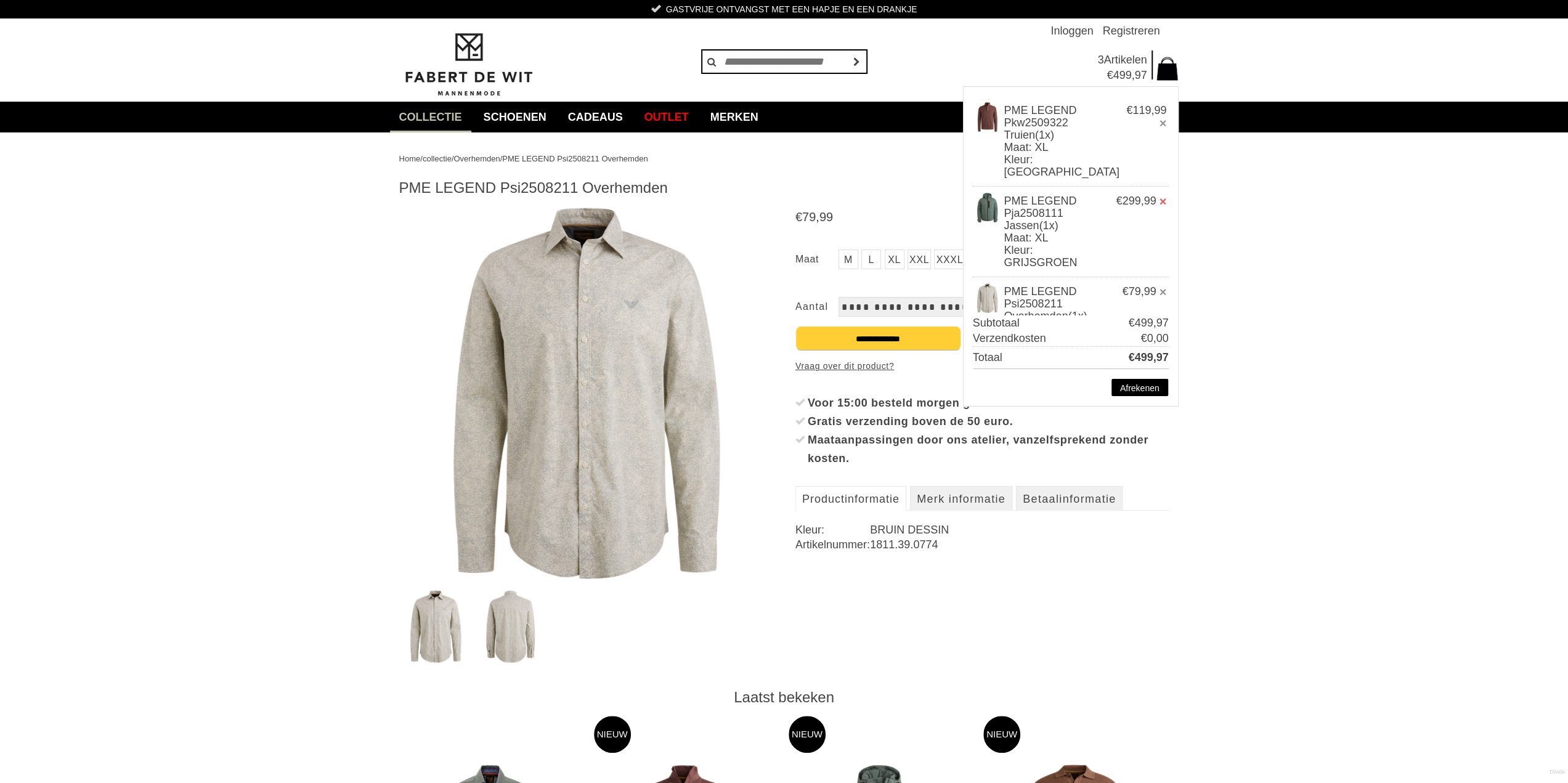
click at [1160, 202] on link "×" at bounding box center [1163, 202] width 7 height 12
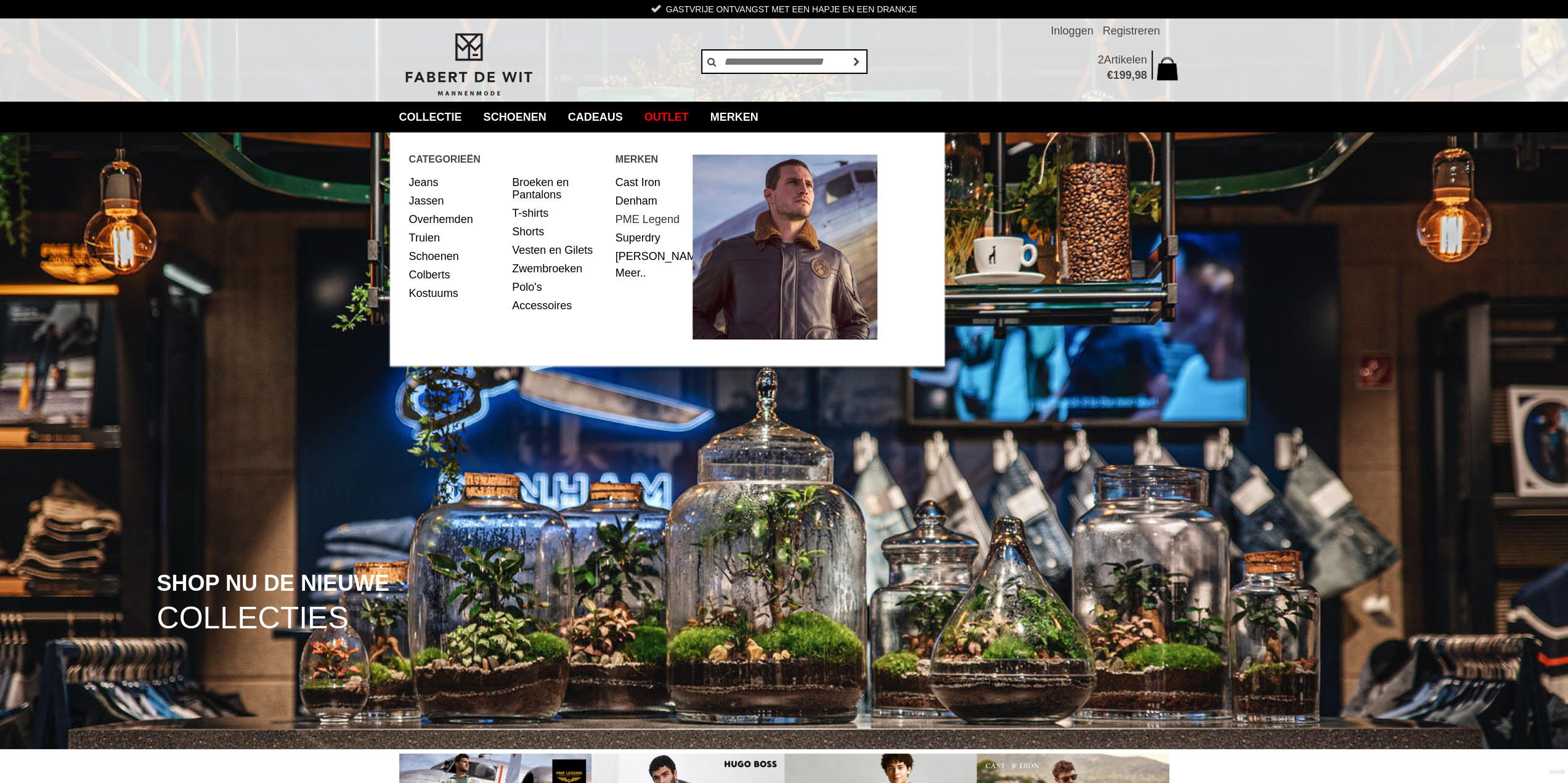
click at [636, 224] on link "PME Legend" at bounding box center [649, 219] width 68 height 18
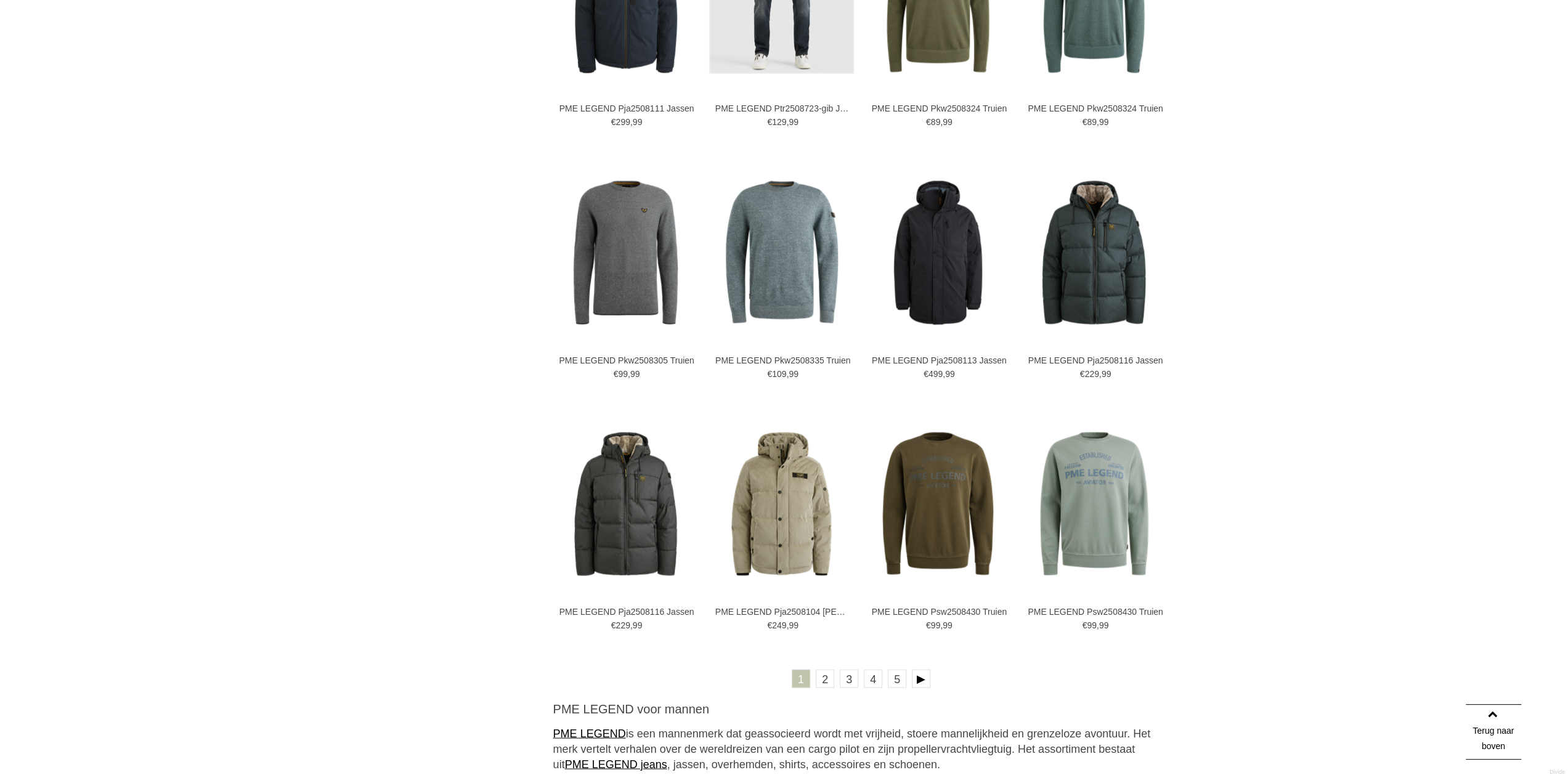
scroll to position [2280, 0]
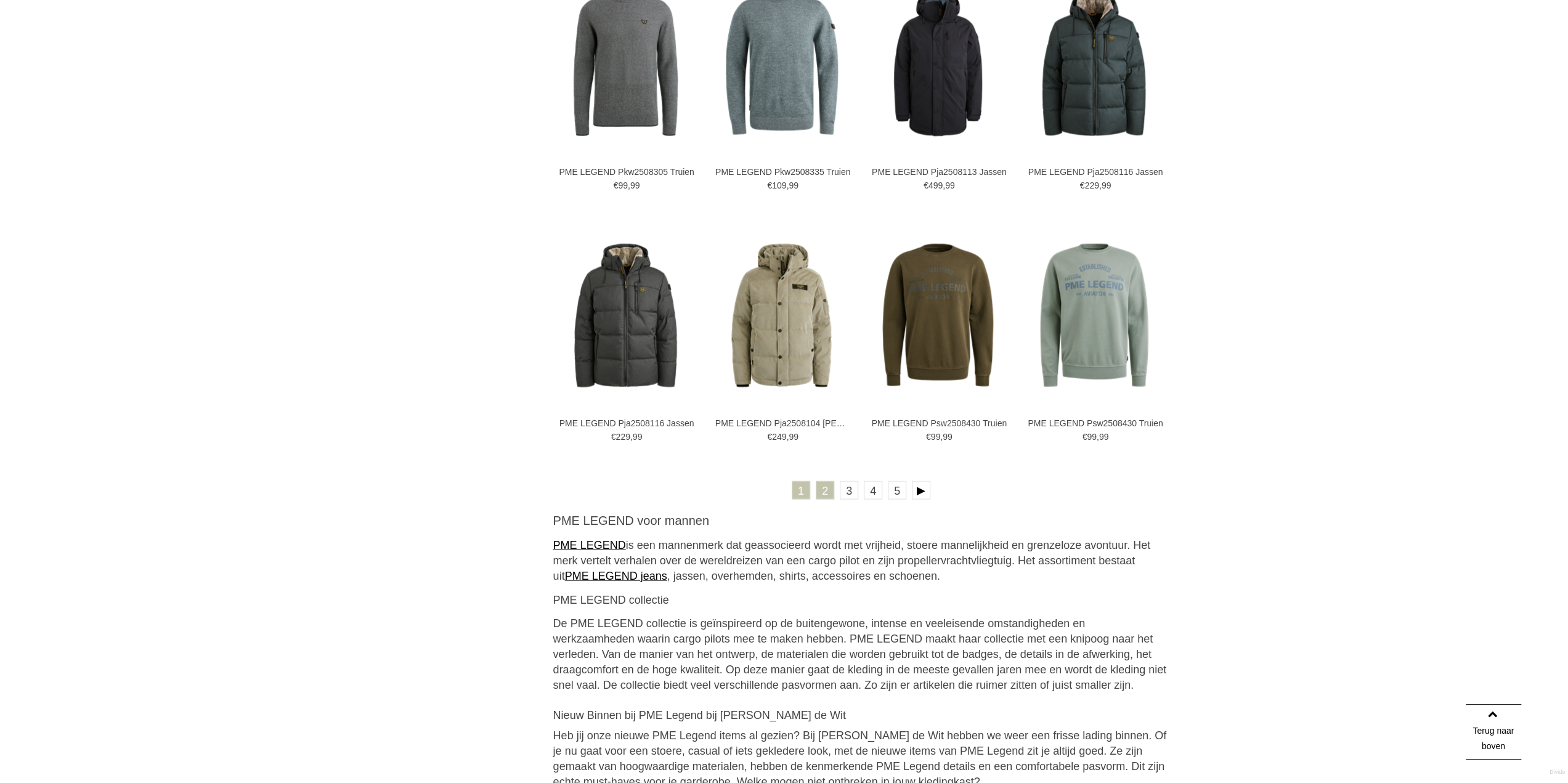
click at [823, 483] on link "2" at bounding box center [825, 489] width 18 height 18
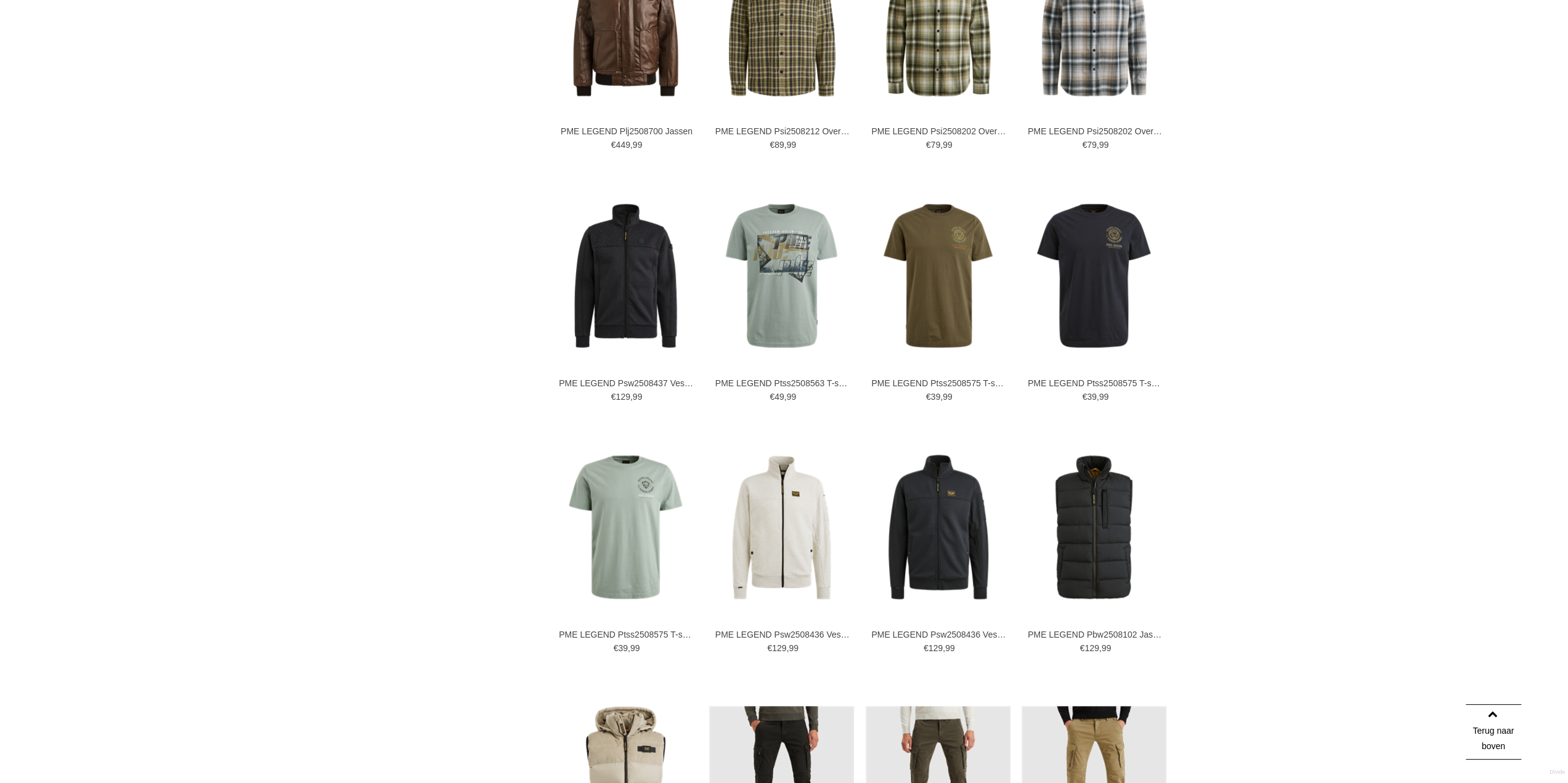
scroll to position [1047, 0]
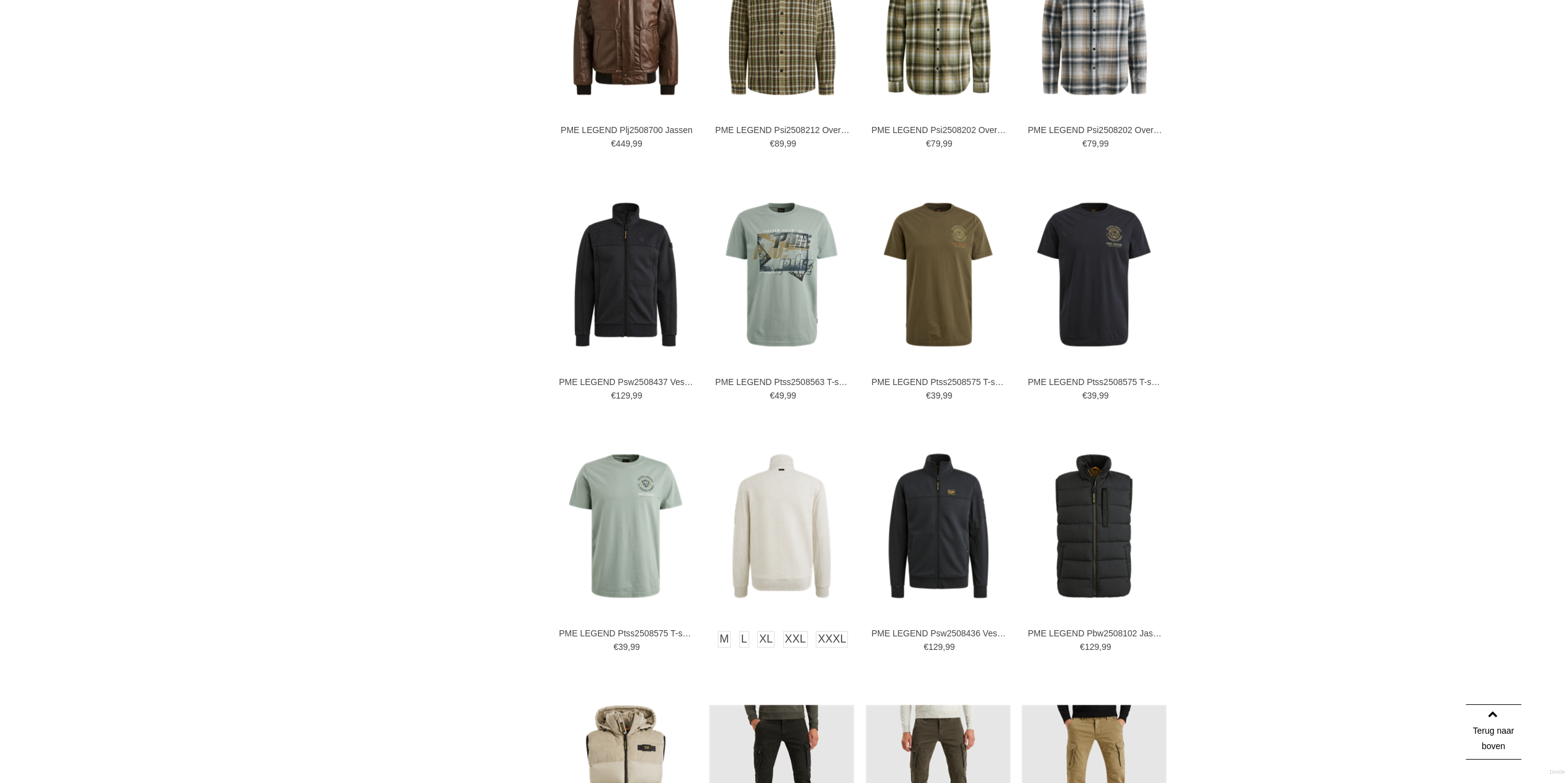
click at [778, 508] on img at bounding box center [782, 526] width 144 height 144
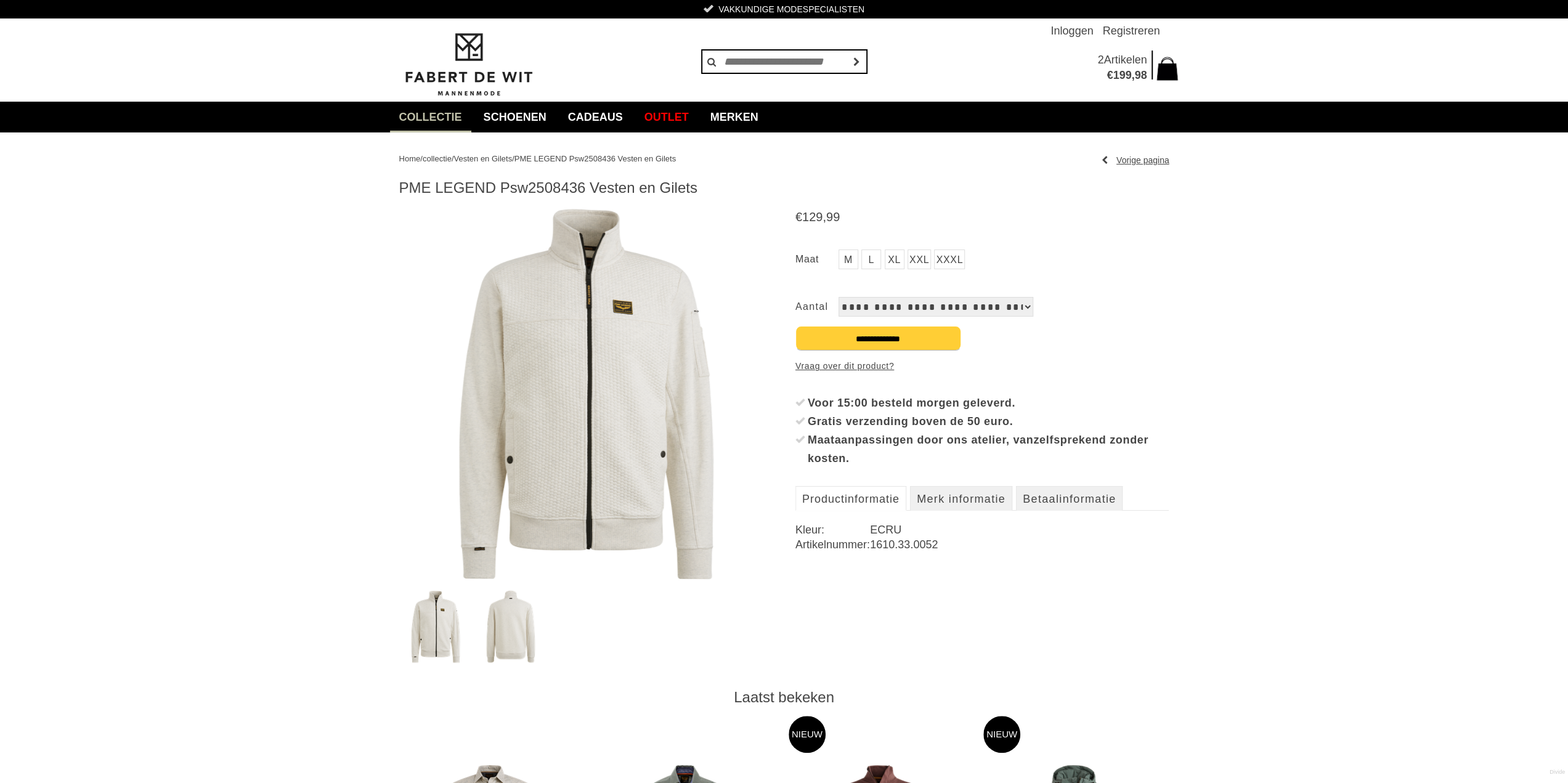
click at [621, 339] on img at bounding box center [586, 393] width 374 height 374
click at [890, 256] on link "XL" at bounding box center [894, 259] width 20 height 20
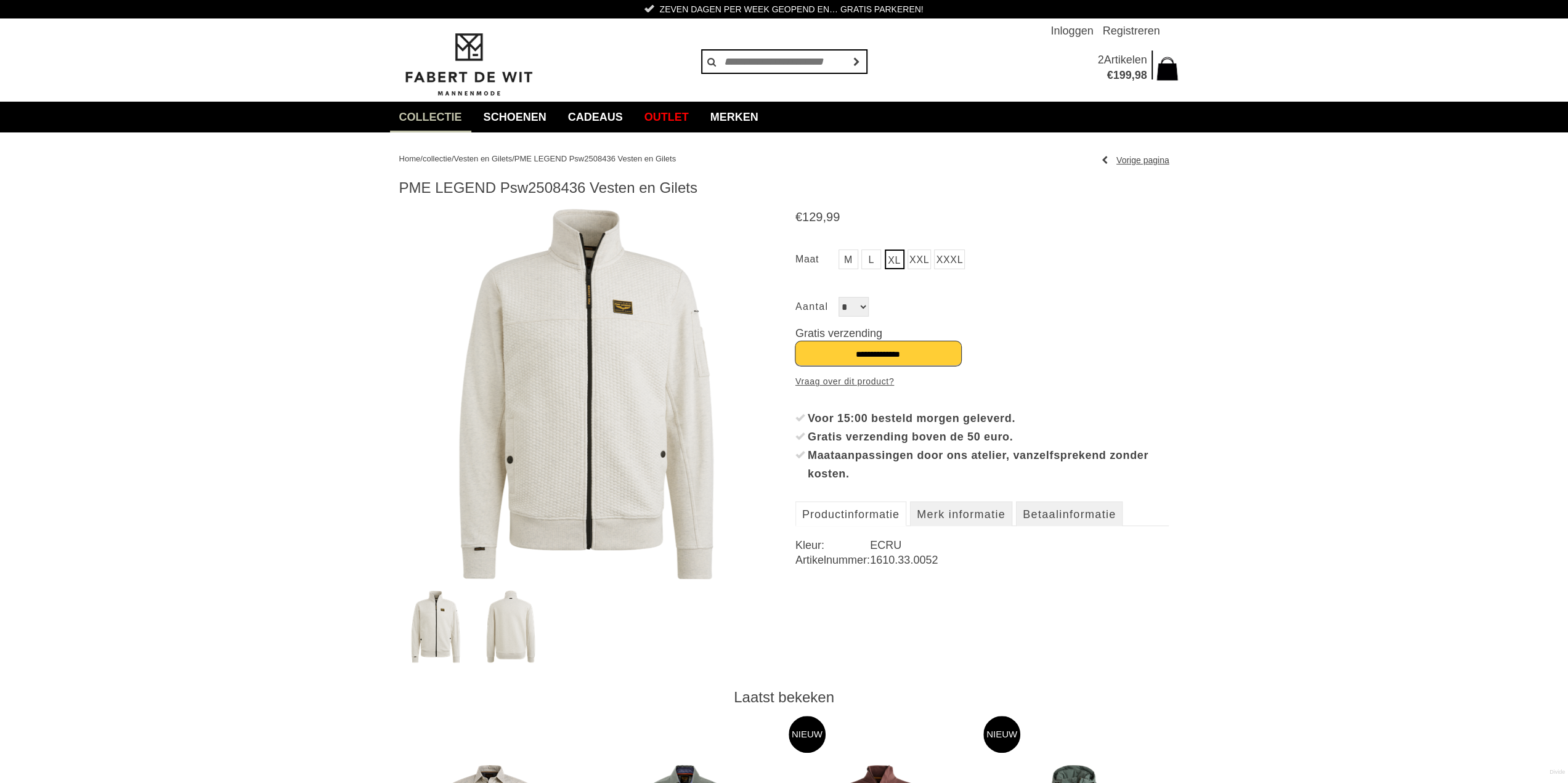
click at [881, 353] on input "**********" at bounding box center [878, 354] width 166 height 25
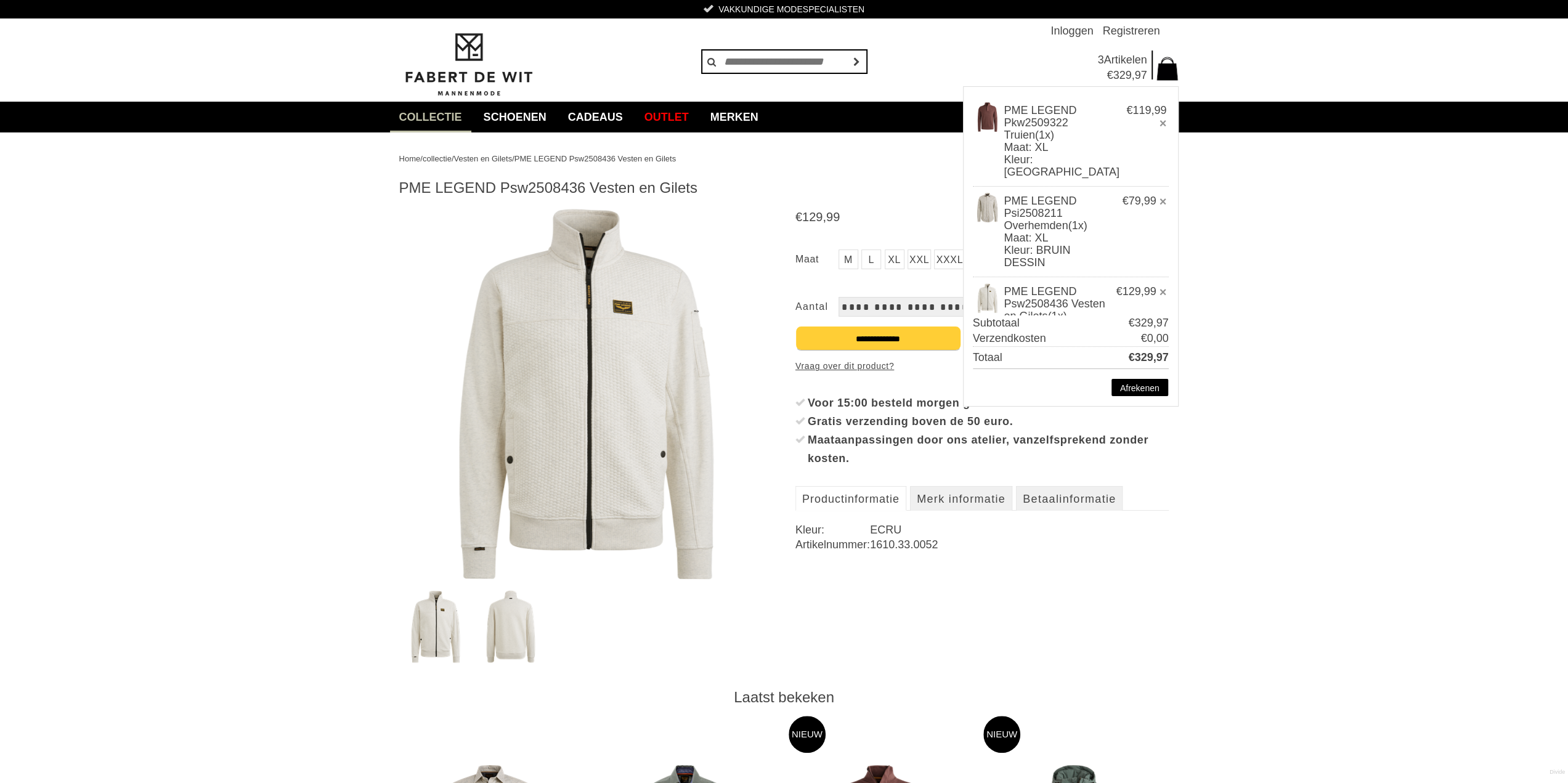
click at [447, 158] on span "collectie" at bounding box center [437, 159] width 29 height 10
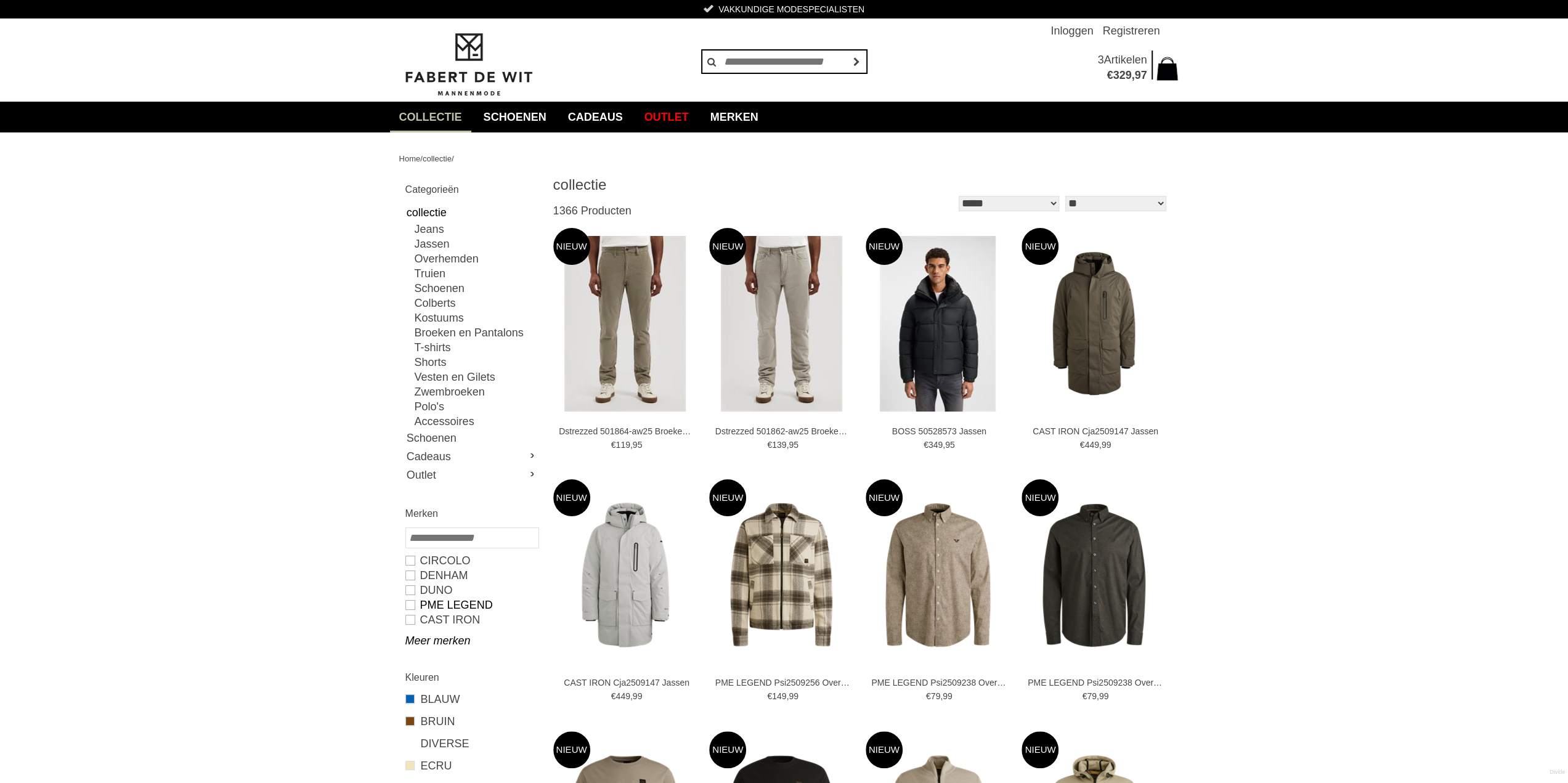
click at [411, 603] on link "PME LEGEND" at bounding box center [472, 605] width 132 height 15
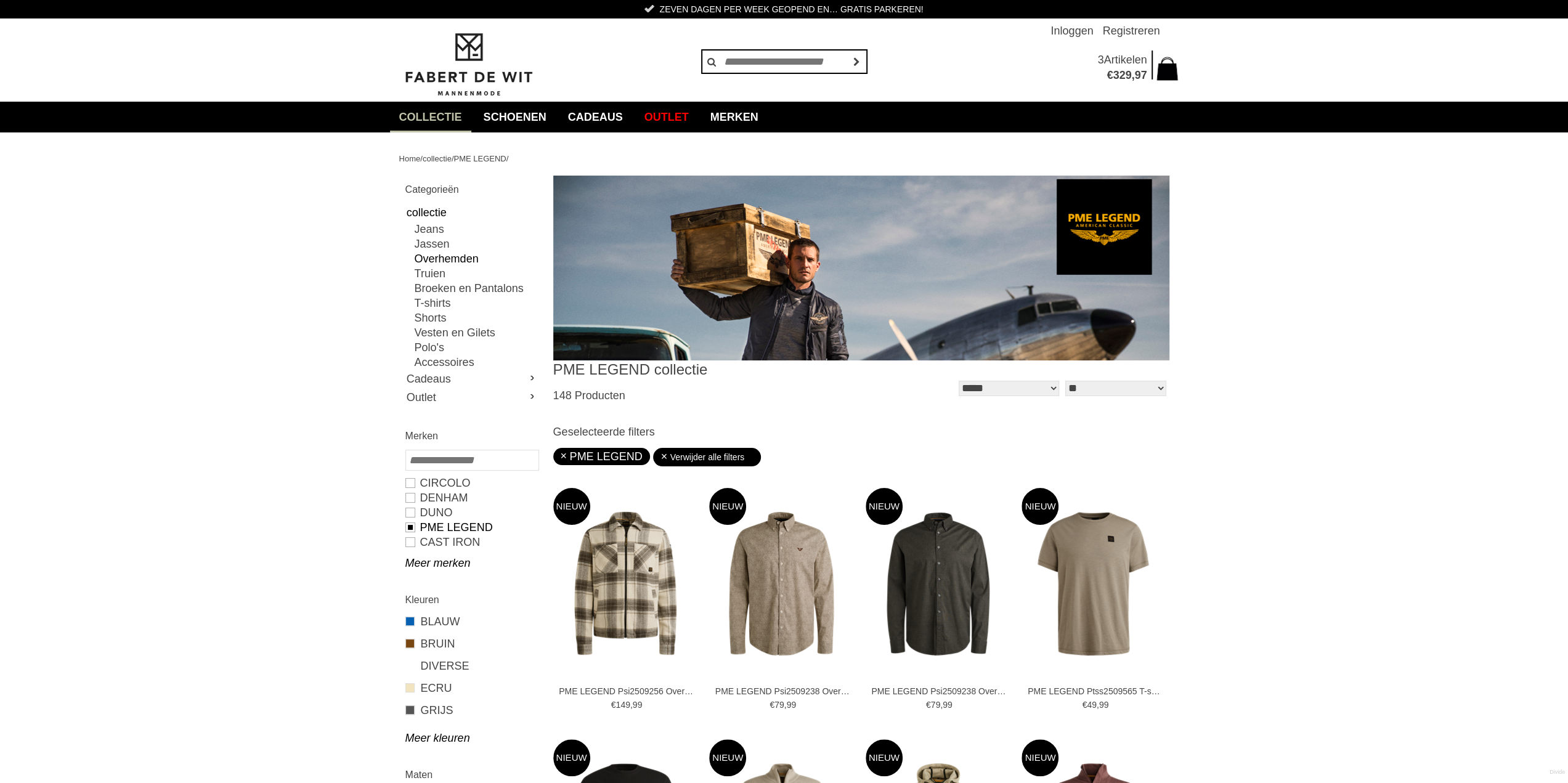
click at [431, 254] on link "Overhemden" at bounding box center [476, 259] width 123 height 15
type input "**"
type input "***"
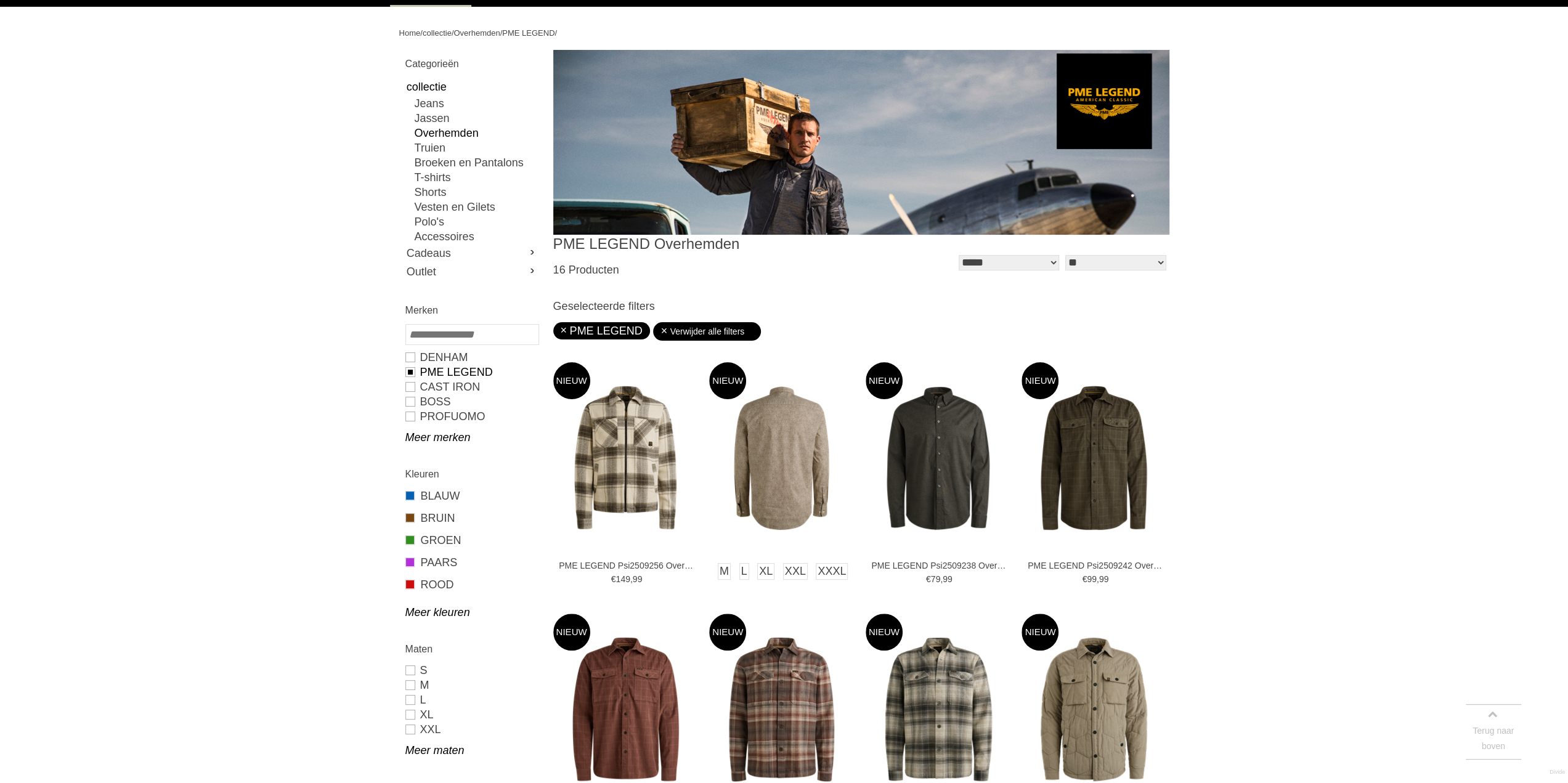
scroll to position [308, 0]
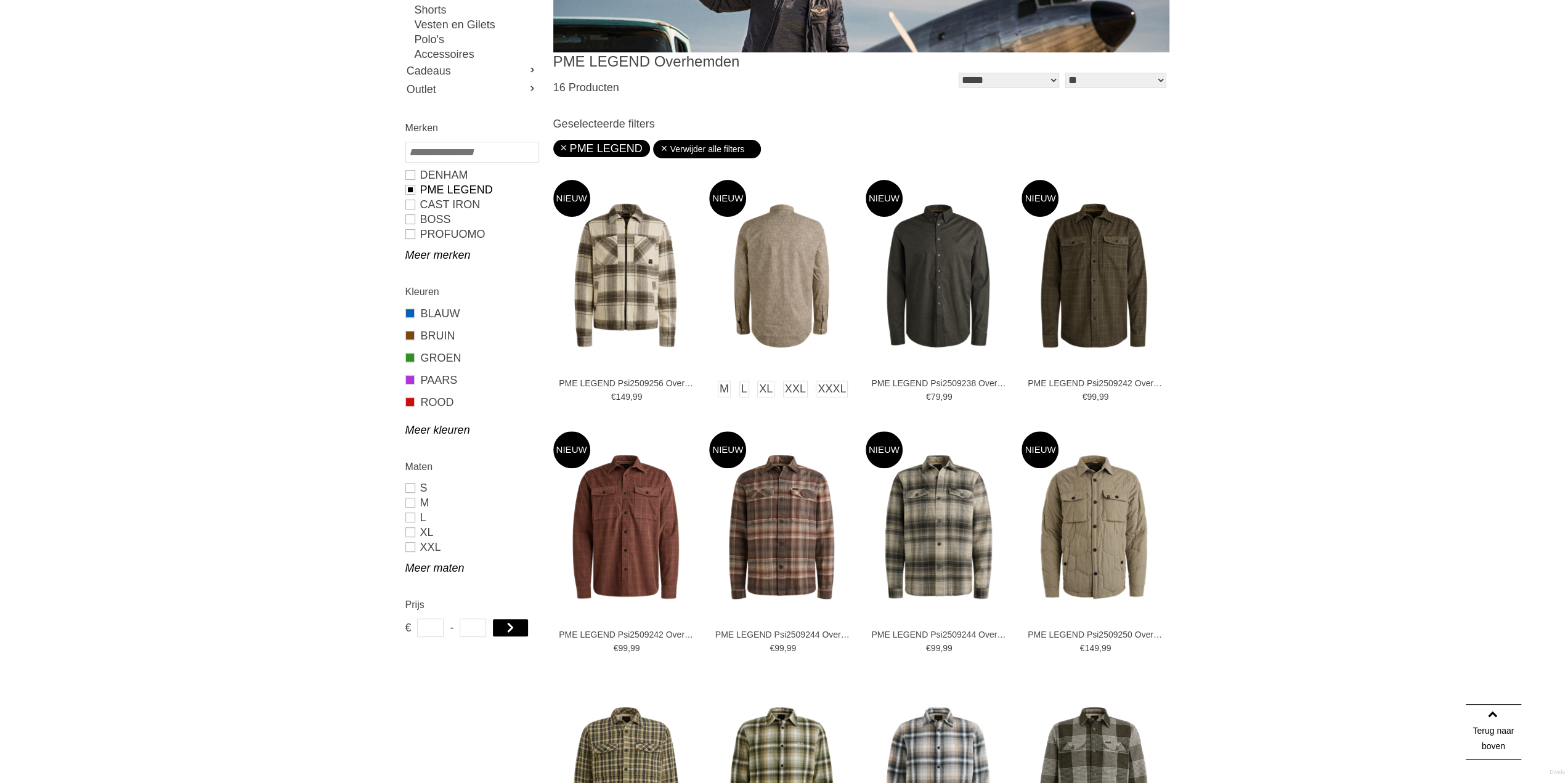
click at [786, 254] on img at bounding box center [782, 275] width 144 height 144
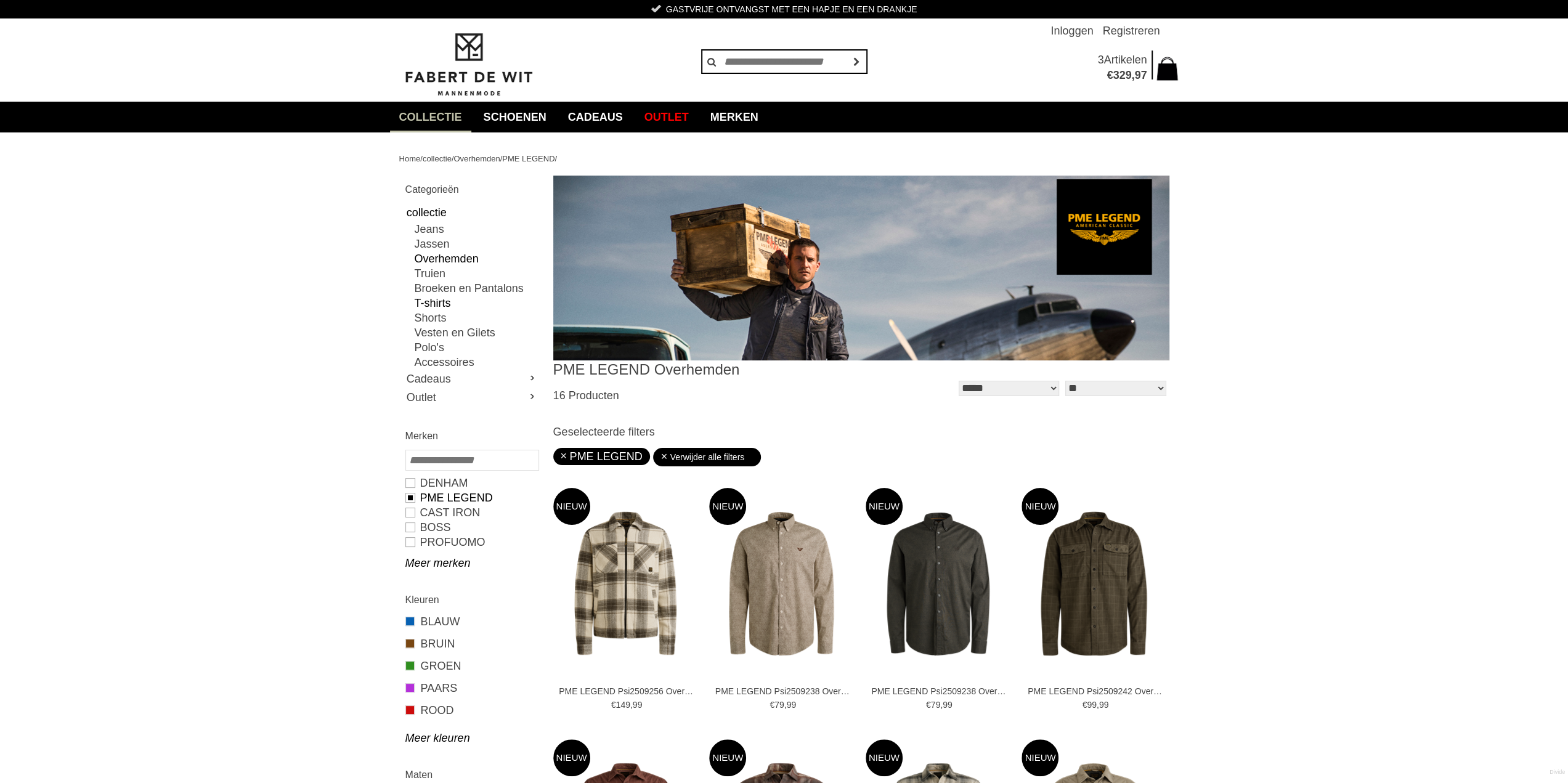
click at [431, 303] on link "T-shirts" at bounding box center [476, 303] width 123 height 15
type input "**"
type input "***"
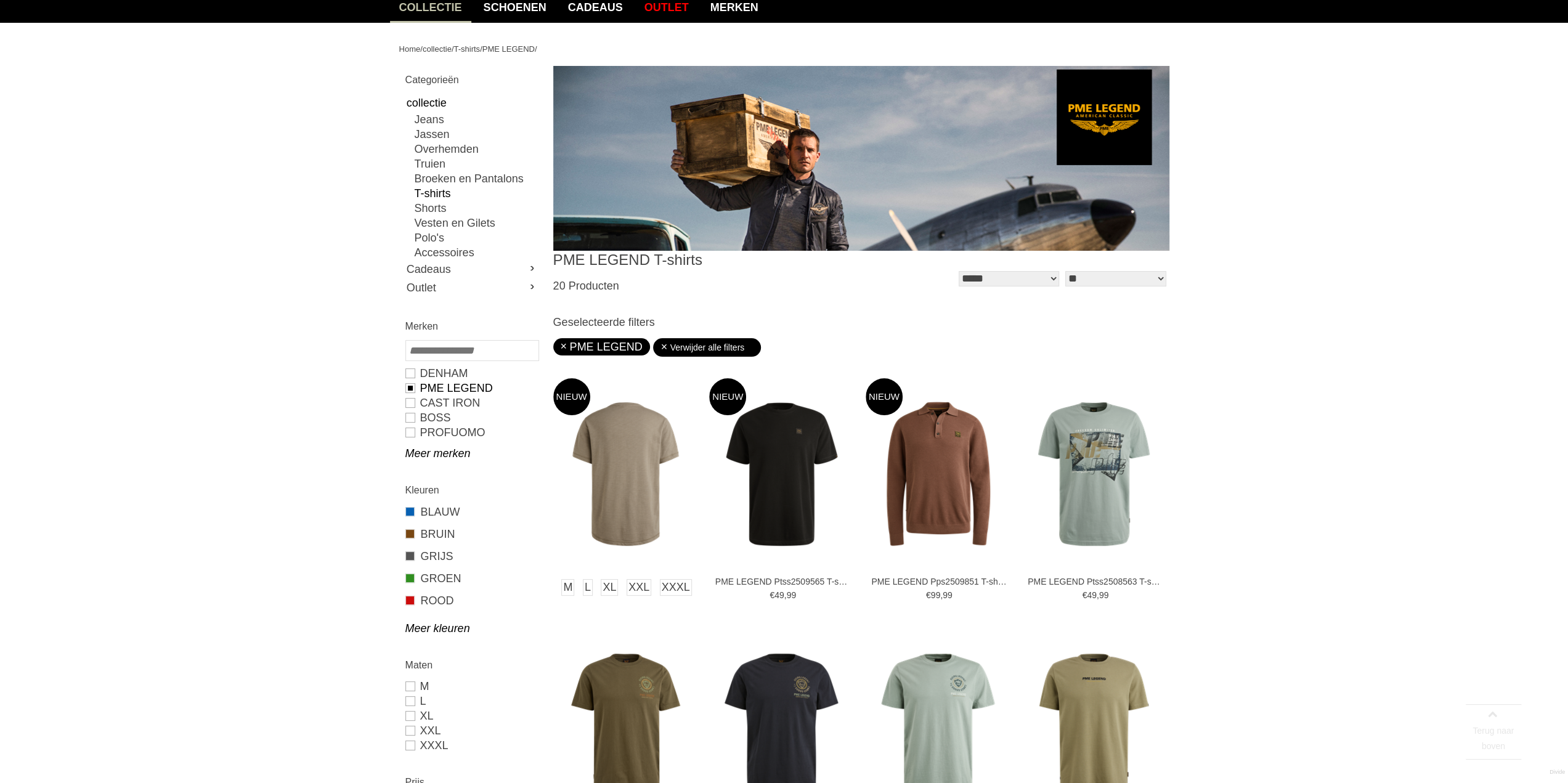
scroll to position [308, 0]
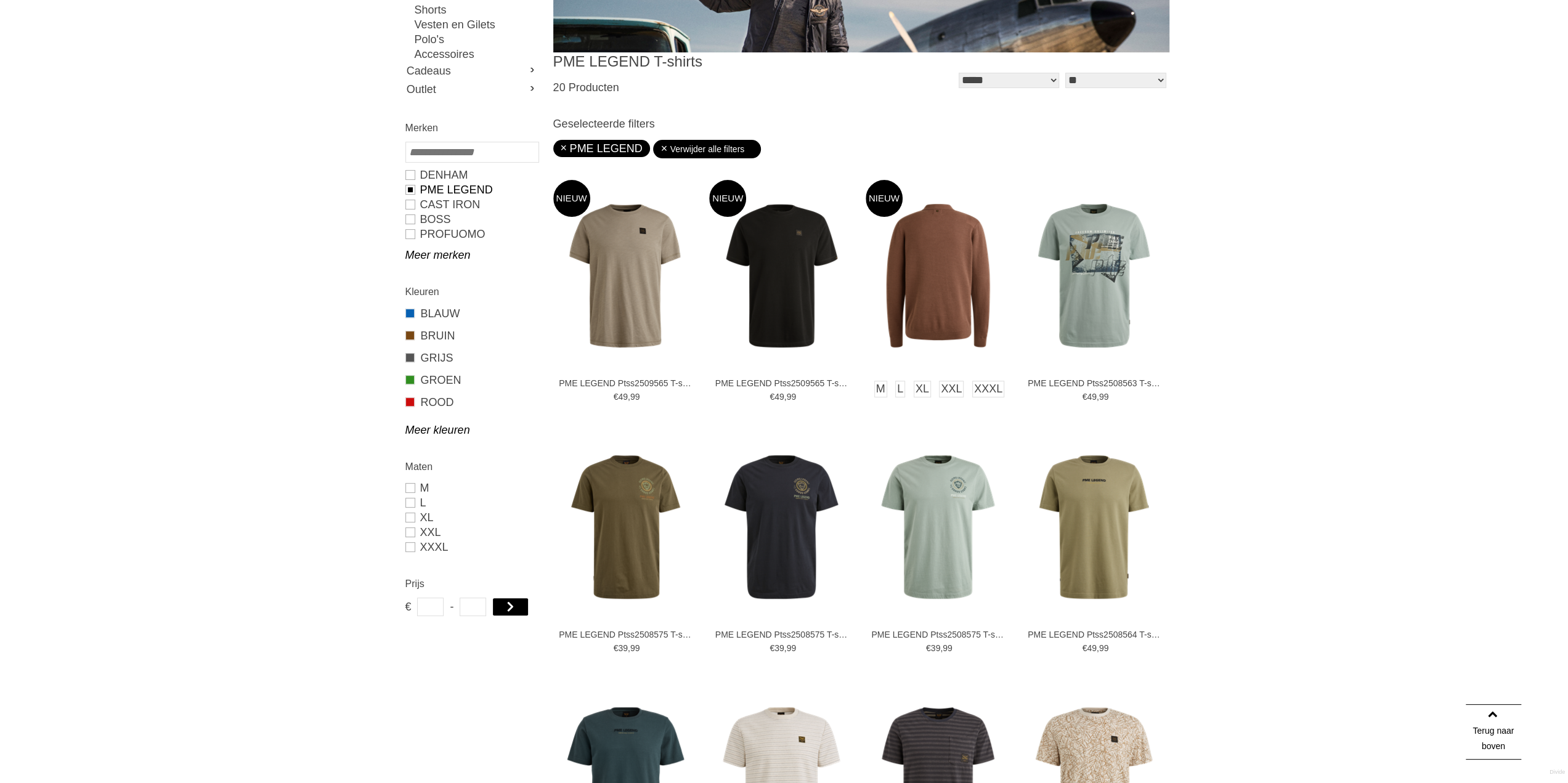
click at [948, 232] on img at bounding box center [938, 275] width 144 height 144
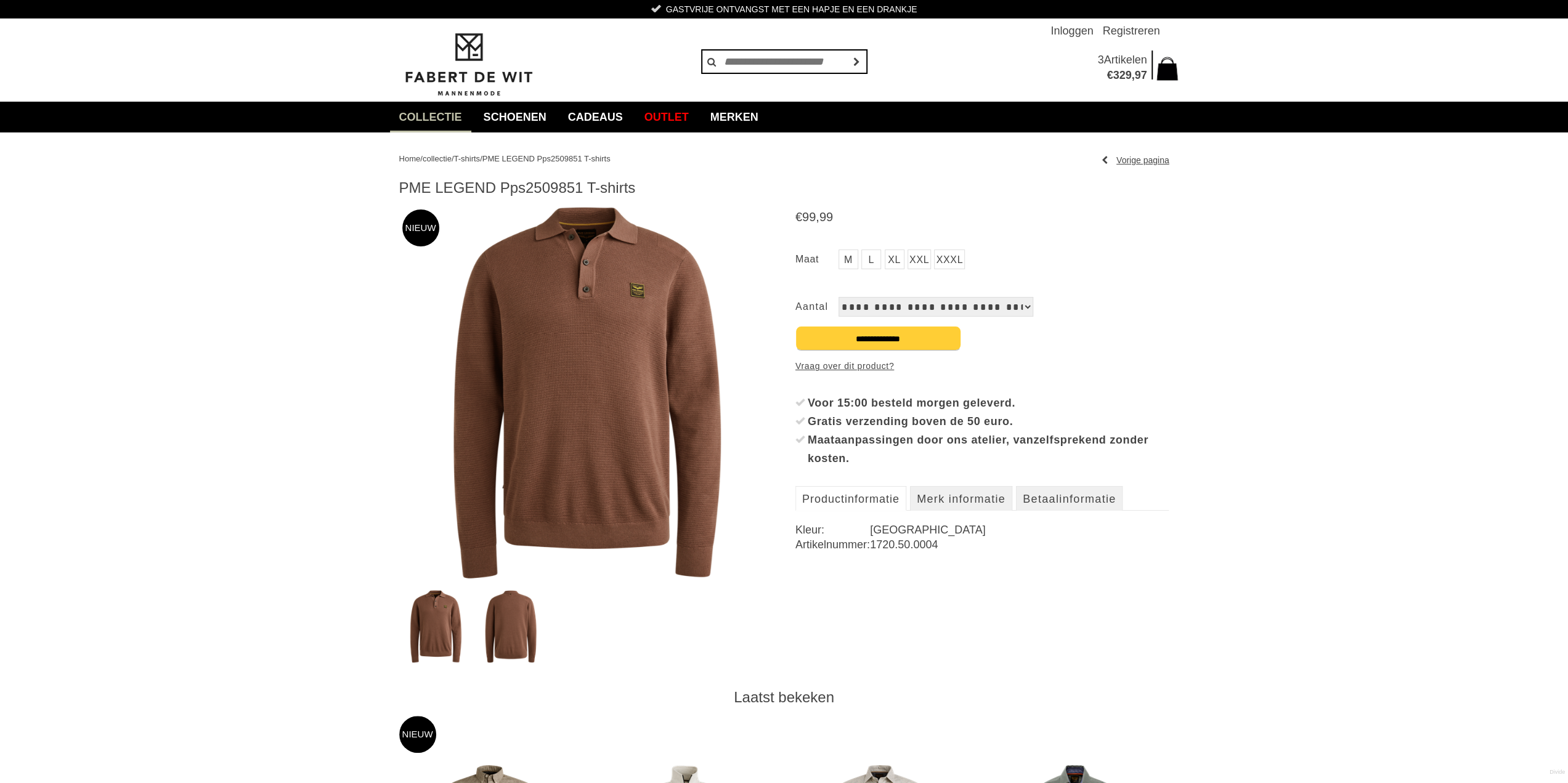
click at [586, 322] on img at bounding box center [586, 393] width 374 height 374
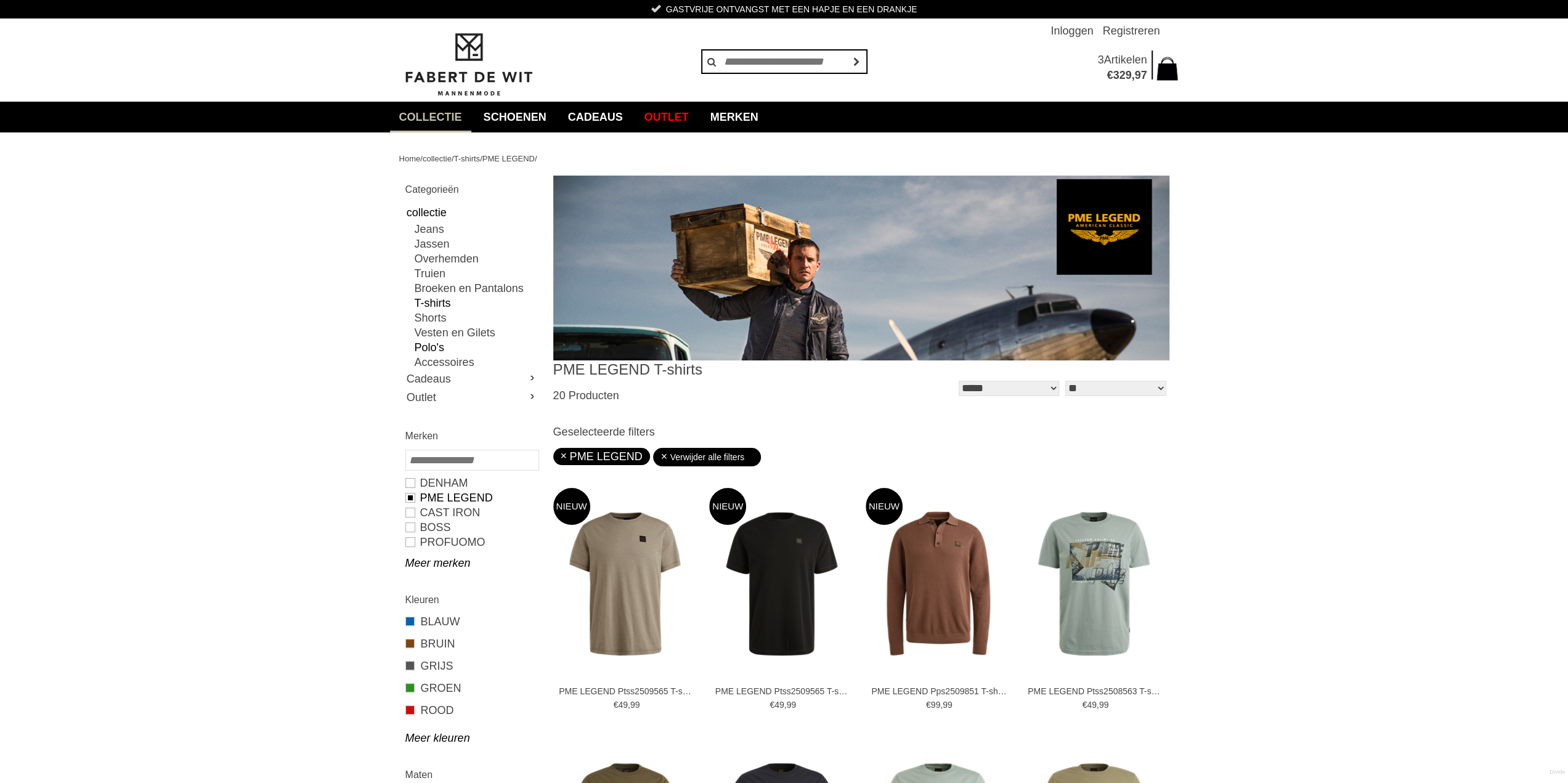
click at [431, 346] on link "Polo's" at bounding box center [476, 348] width 123 height 15
type input "**"
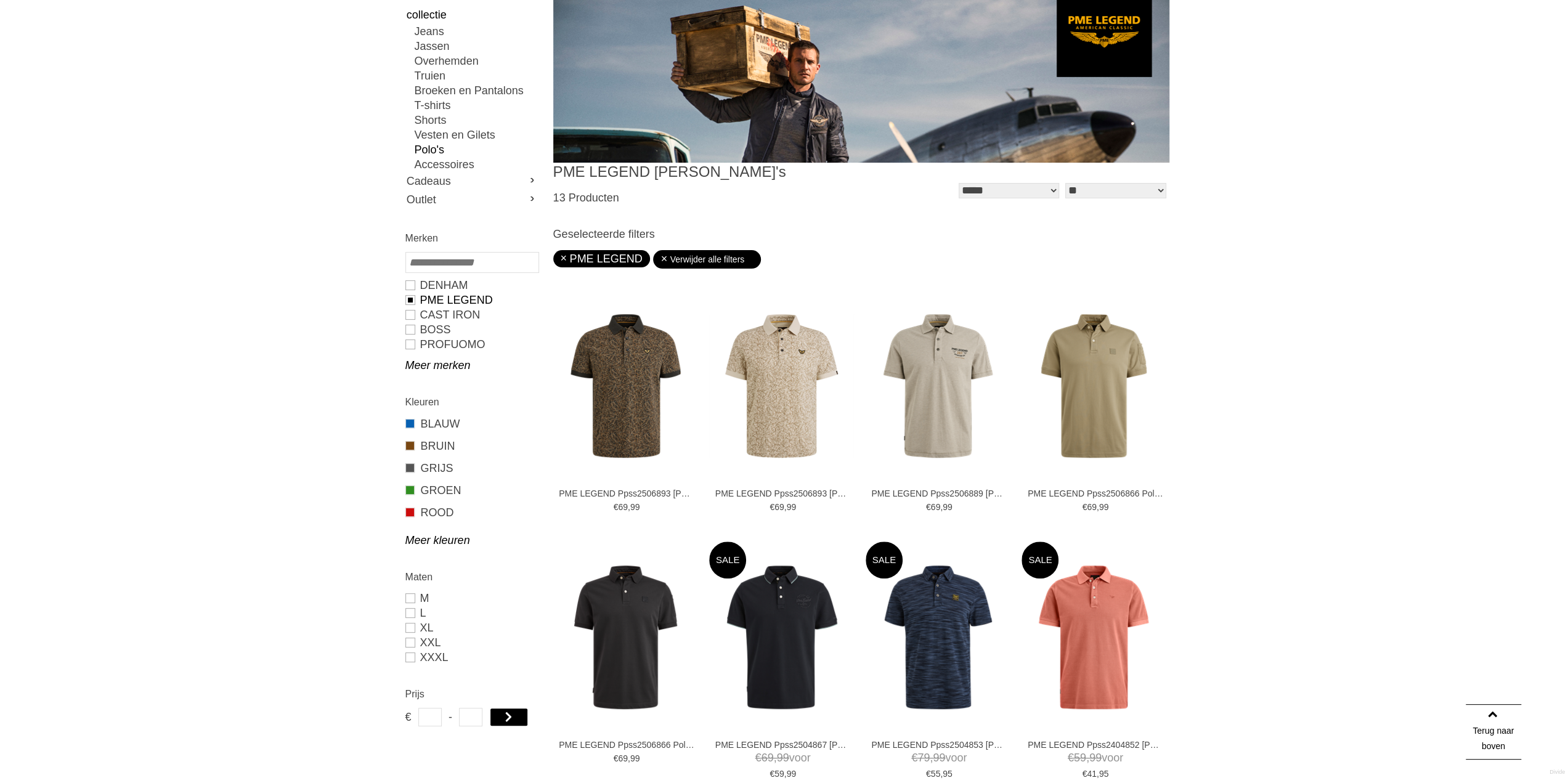
scroll to position [61, 0]
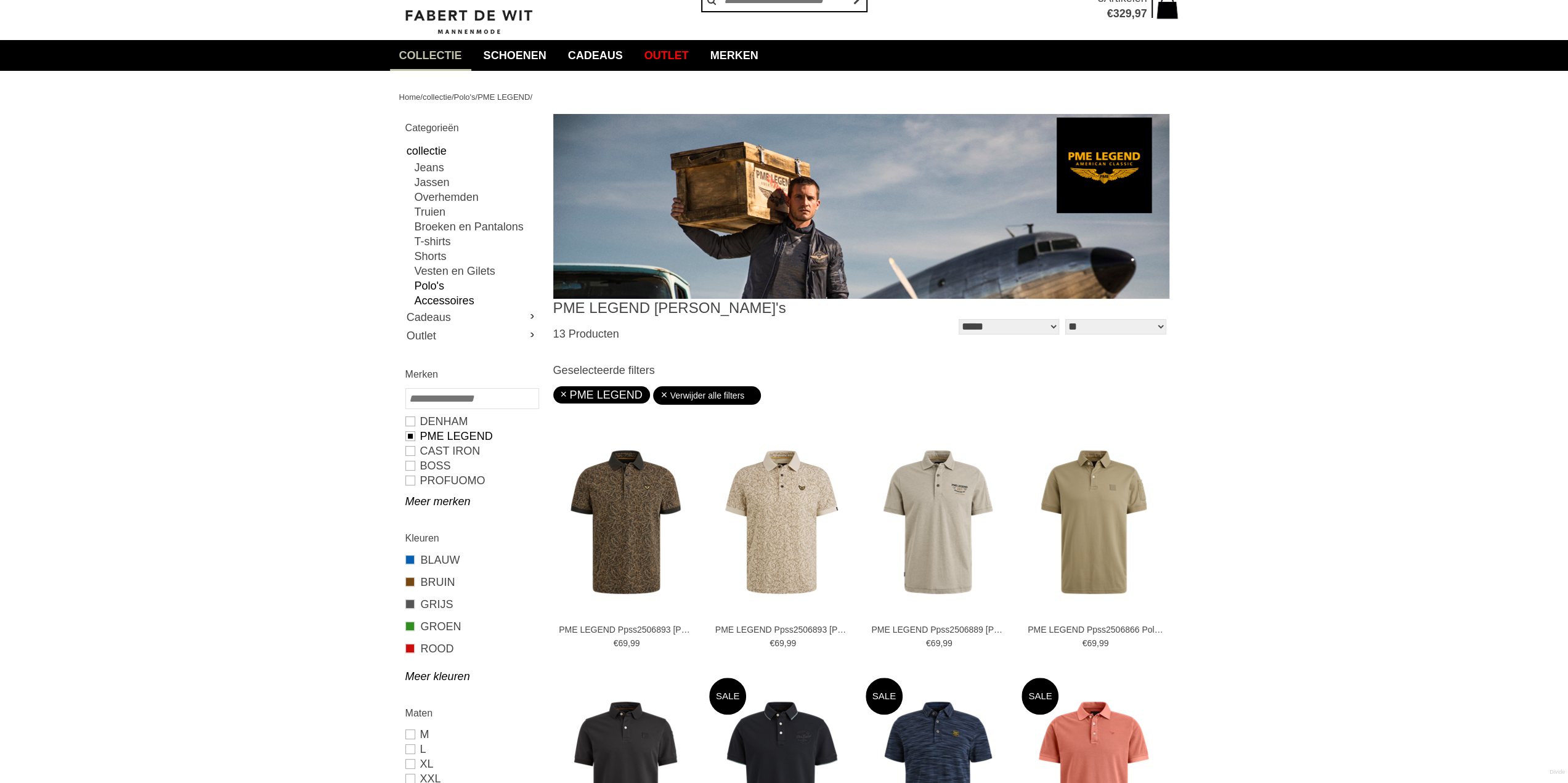
click at [439, 298] on link "Accessoires" at bounding box center [476, 301] width 123 height 15
type input "*"
type input "**"
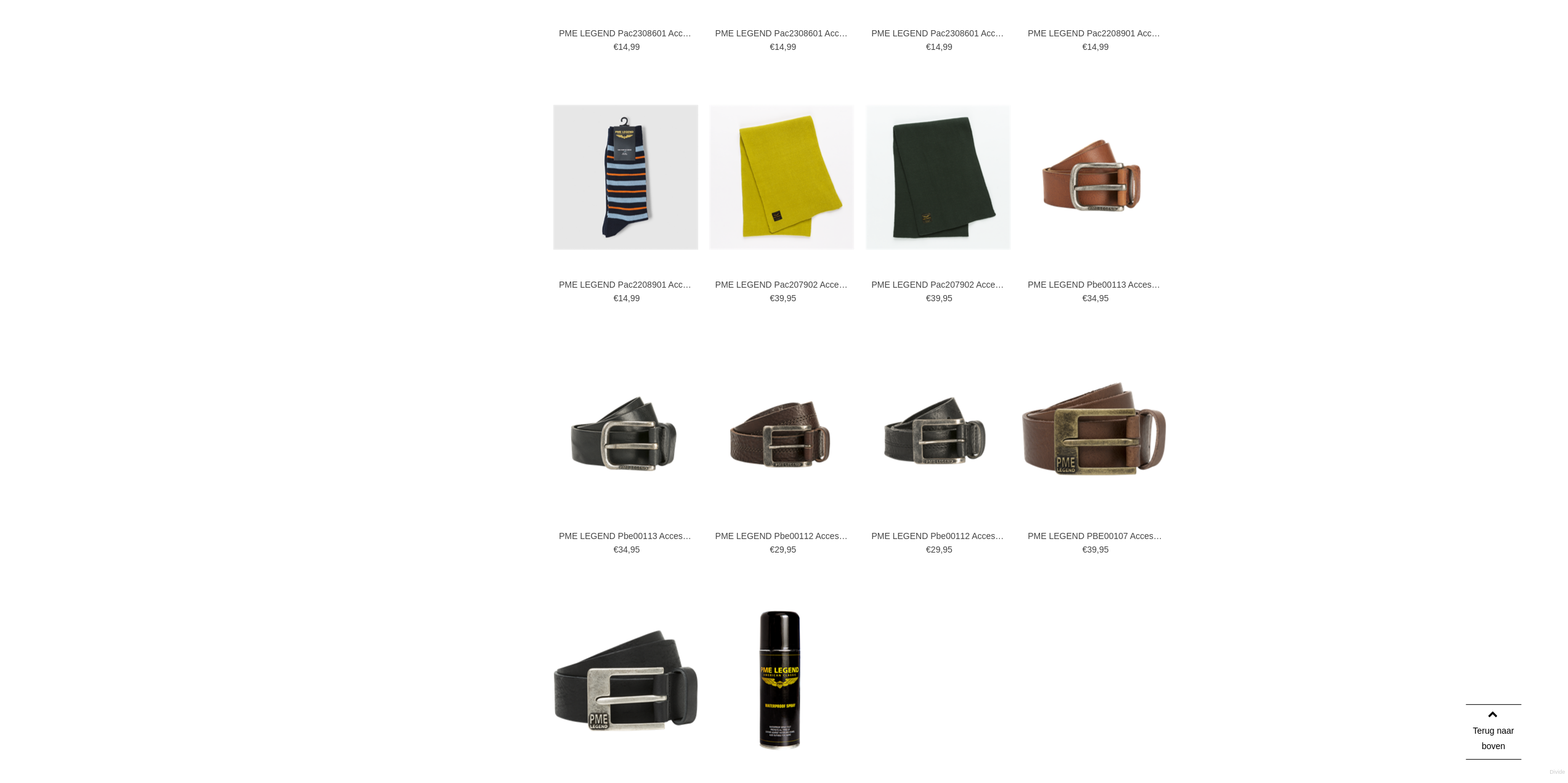
scroll to position [1417, 0]
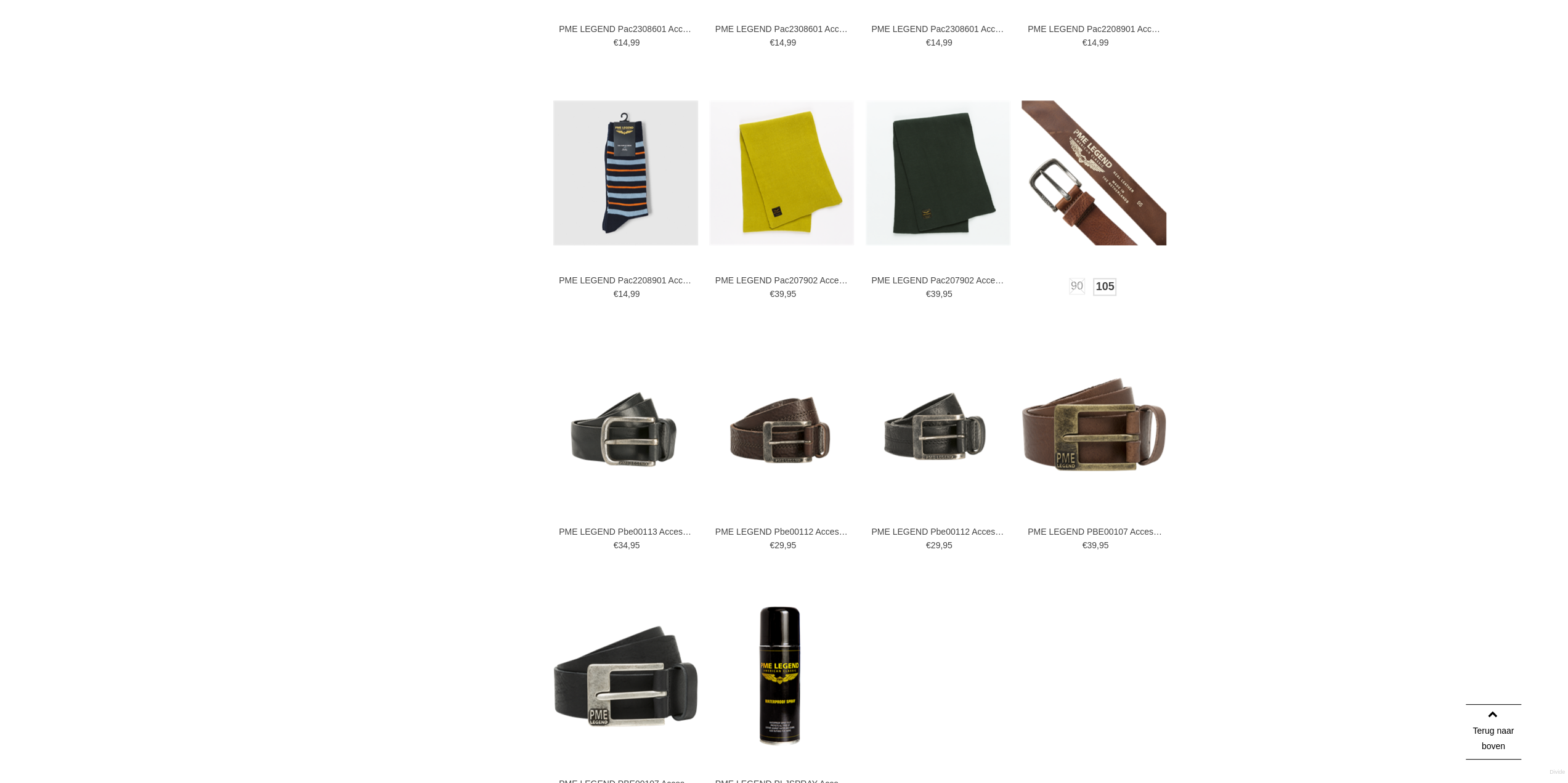
click at [1108, 292] on link "105" at bounding box center [1105, 287] width 23 height 18
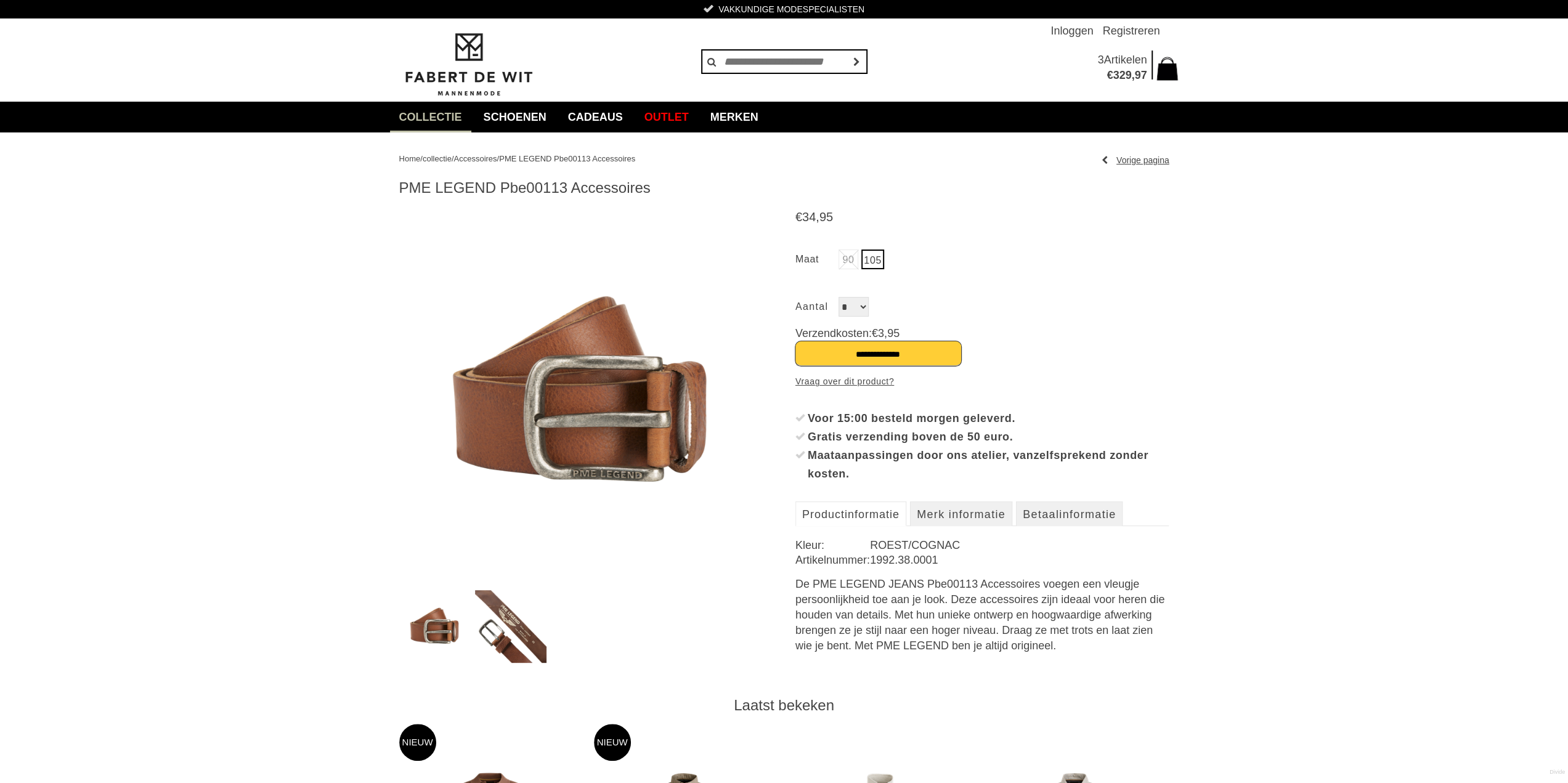
click at [860, 356] on input "**********" at bounding box center [878, 354] width 166 height 25
